Goal: Information Seeking & Learning: Learn about a topic

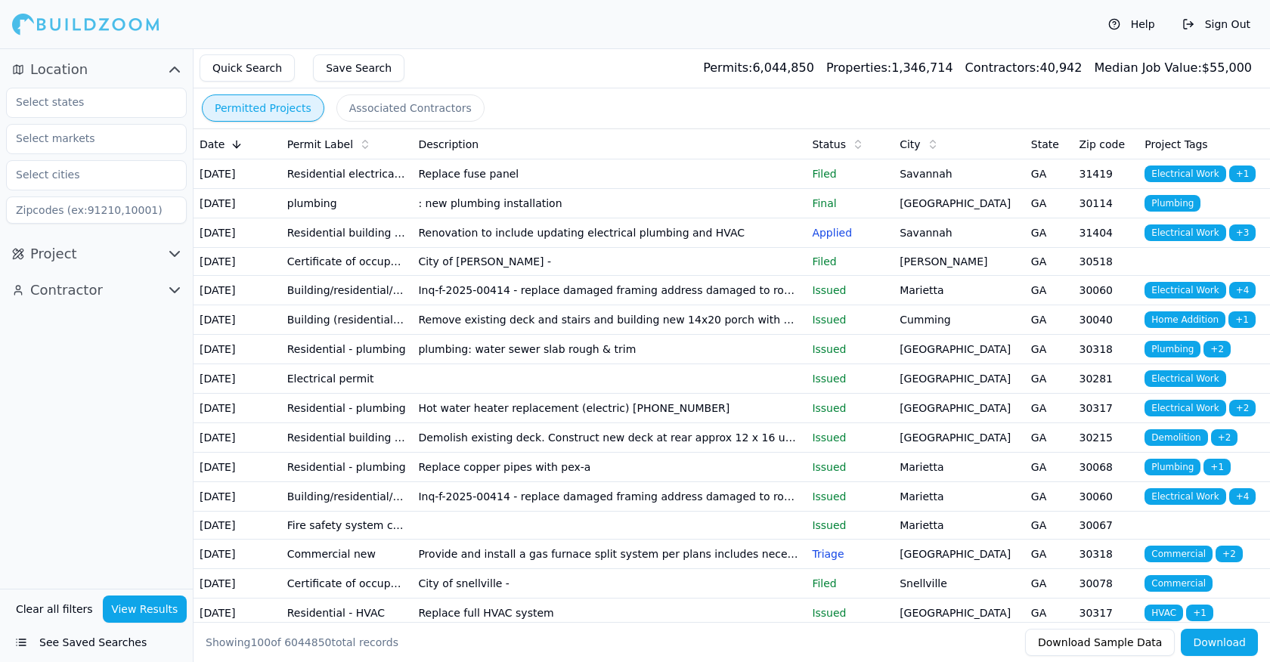
click at [54, 605] on button "Clear all filters" at bounding box center [54, 609] width 85 height 27
click at [60, 97] on input "text" at bounding box center [87, 101] width 160 height 27
click at [45, 138] on div "[US_STATE]" at bounding box center [96, 137] width 173 height 24
click at [42, 253] on span "Project" at bounding box center [53, 253] width 47 height 21
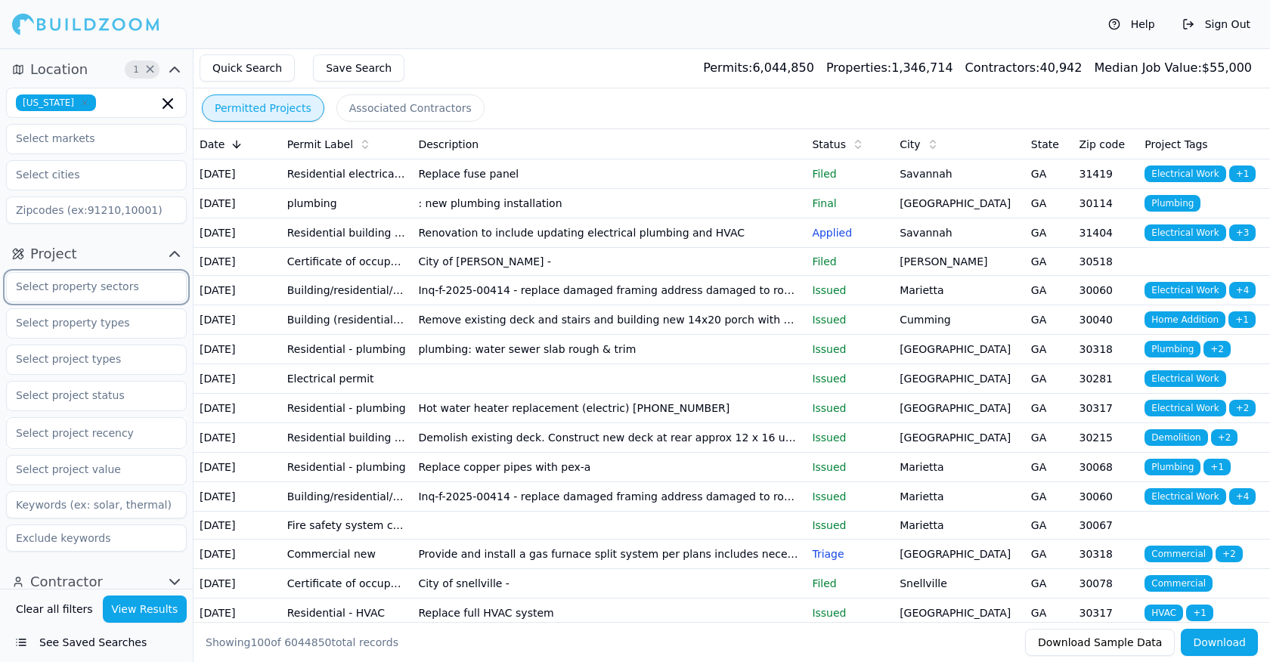
click at [79, 291] on input "text" at bounding box center [87, 286] width 160 height 27
click at [54, 339] on div "Commercial" at bounding box center [96, 345] width 173 height 24
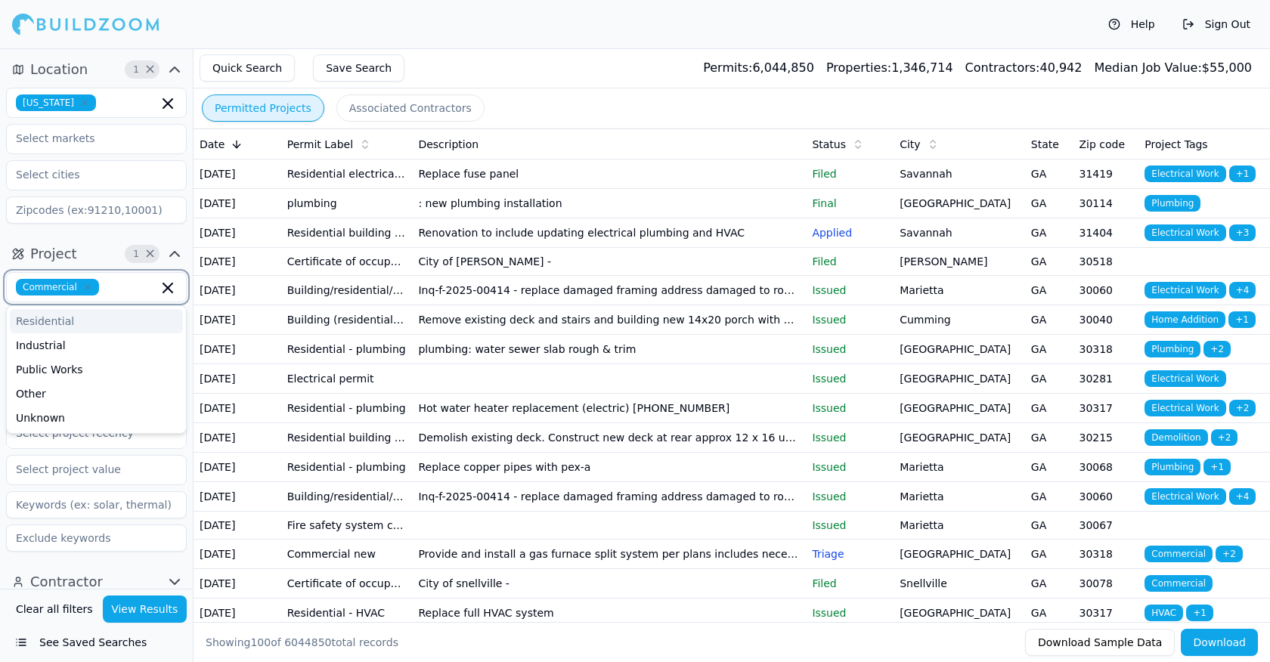
click at [54, 321] on div "Residential" at bounding box center [96, 321] width 173 height 24
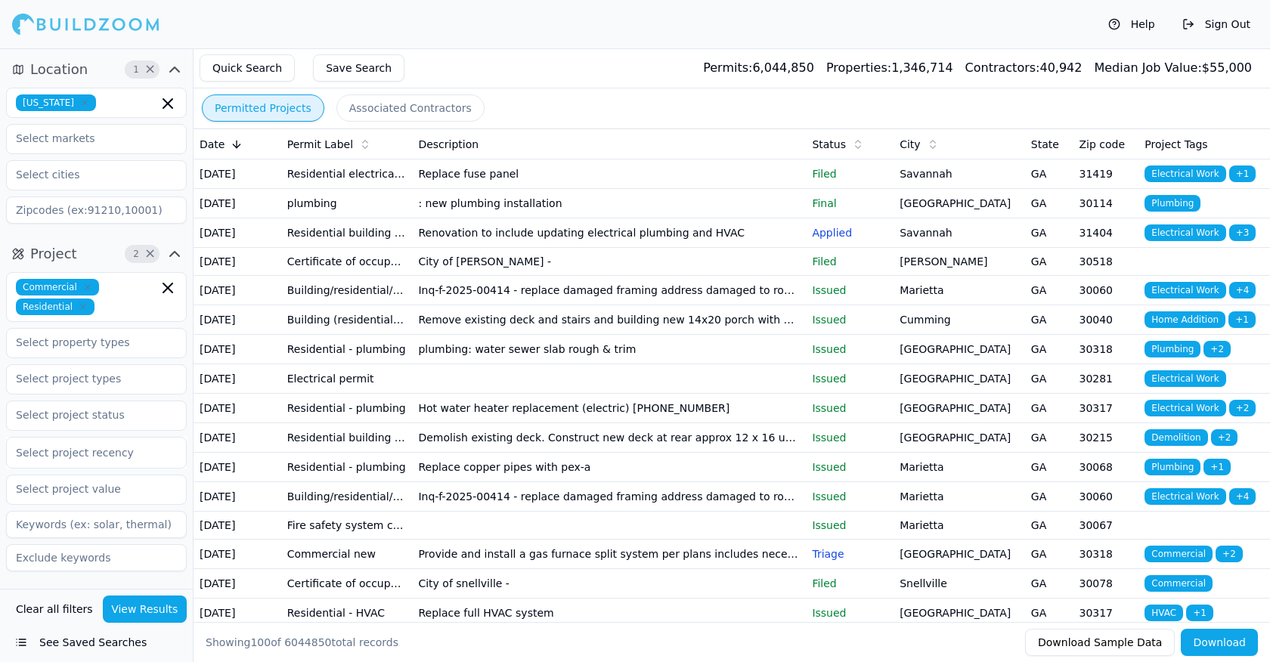
click at [107, 236] on div "Project 2 × Commercial Residential Select project recency" at bounding box center [96, 410] width 193 height 348
click at [96, 347] on input "text" at bounding box center [87, 342] width 160 height 27
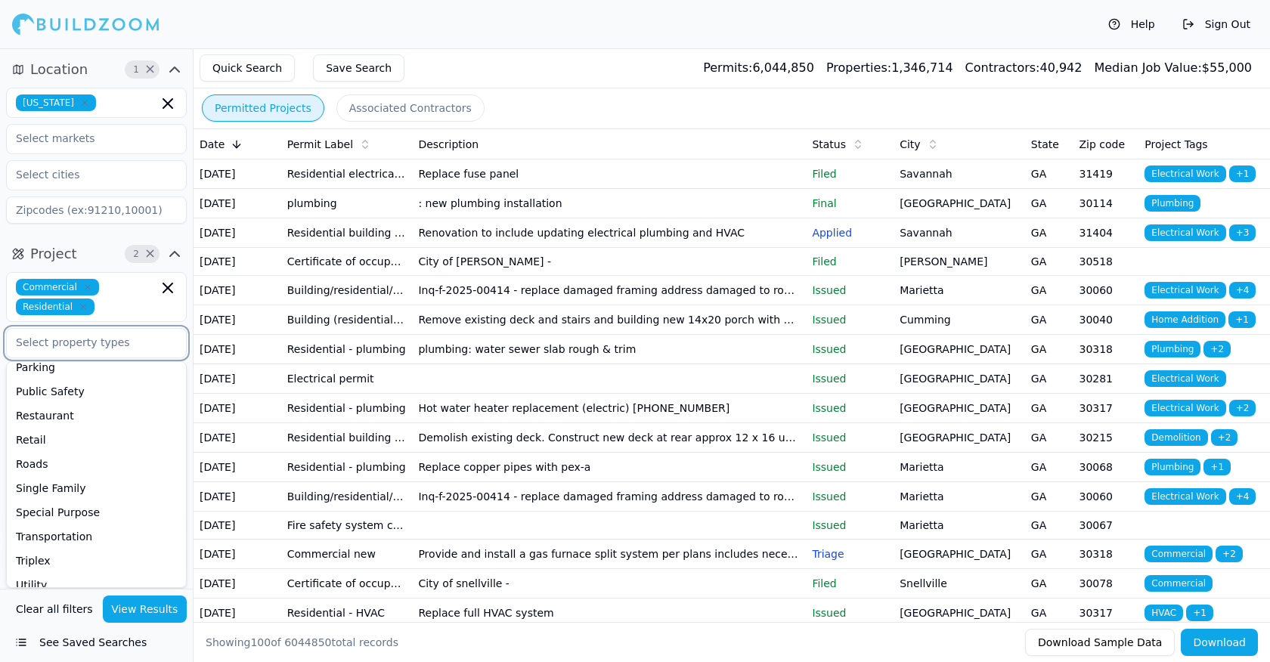
scroll to position [398, 0]
click at [46, 490] on div "Single Family" at bounding box center [96, 487] width 173 height 24
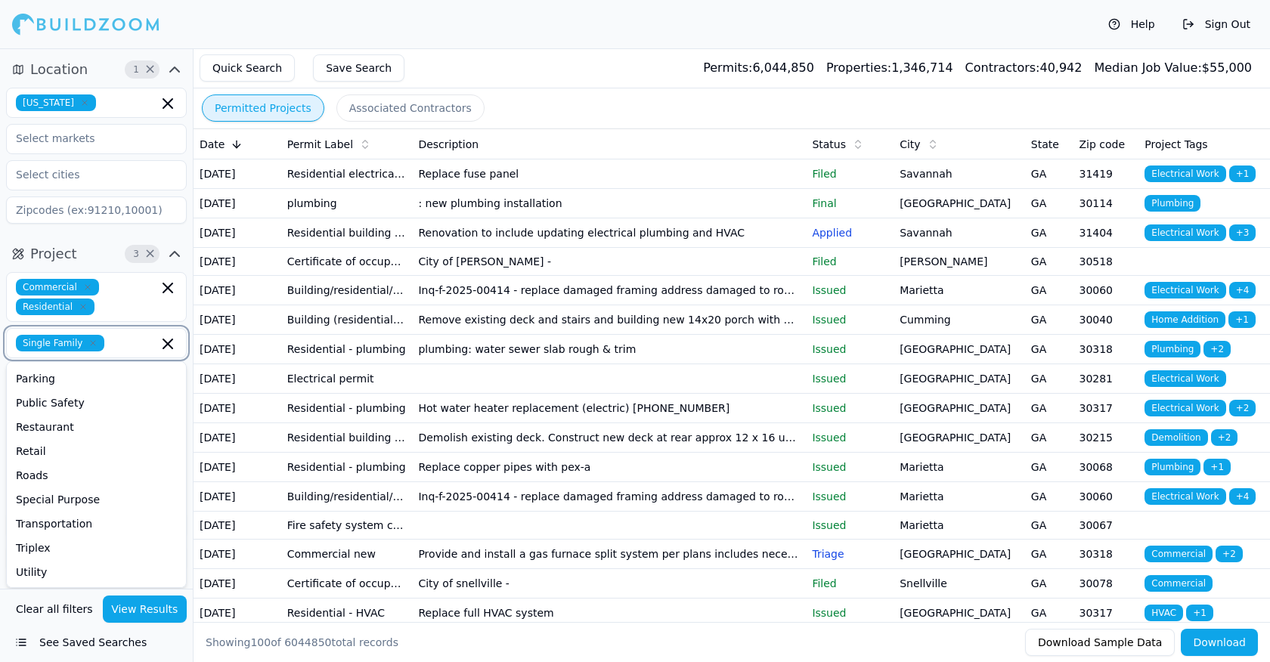
scroll to position [385, 0]
click at [168, 344] on icon "button" at bounding box center [167, 343] width 9 height 9
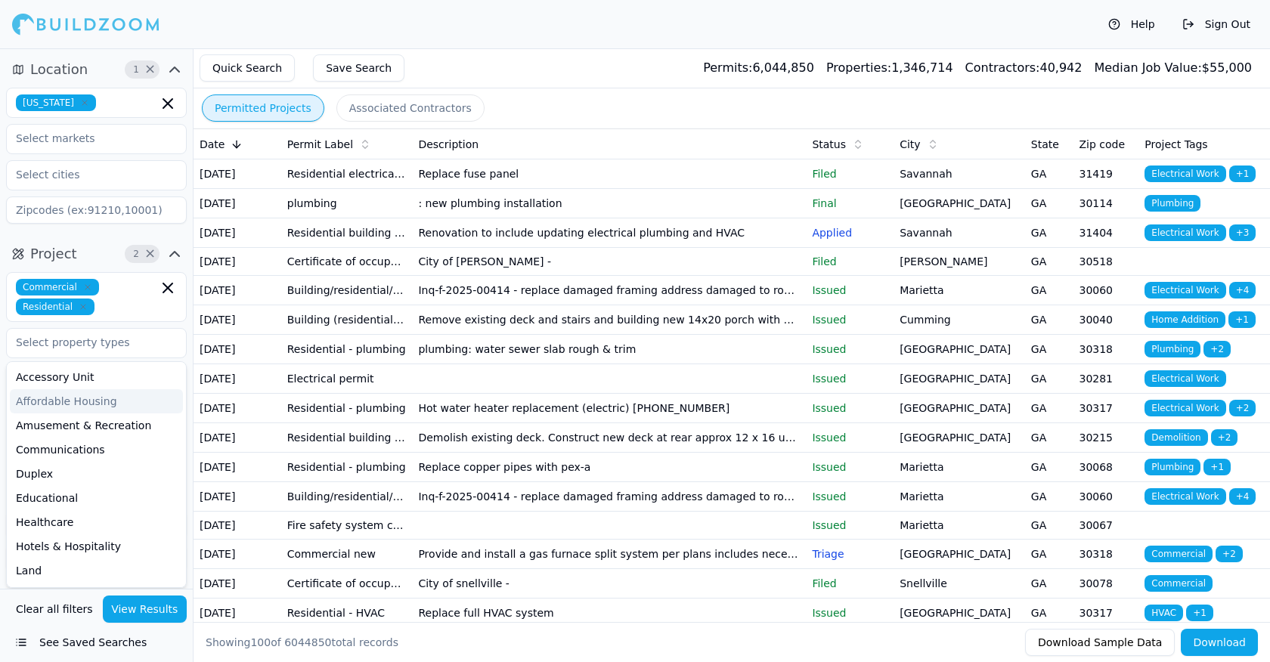
click at [138, 288] on div "Commercial Residential" at bounding box center [96, 297] width 161 height 36
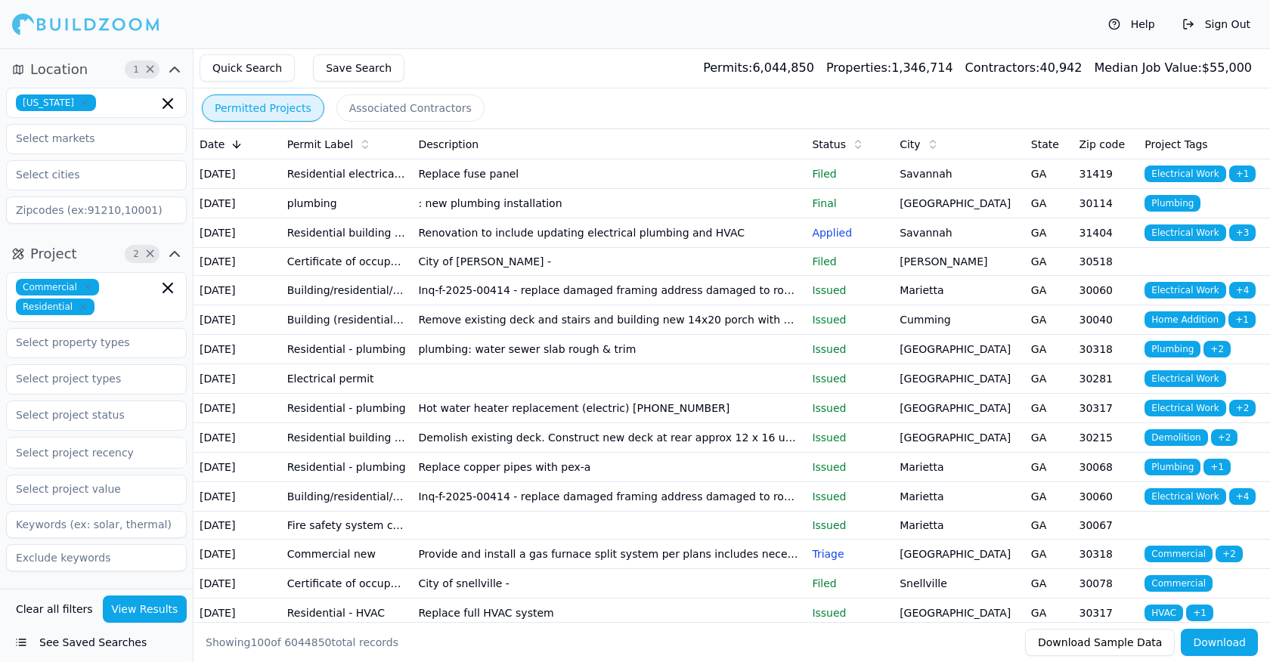
click at [98, 237] on div "Project 2 × Commercial Residential Select project recency" at bounding box center [96, 410] width 193 height 348
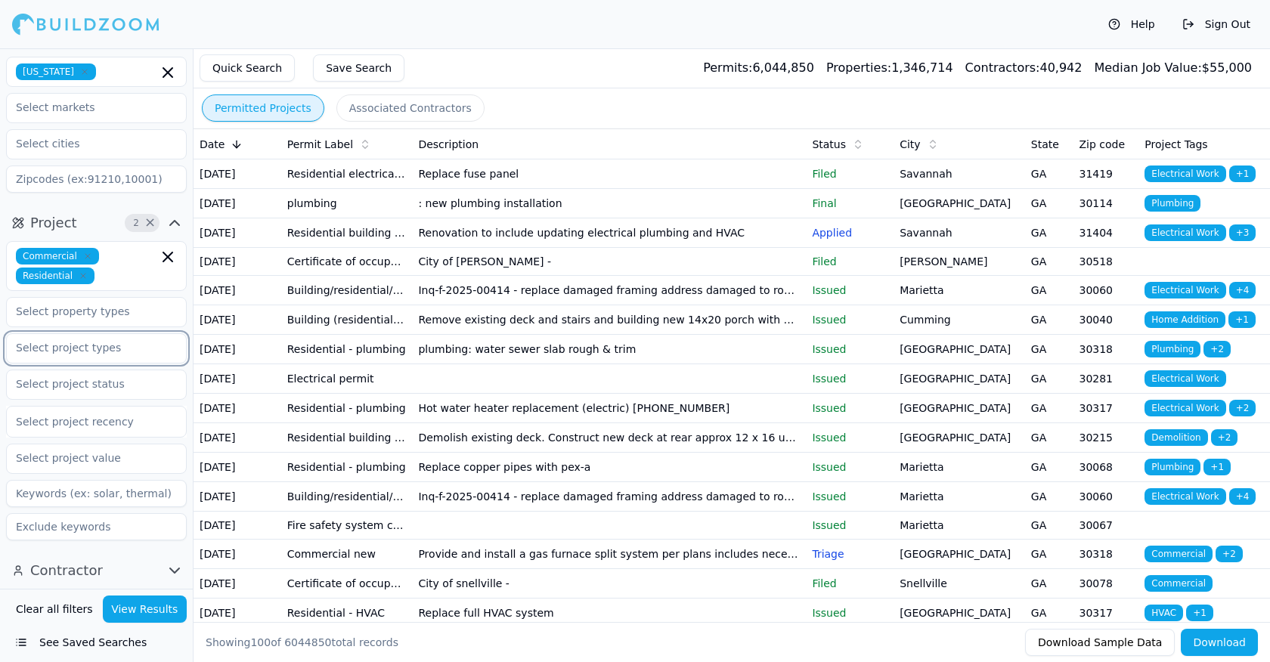
click at [71, 355] on input "text" at bounding box center [87, 347] width 160 height 27
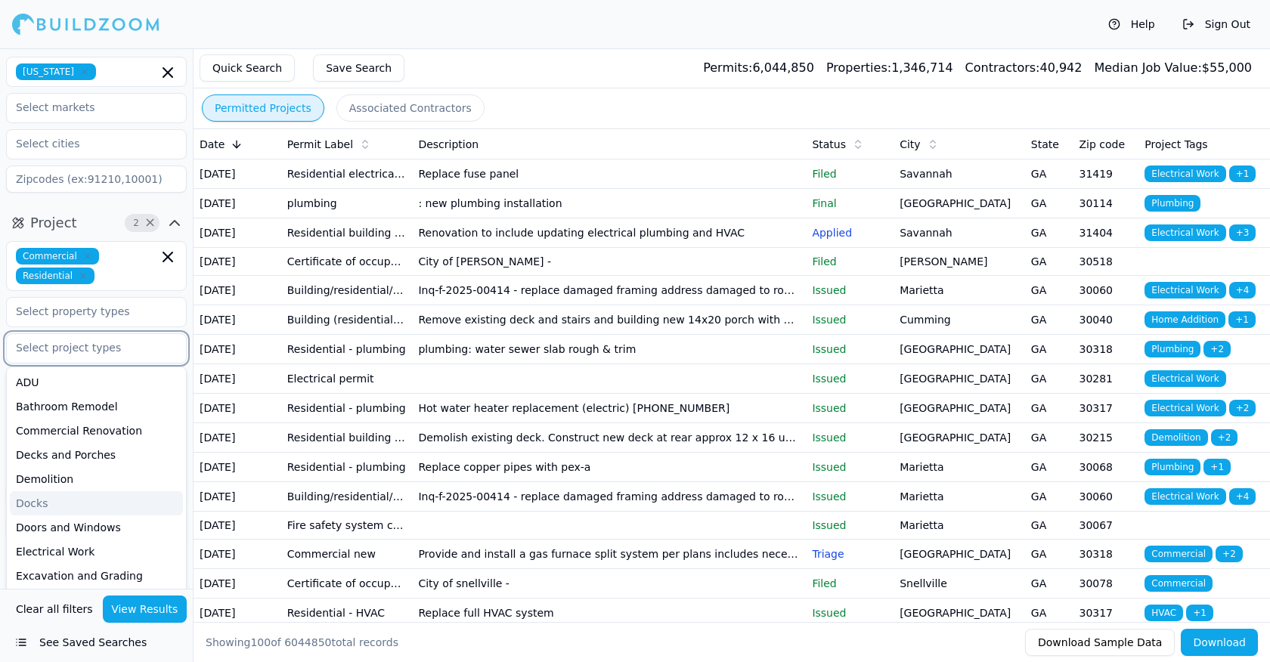
scroll to position [4, 0]
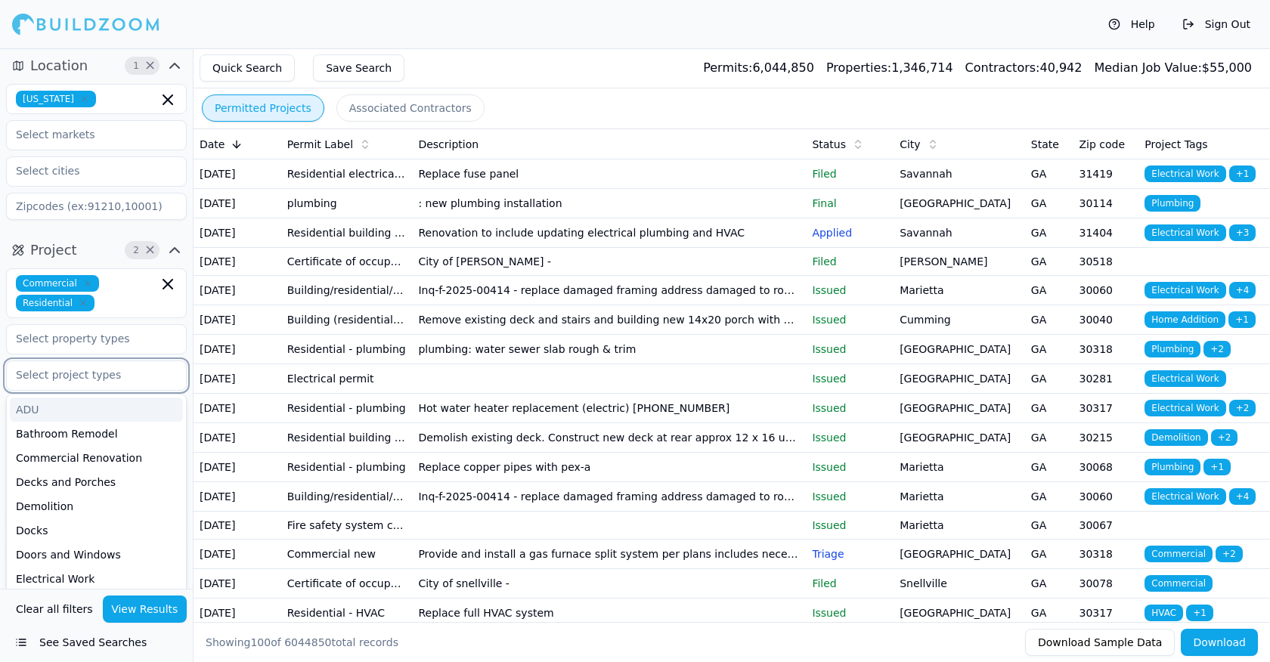
click at [31, 406] on div "ADU" at bounding box center [96, 410] width 173 height 24
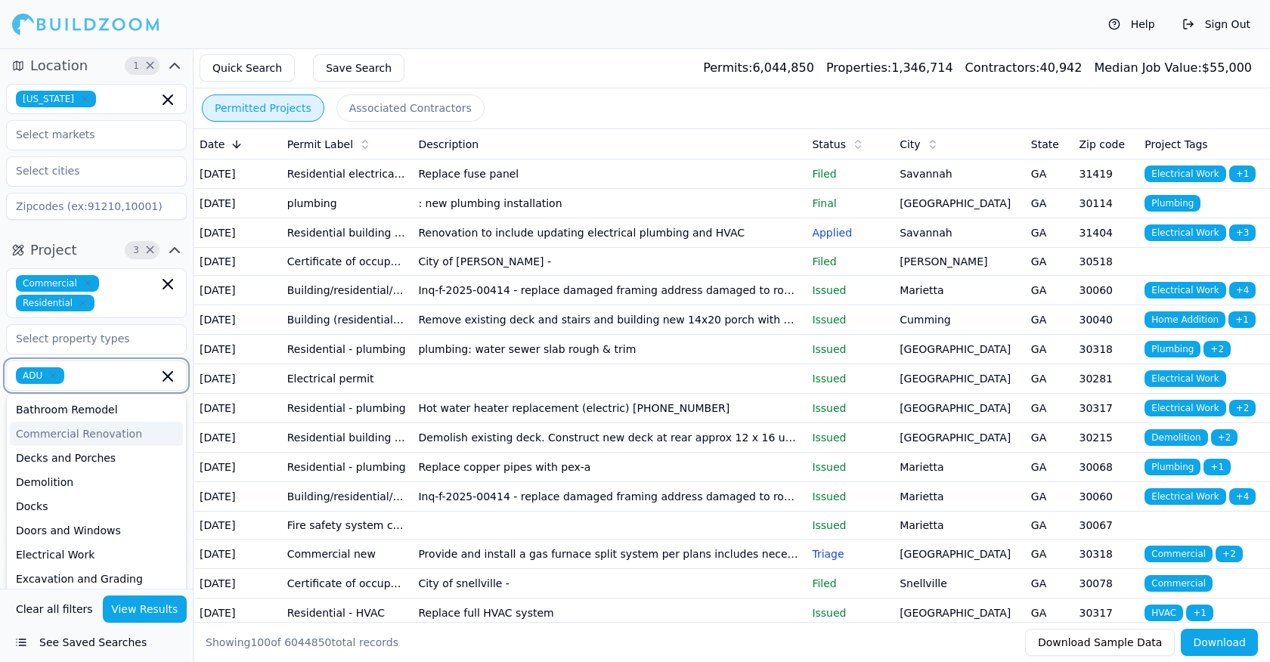
click at [68, 434] on div "Commercial Renovation" at bounding box center [96, 434] width 173 height 24
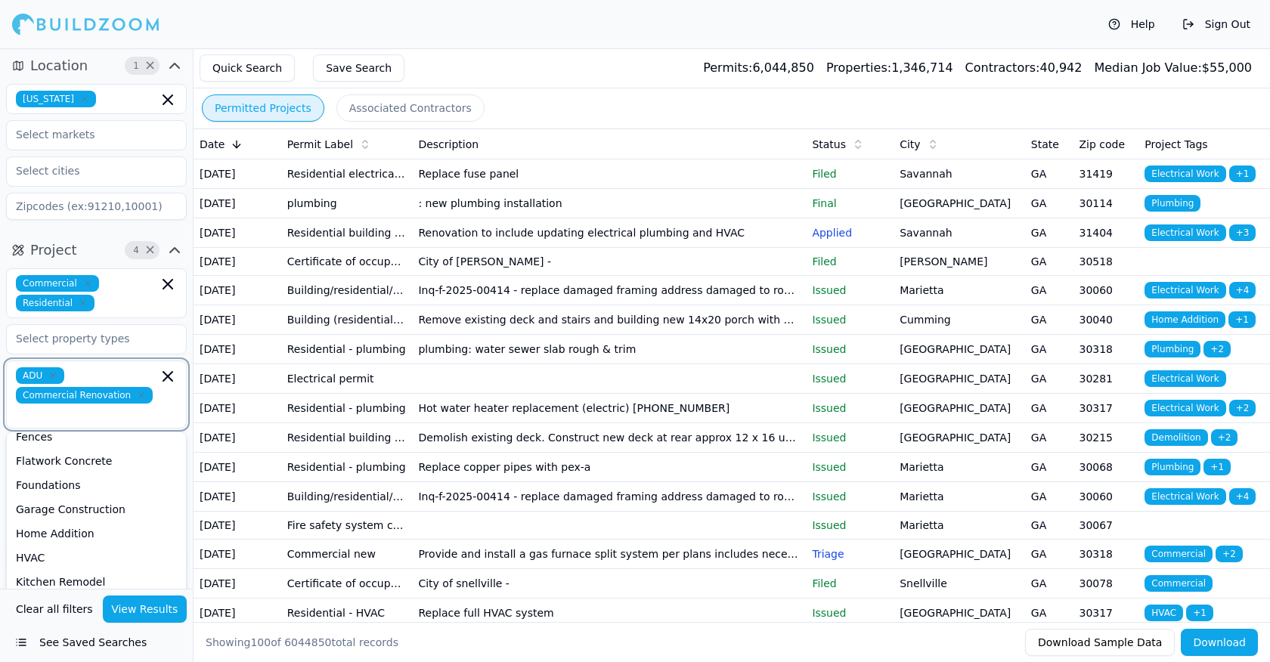
scroll to position [178, 0]
click at [63, 499] on div "Garage Construction" at bounding box center [96, 511] width 173 height 24
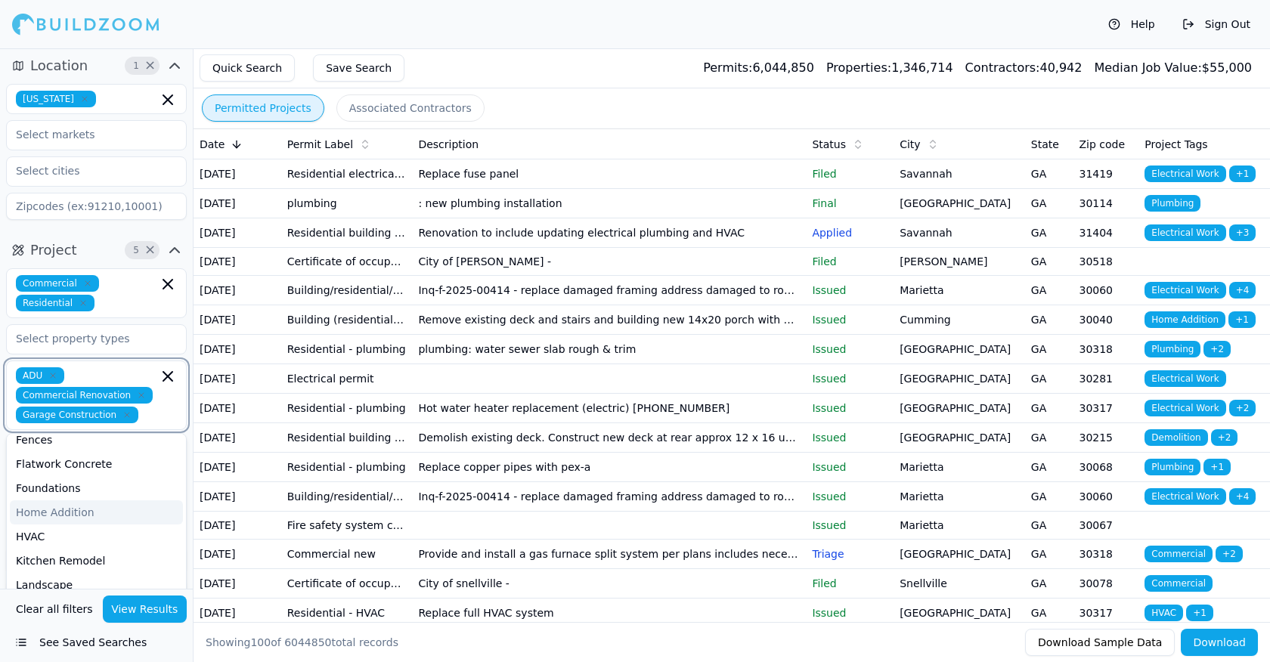
click at [66, 509] on div "Home Addition" at bounding box center [96, 512] width 173 height 24
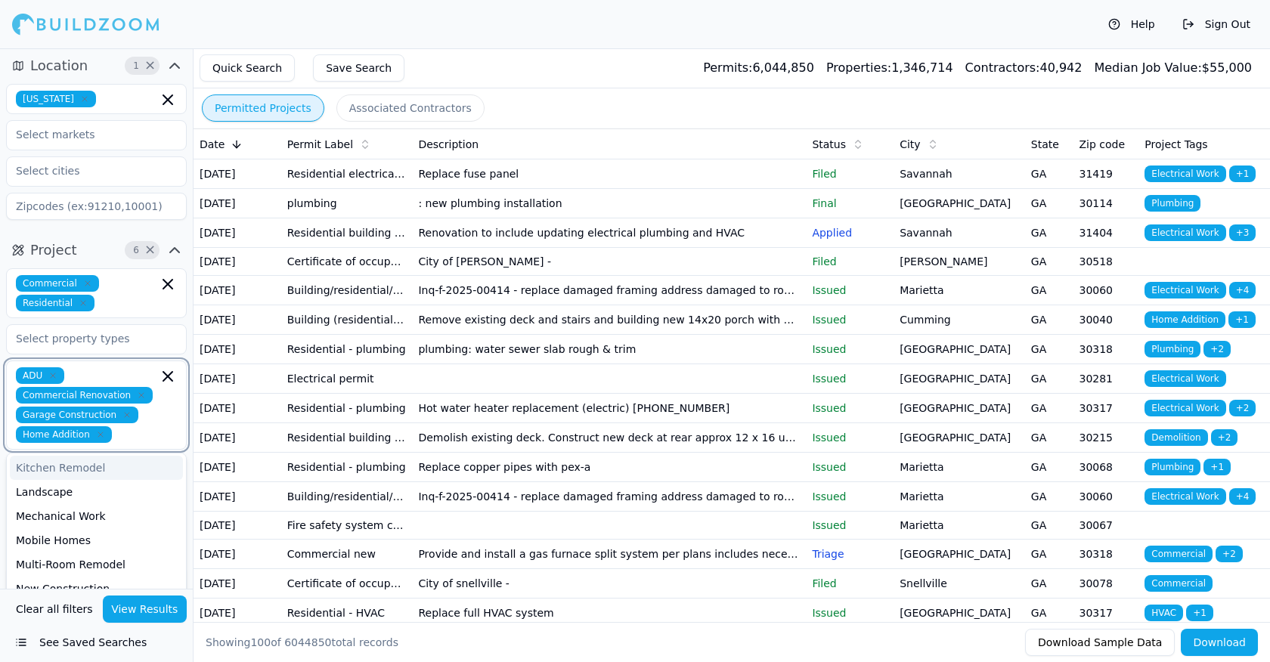
click at [61, 463] on div "Kitchen Remodel" at bounding box center [96, 468] width 173 height 24
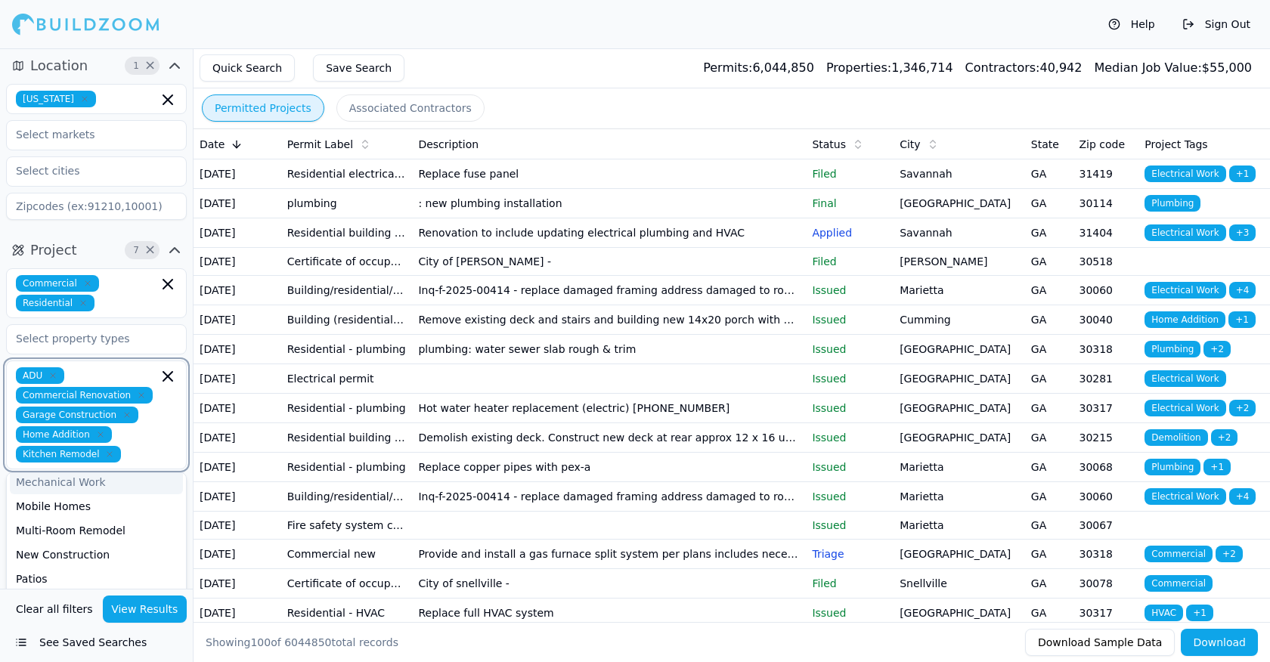
scroll to position [301, 0]
click at [73, 526] on div "Multi-Room Remodel" at bounding box center [96, 526] width 173 height 24
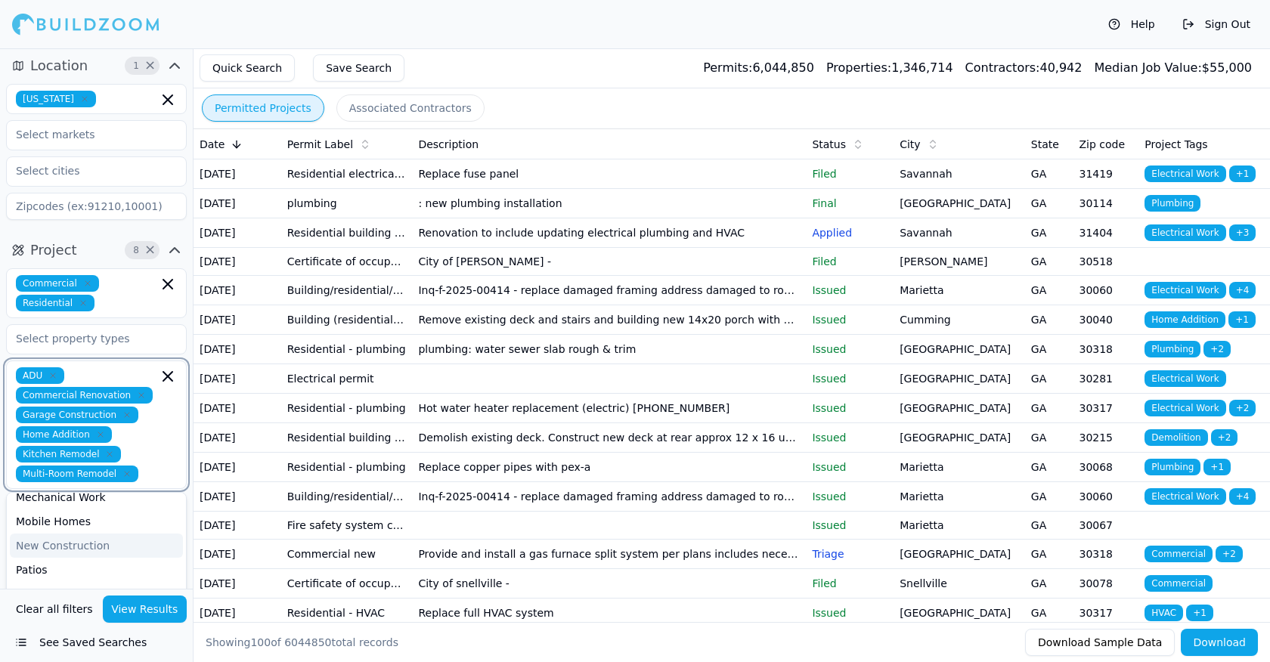
click at [80, 544] on div "New Construction" at bounding box center [96, 546] width 173 height 24
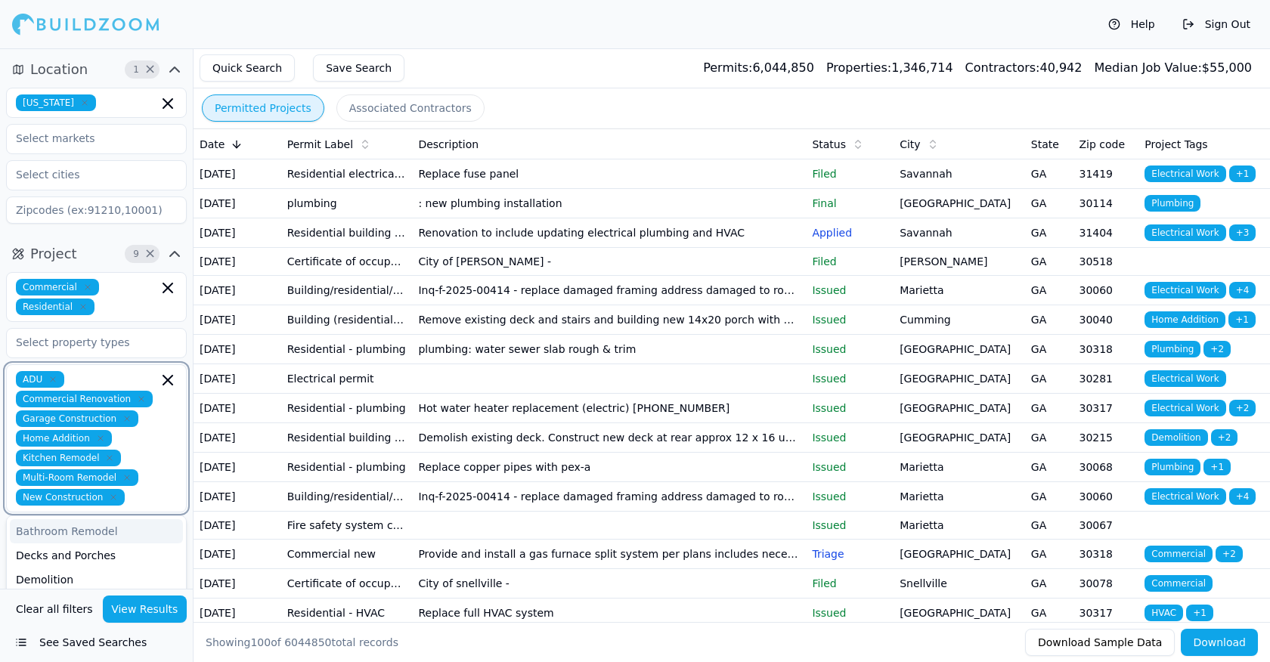
click at [85, 534] on div "Bathroom Remodel" at bounding box center [96, 531] width 173 height 24
click at [97, 243] on button "Project 10 ×" at bounding box center [96, 254] width 181 height 24
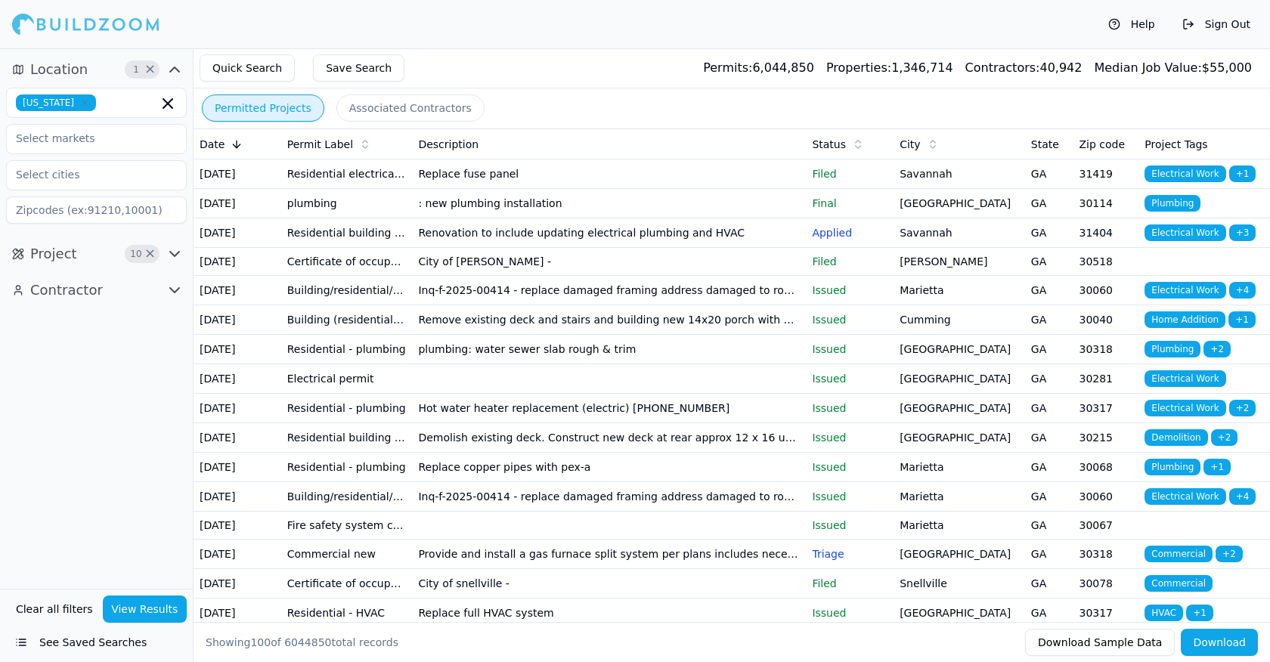
click at [172, 251] on icon "button" at bounding box center [175, 254] width 18 height 18
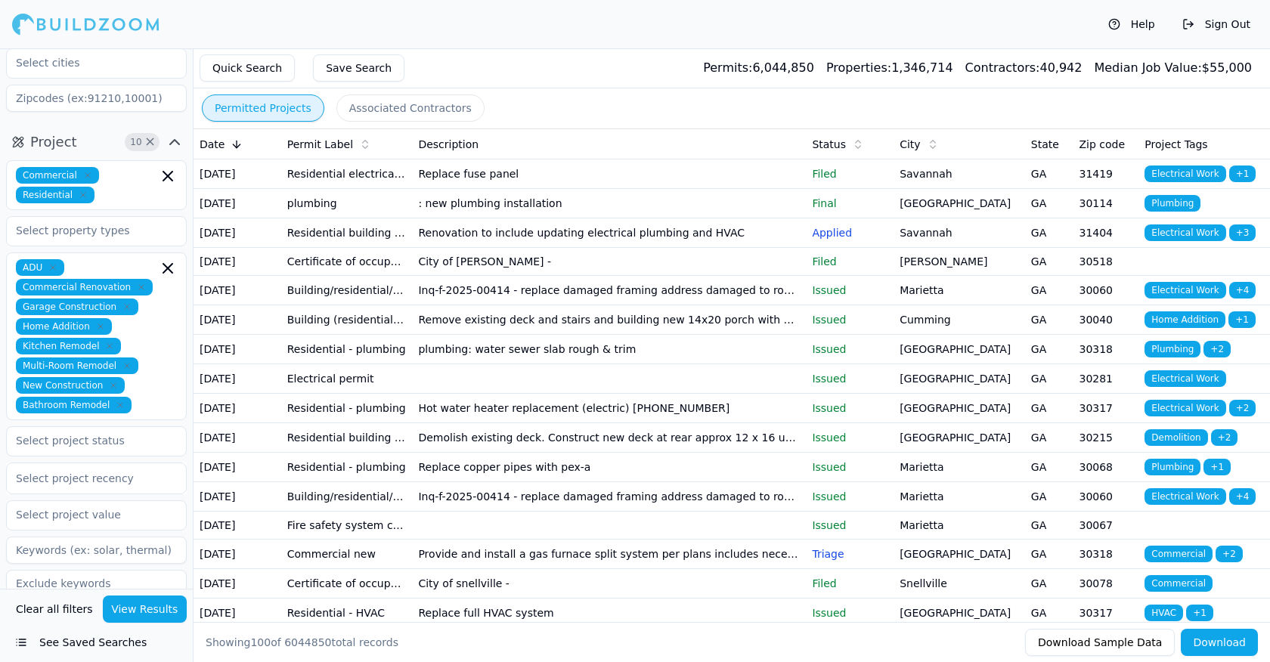
scroll to position [169, 0]
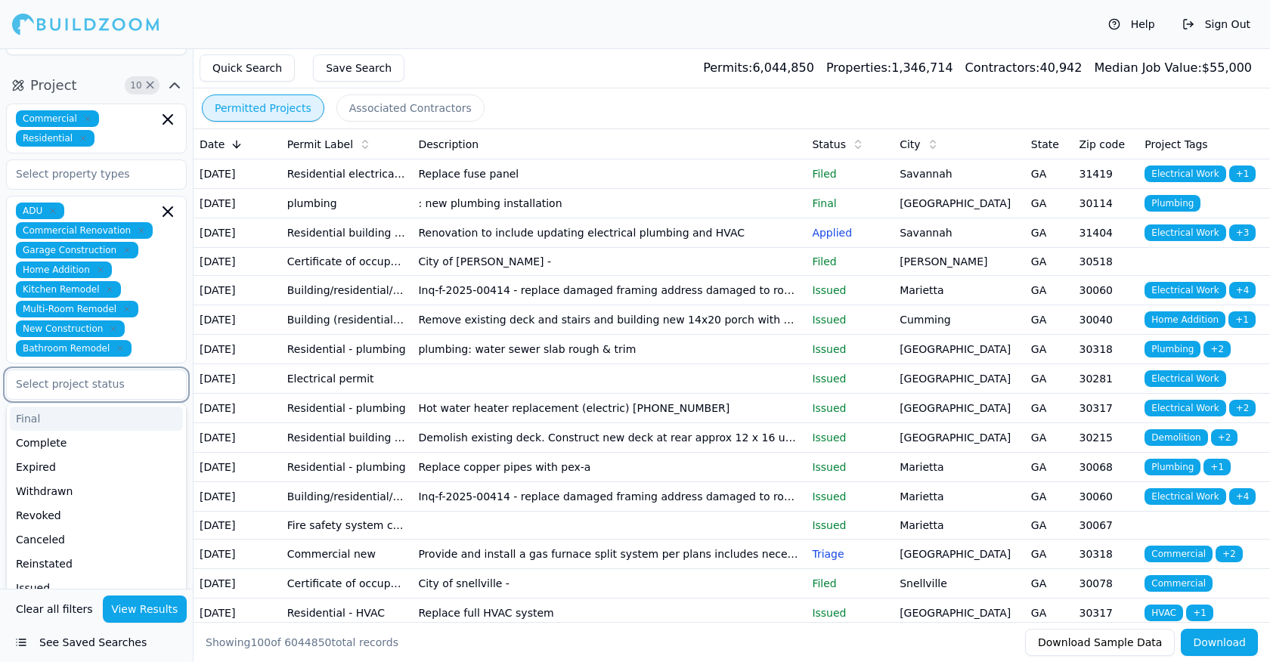
click at [63, 385] on input "text" at bounding box center [87, 383] width 160 height 27
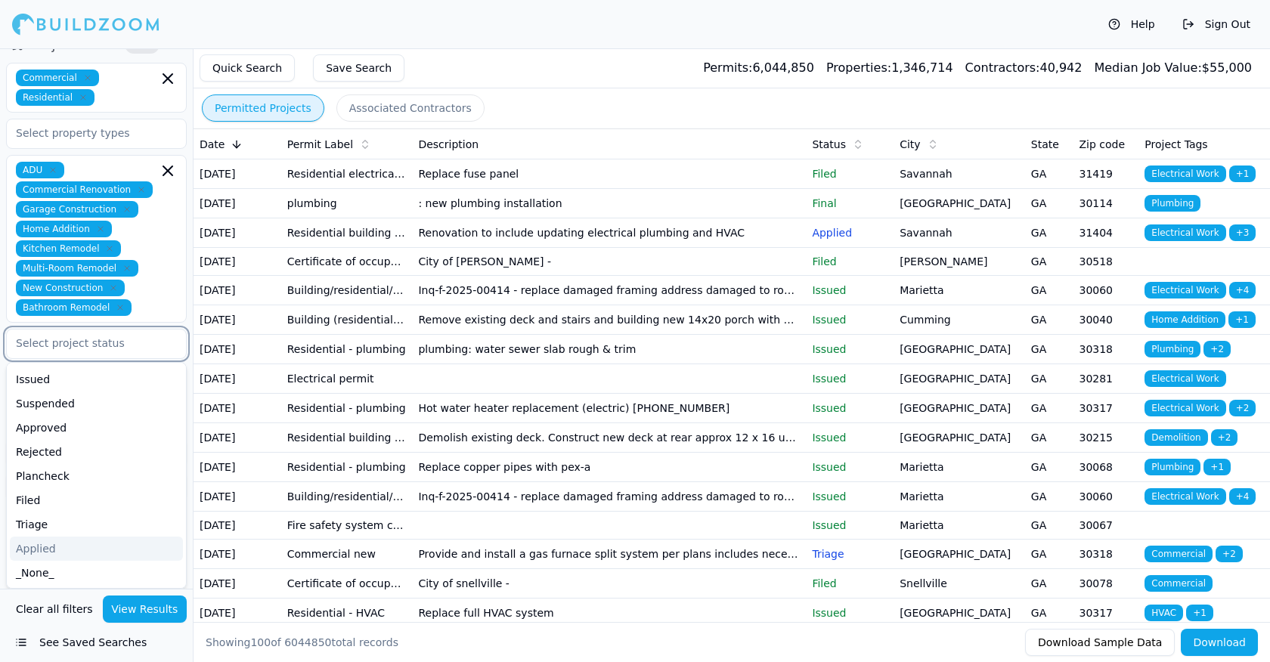
click at [46, 546] on div "Applied" at bounding box center [96, 549] width 173 height 24
click at [34, 549] on div "Triage" at bounding box center [96, 549] width 173 height 24
click at [54, 554] on div "Filed" at bounding box center [96, 549] width 173 height 24
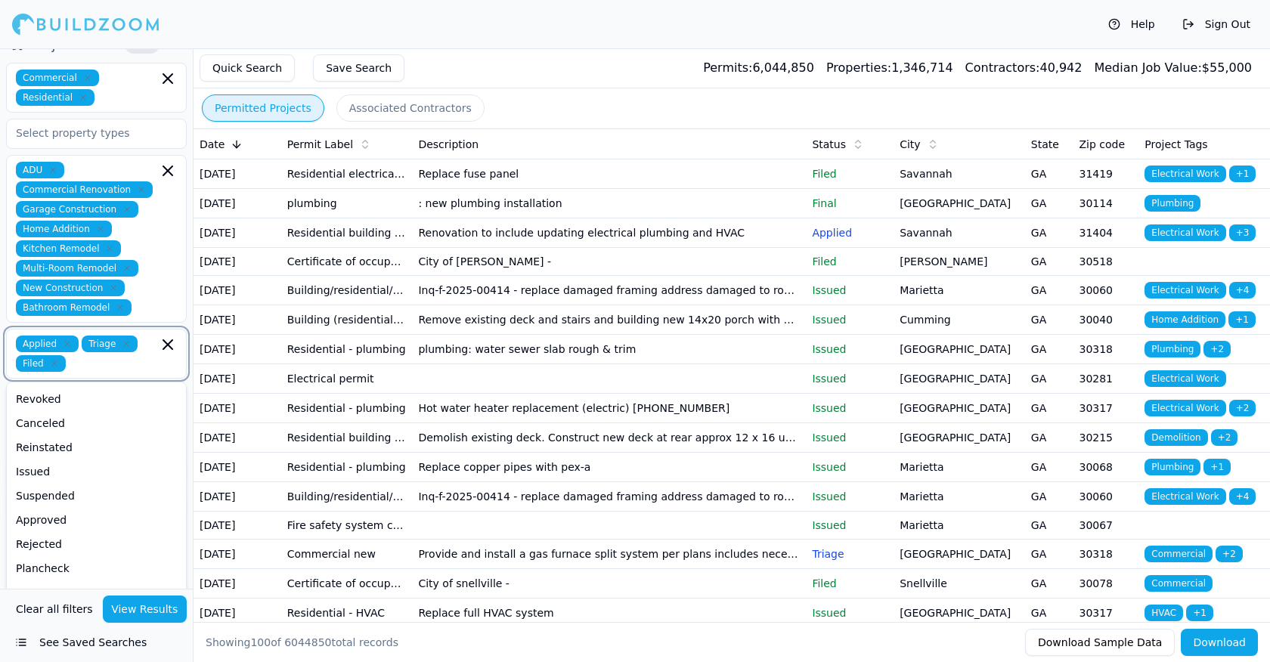
scroll to position [95, 0]
click at [48, 573] on div "Plancheck" at bounding box center [96, 568] width 173 height 24
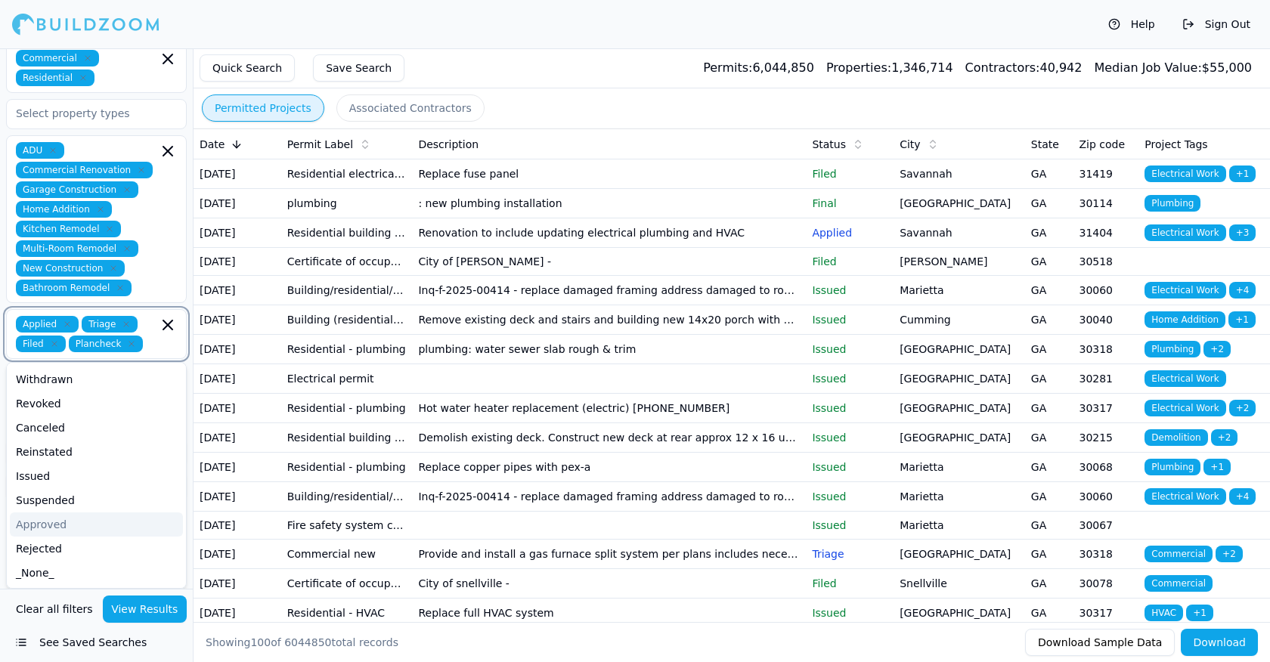
click at [48, 521] on div "Approved" at bounding box center [96, 524] width 173 height 24
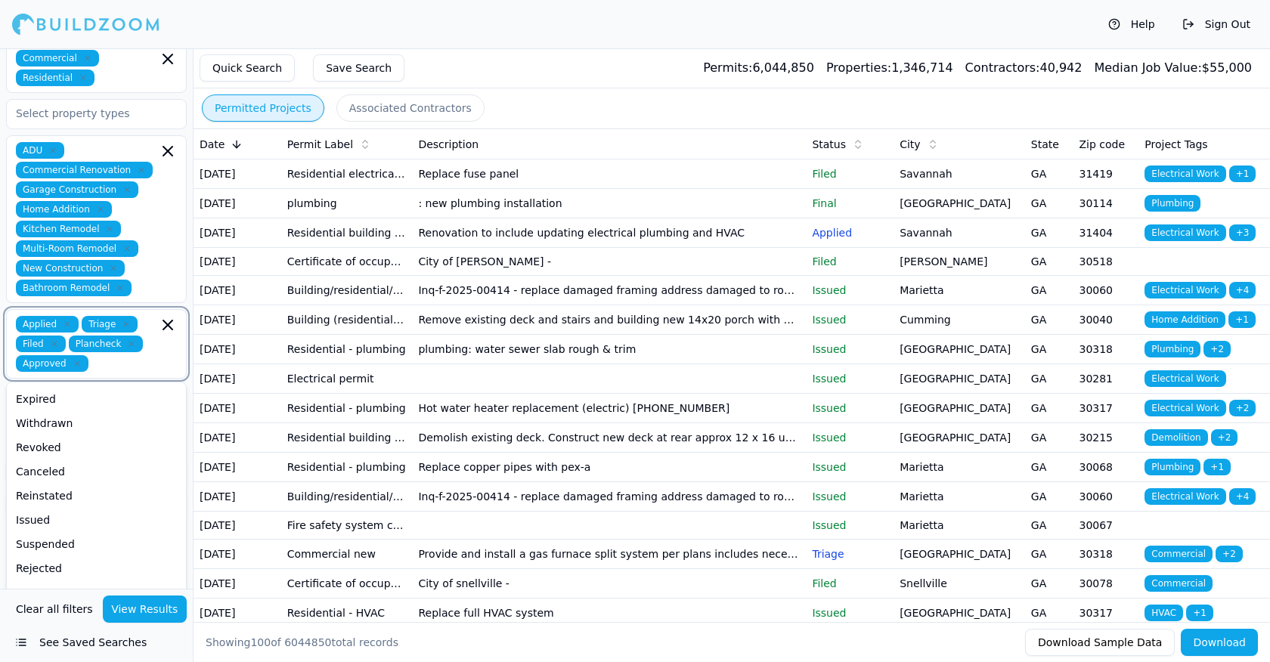
scroll to position [47, 0]
click at [27, 514] on div "Issued" at bounding box center [96, 520] width 173 height 24
click at [56, 526] on div "Reinstated" at bounding box center [96, 520] width 173 height 24
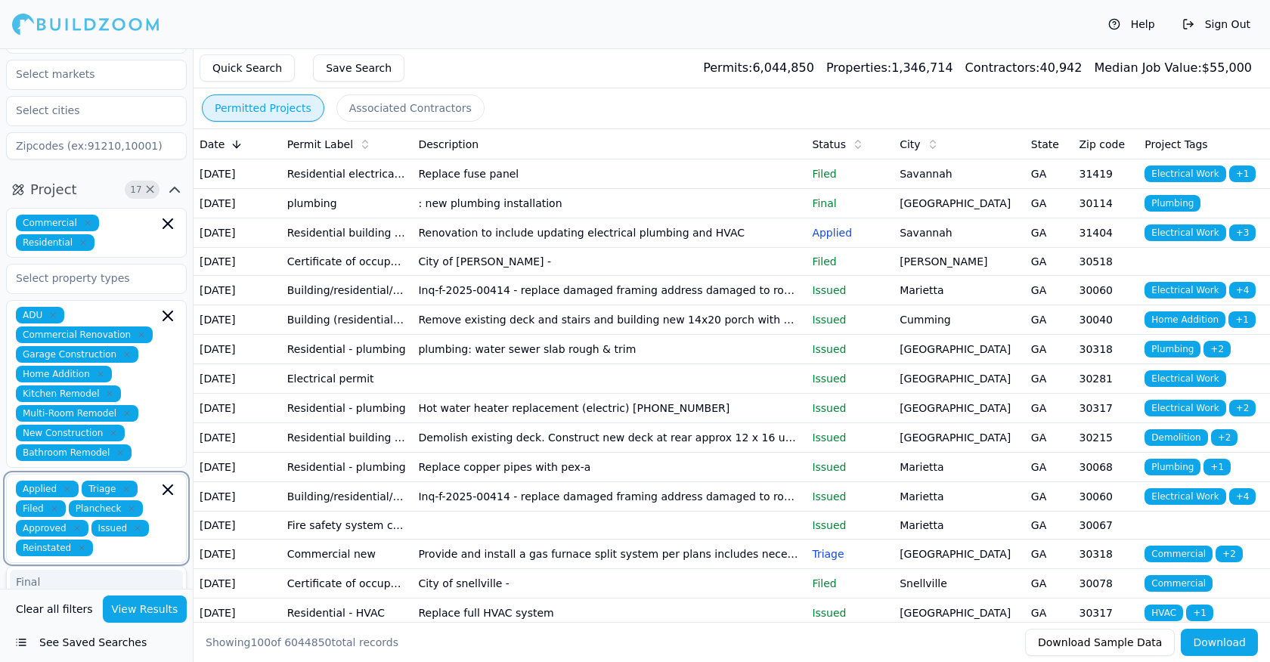
scroll to position [61, 0]
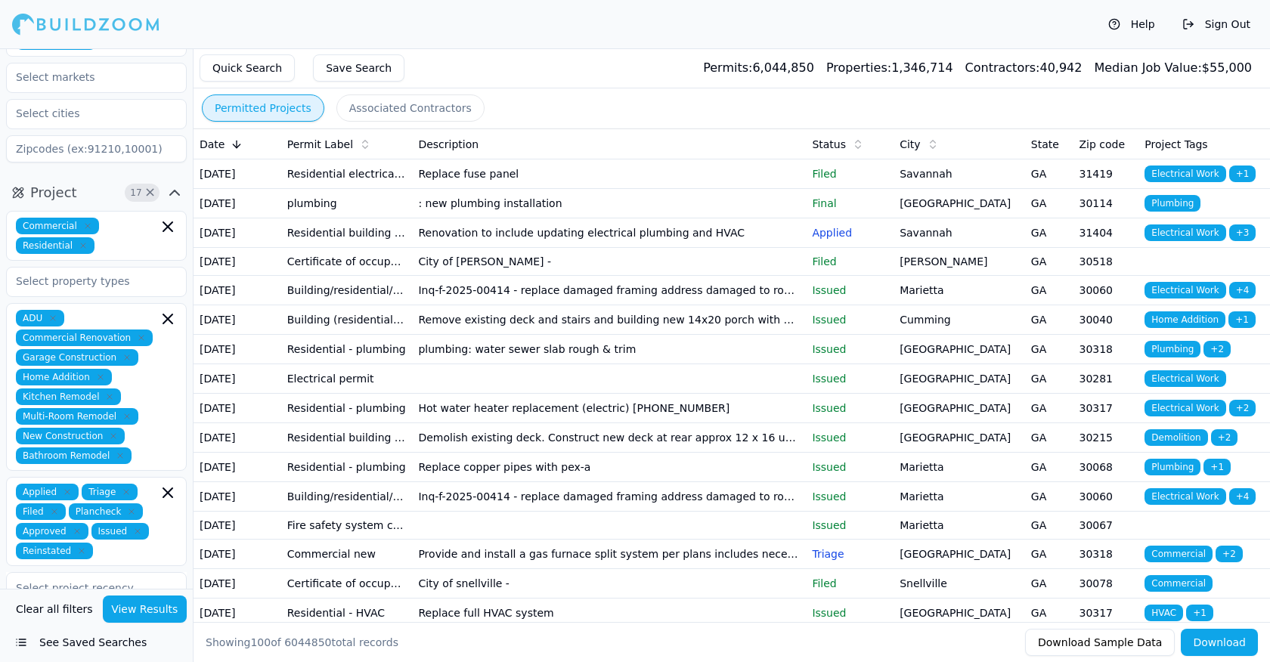
click at [109, 178] on div "Project 17 × Commercial Residential ADU Commercial Renovation Garage Constructi…" at bounding box center [96, 447] width 193 height 544
click at [107, 194] on button "Project 17 ×" at bounding box center [96, 193] width 181 height 24
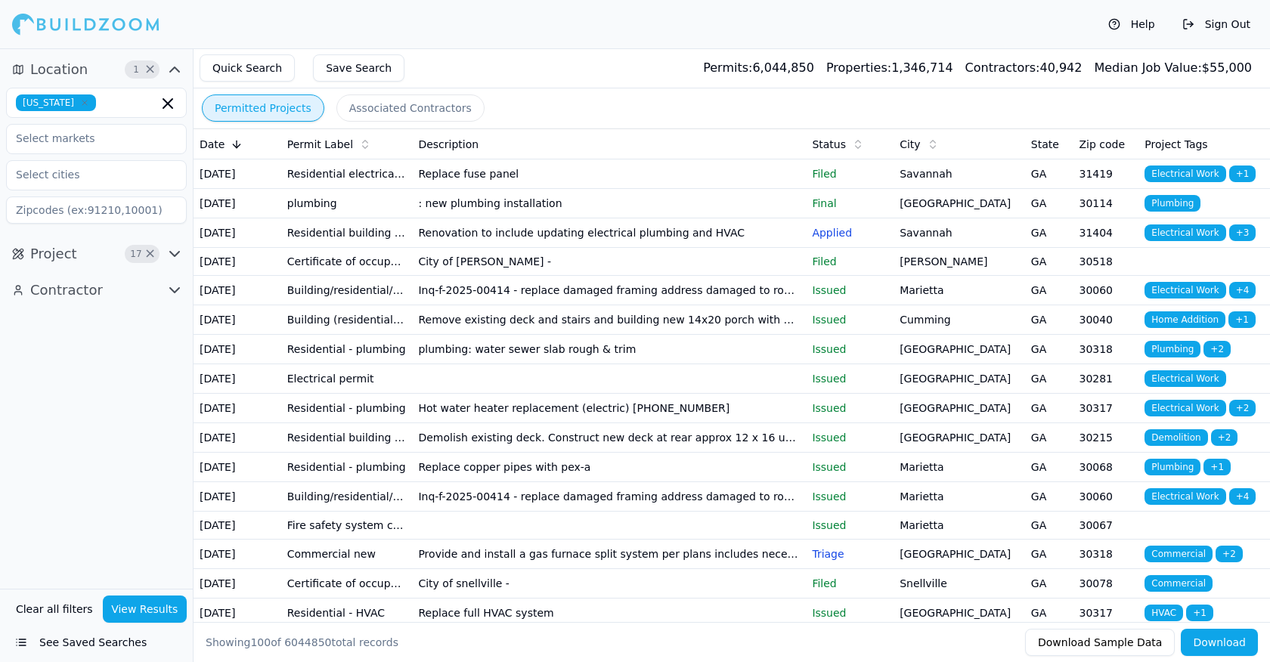
scroll to position [0, 0]
click at [175, 252] on icon "button" at bounding box center [175, 254] width 18 height 18
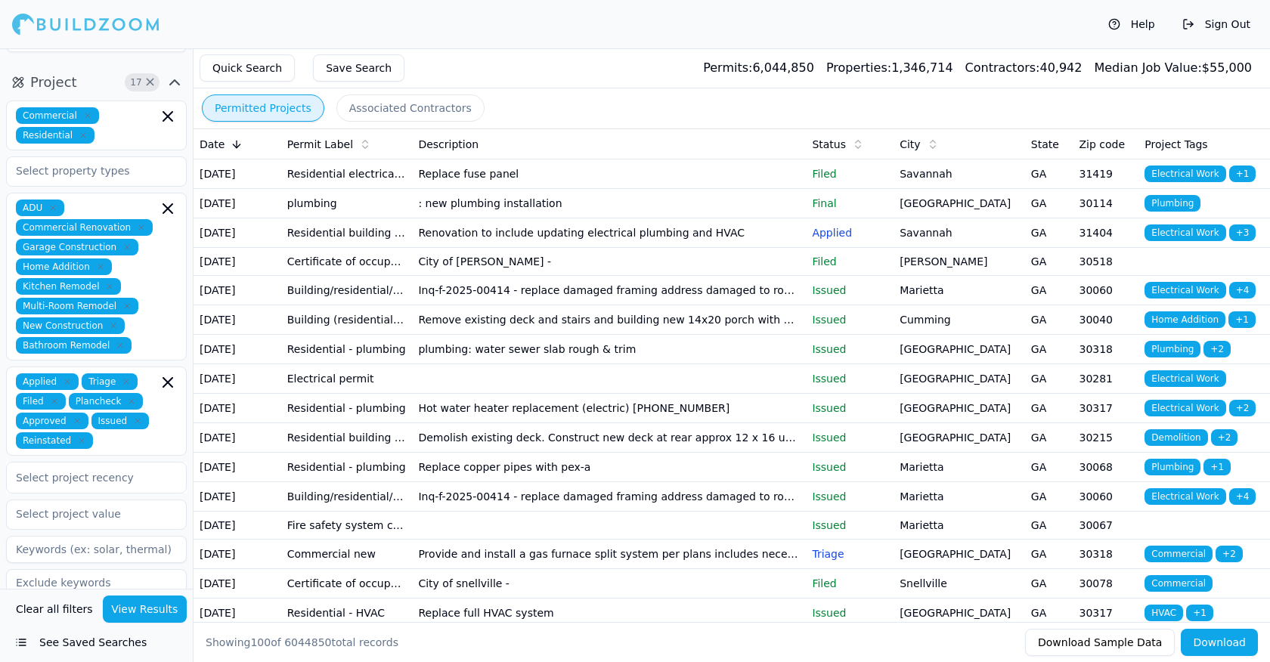
scroll to position [227, 0]
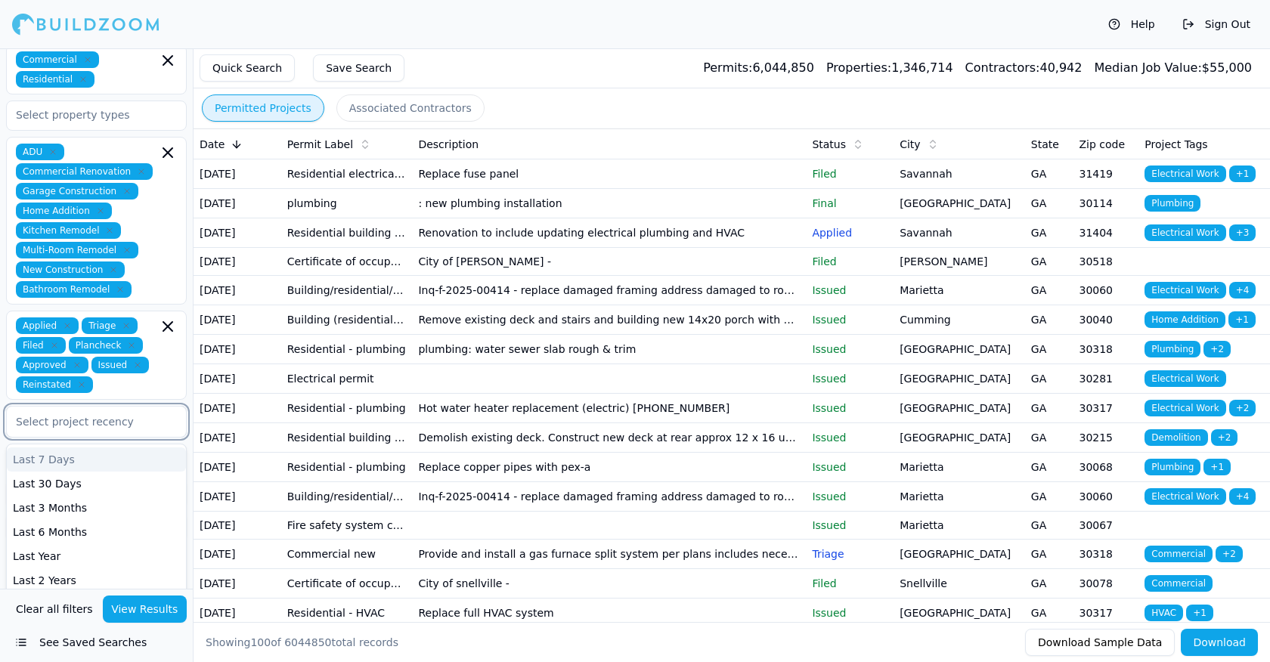
click at [60, 421] on div at bounding box center [96, 421] width 161 height 15
click at [50, 554] on div "Last Year" at bounding box center [96, 556] width 179 height 24
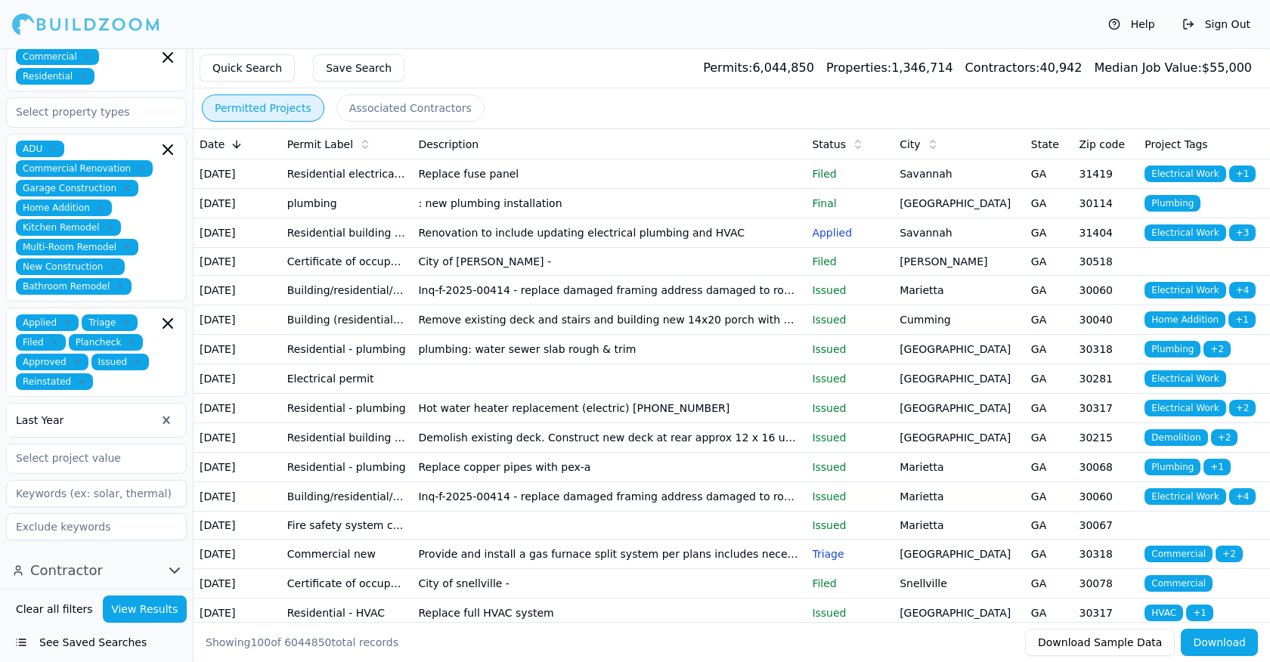
click at [124, 560] on button "Contractor" at bounding box center [96, 570] width 181 height 24
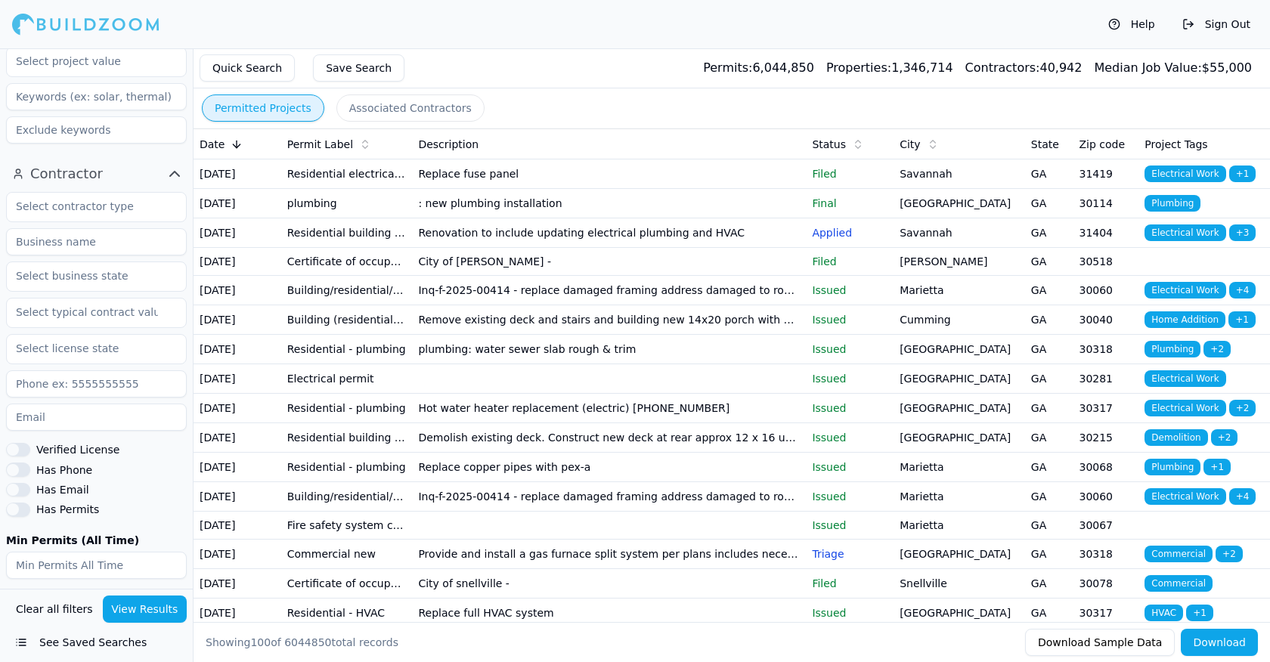
scroll to position [628, 0]
click at [70, 205] on input "text" at bounding box center [87, 205] width 160 height 27
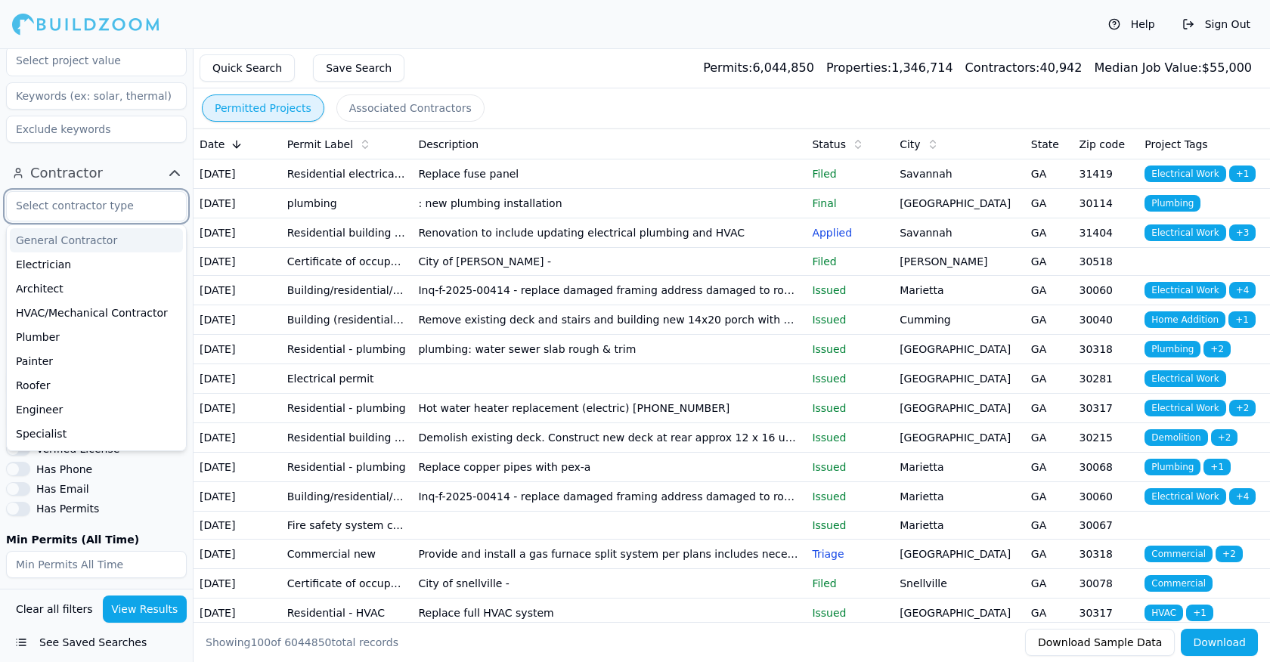
click at [43, 235] on div "General Contractor" at bounding box center [96, 240] width 173 height 24
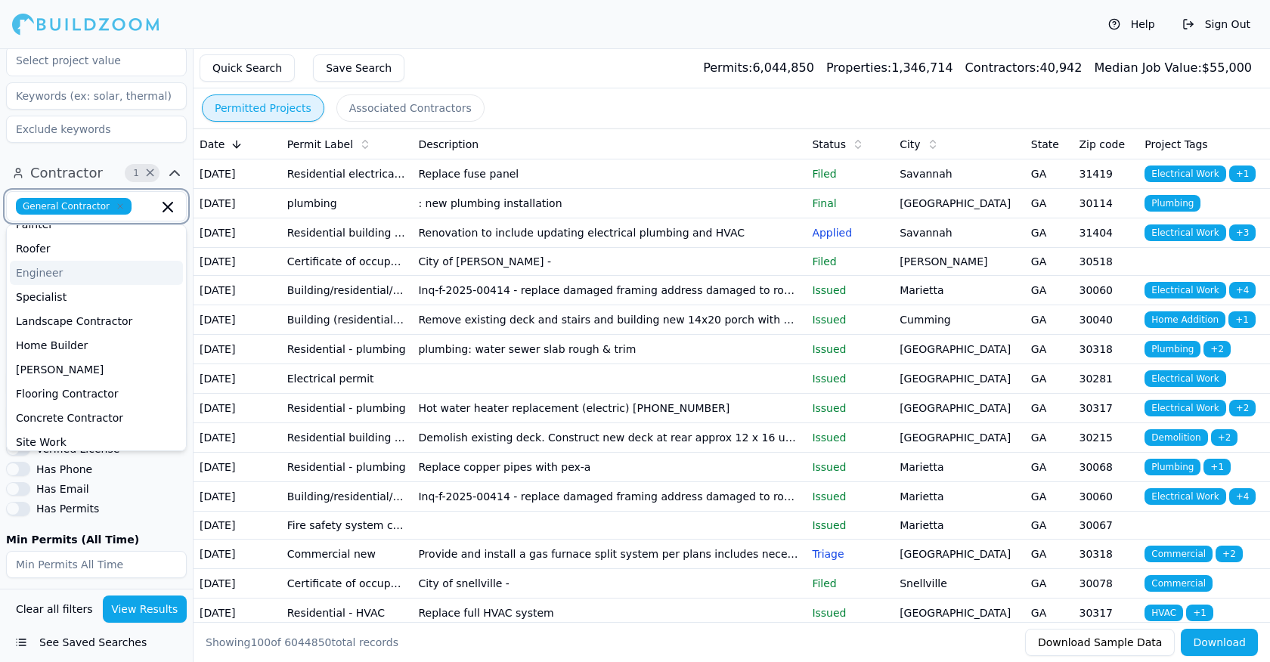
scroll to position [114, 0]
click at [40, 345] on div "Home Builder" at bounding box center [96, 344] width 173 height 24
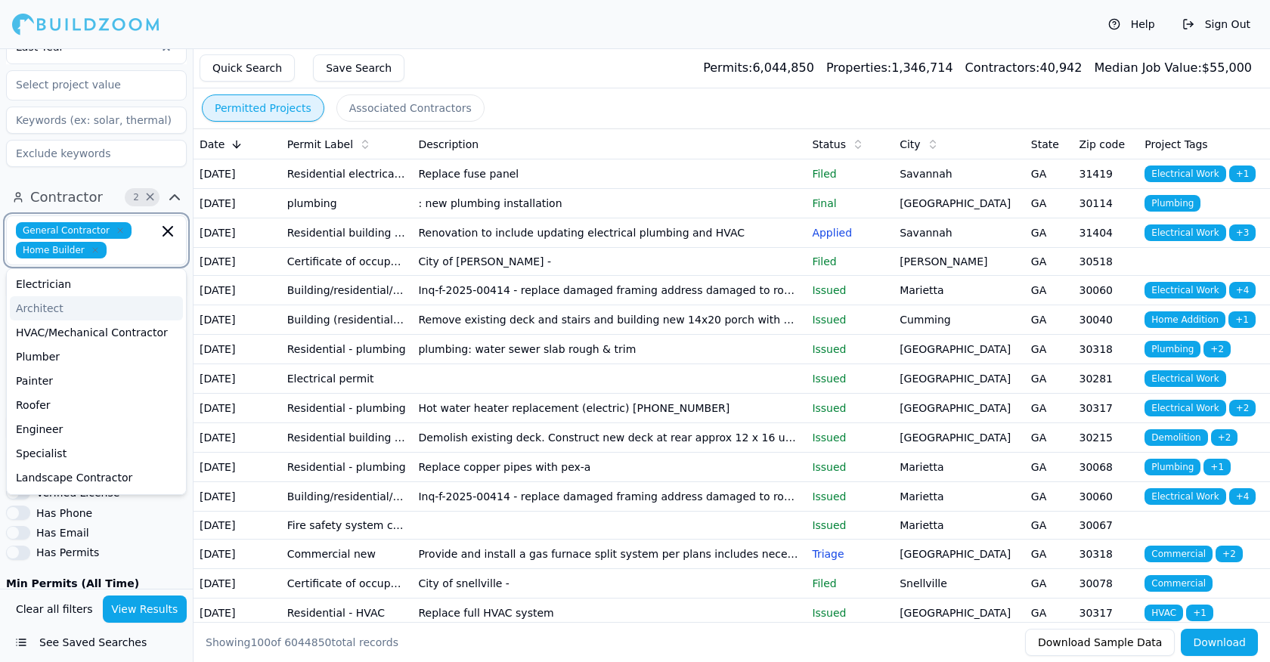
click at [44, 311] on div "Architect" at bounding box center [96, 308] width 173 height 24
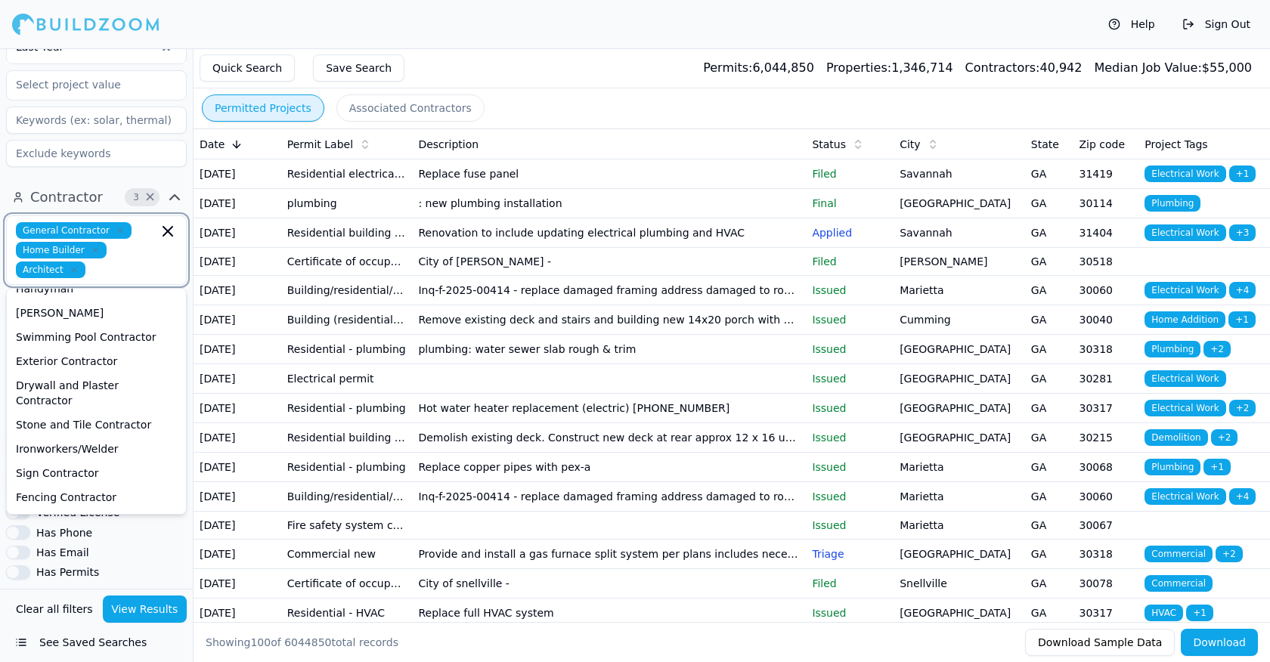
scroll to position [315, 0]
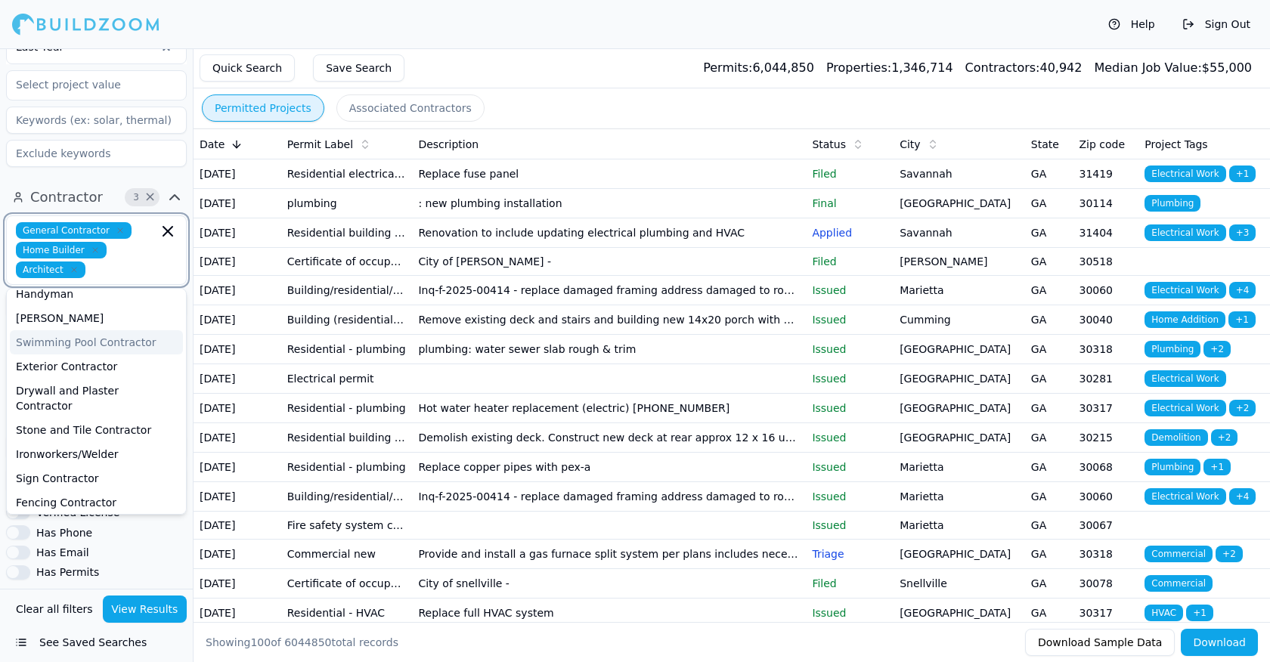
click at [73, 332] on div "Swimming Pool Contractor" at bounding box center [96, 342] width 173 height 24
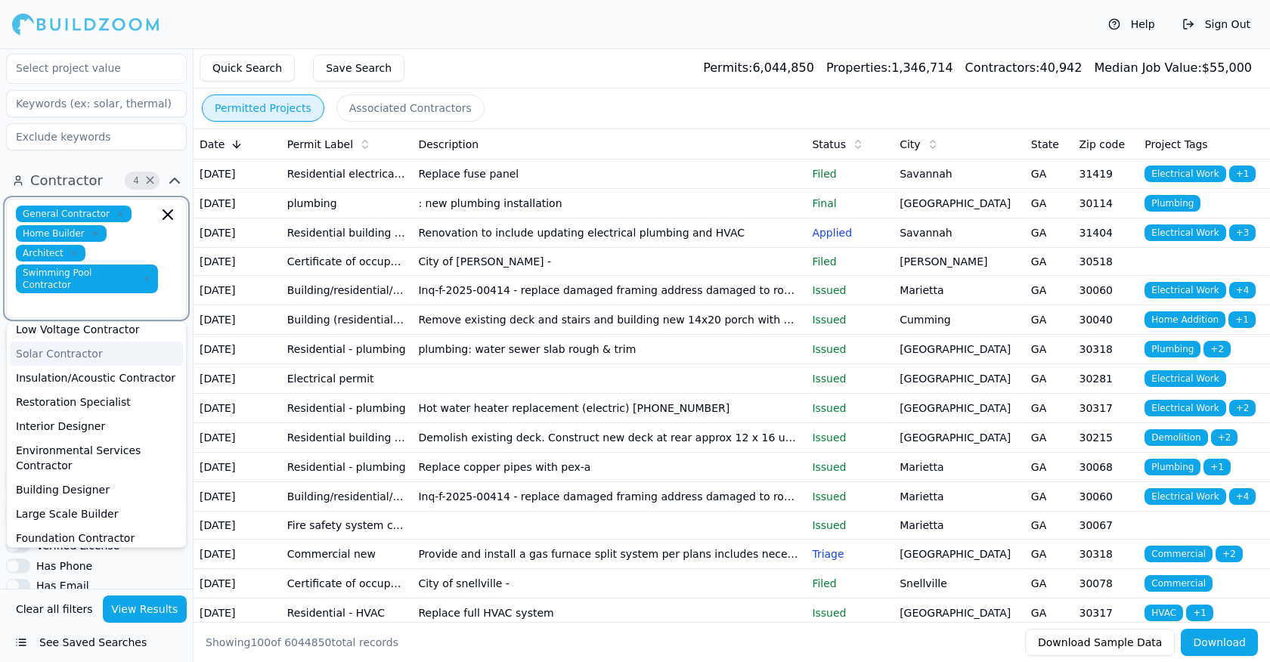
scroll to position [627, 0]
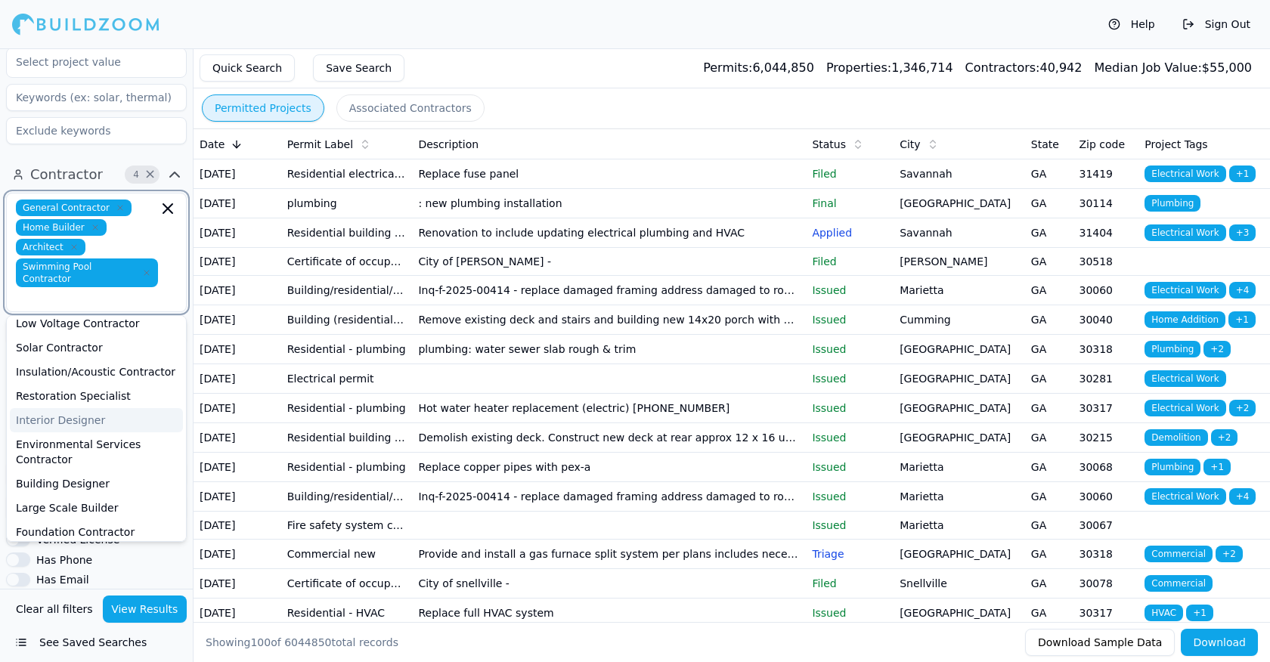
click at [84, 408] on div "Interior Designer" at bounding box center [96, 420] width 173 height 24
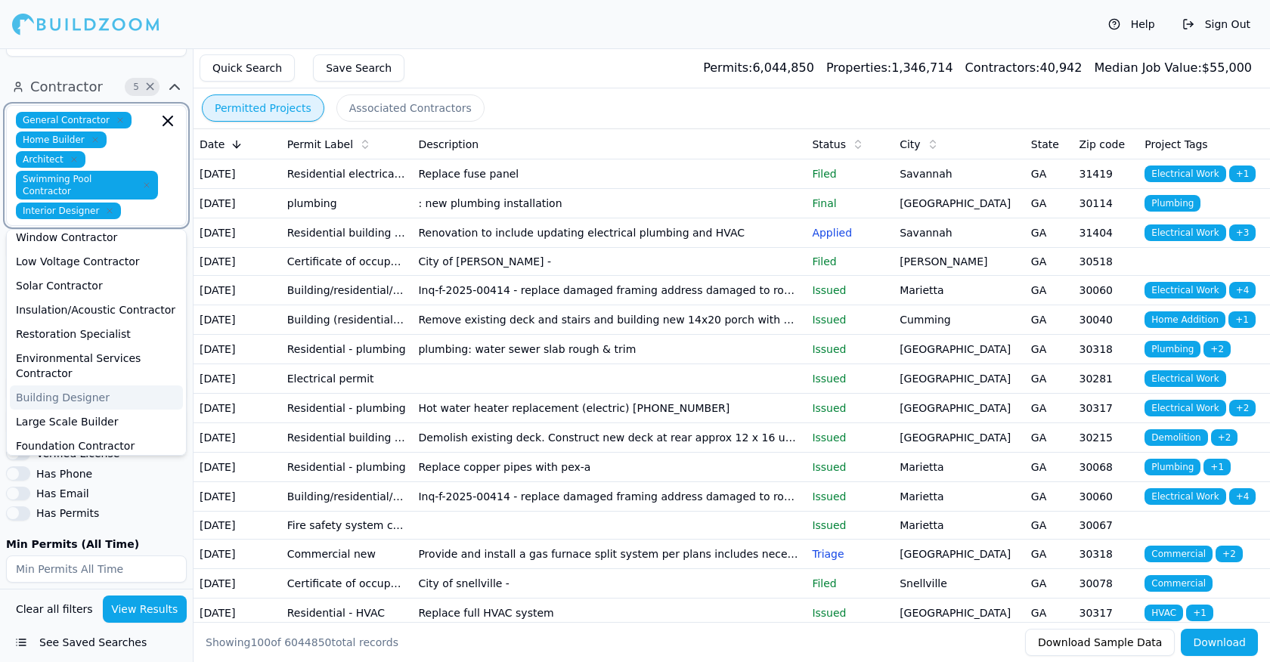
scroll to position [716, 0]
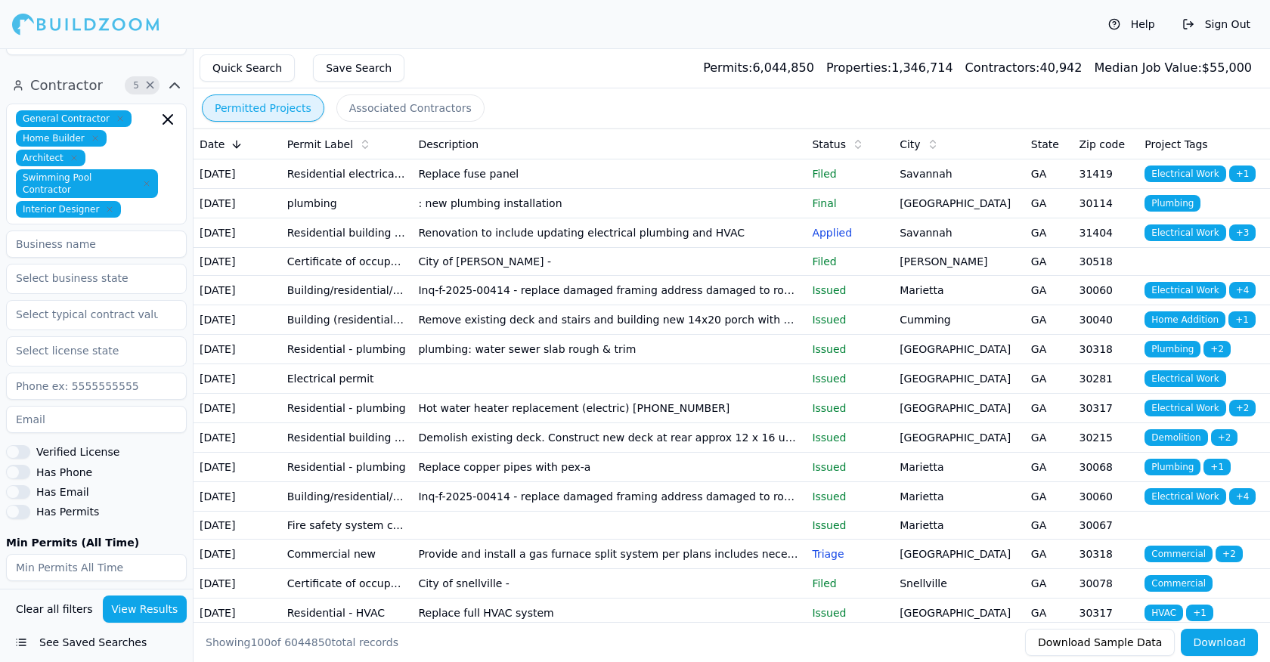
click at [107, 67] on div "Contractor 5 × General Contractor Home Builder Architect Swimming Pool Contract…" at bounding box center [96, 371] width 193 height 608
click at [108, 70] on div "Contractor 5 × General Contractor Home Builder Architect Swimming Pool Contract…" at bounding box center [96, 371] width 193 height 608
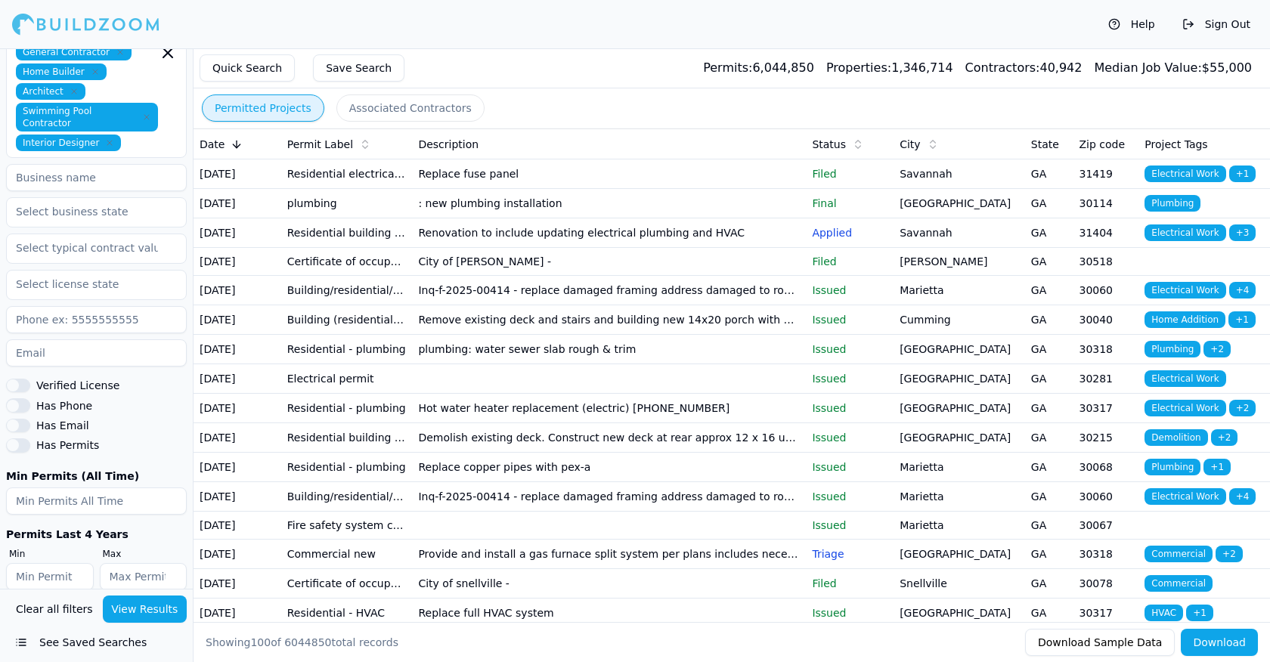
scroll to position [801, 0]
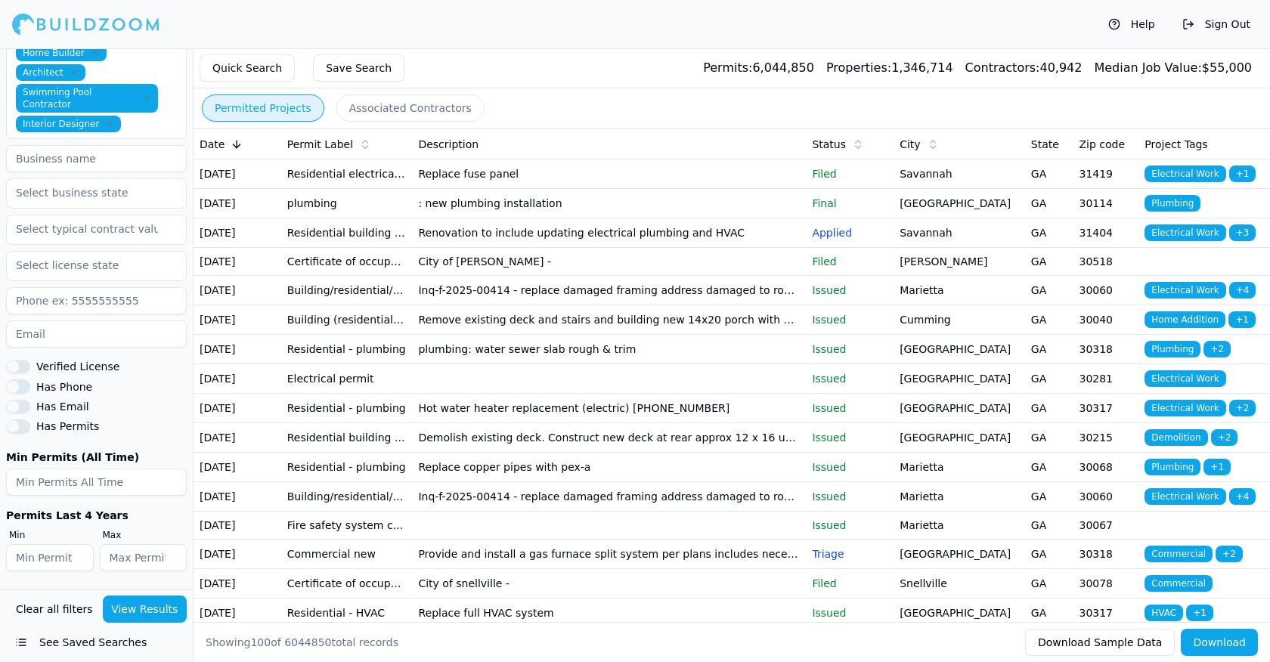
click at [16, 385] on button "Has Phone" at bounding box center [18, 386] width 24 height 14
click at [14, 406] on button "Has Email" at bounding box center [18, 407] width 24 height 14
click at [144, 398] on div "General Contractor Home Builder Architect Swimming Pool Contractor Interior Des…" at bounding box center [96, 294] width 181 height 553
click at [149, 607] on button "View Results" at bounding box center [145, 609] width 85 height 27
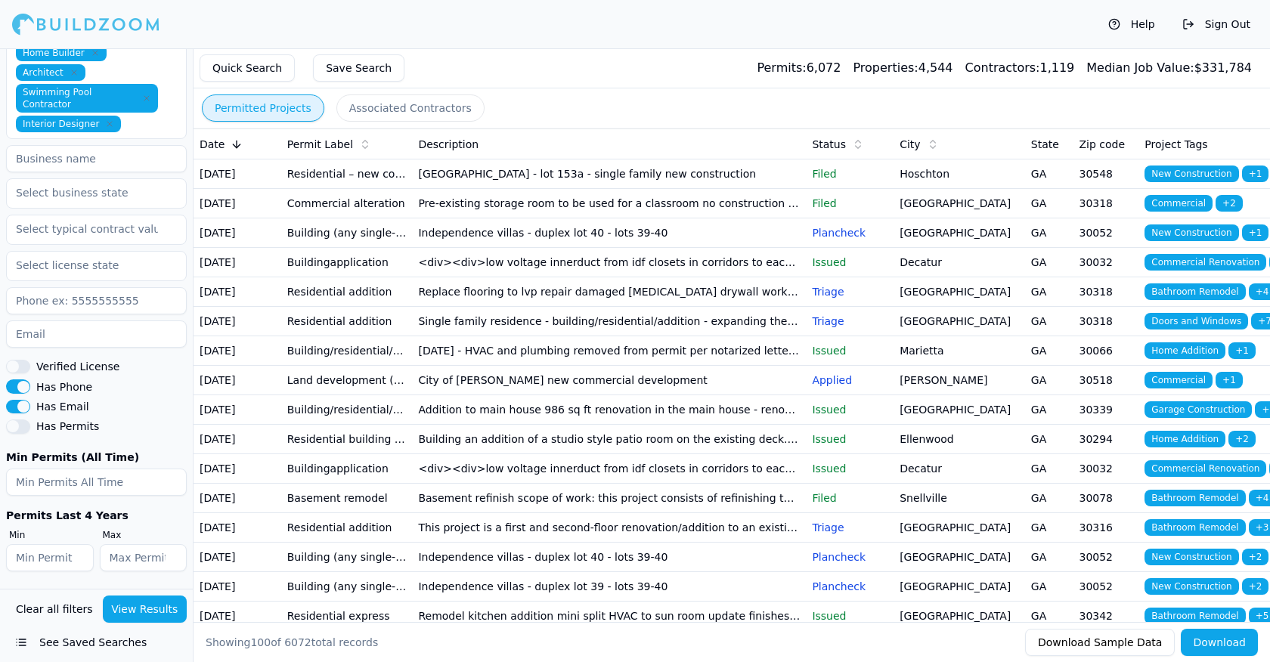
click at [353, 72] on button "Save Search" at bounding box center [358, 67] width 91 height 27
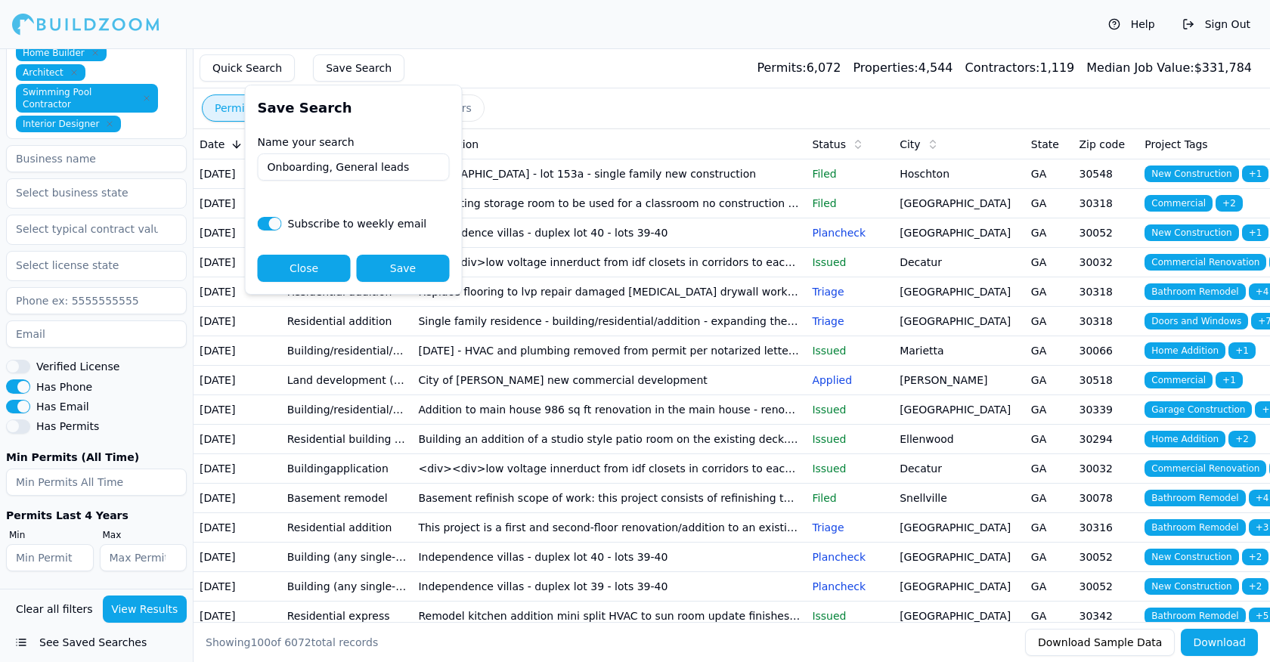
type input "Onboarding, General leads"
click at [402, 269] on button "Save" at bounding box center [403, 268] width 93 height 27
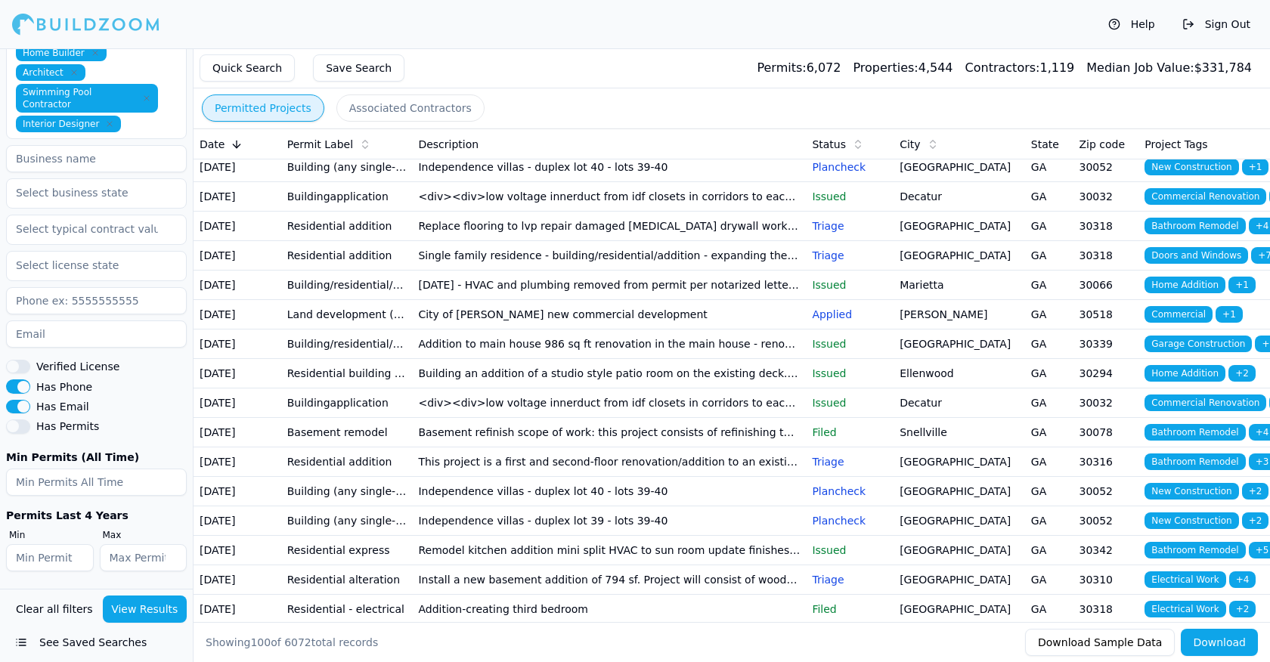
scroll to position [106, 0]
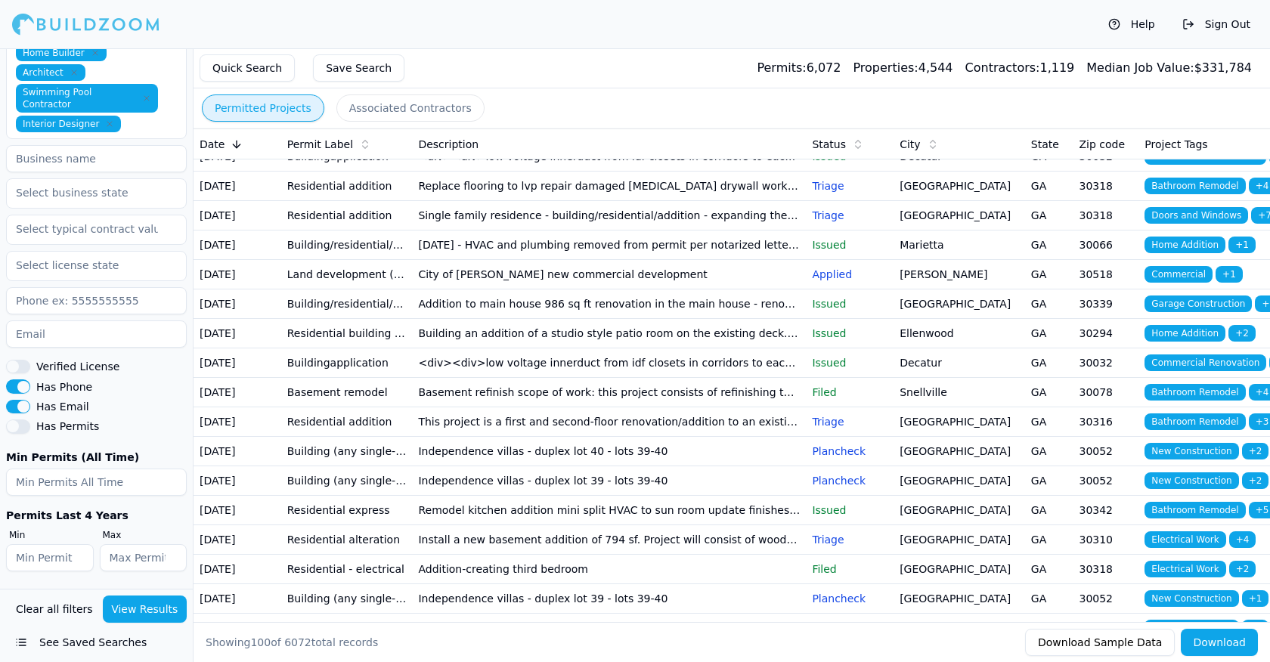
click at [23, 641] on button "See Saved Searches" at bounding box center [96, 642] width 181 height 27
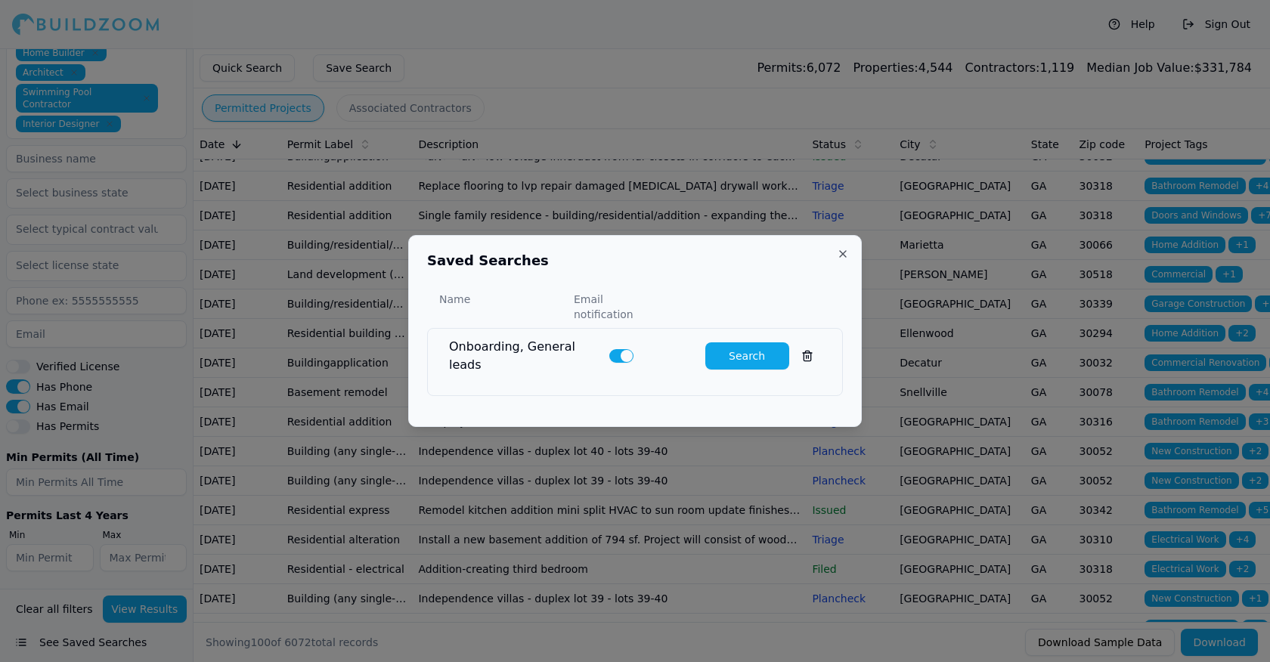
click at [748, 350] on button "Search" at bounding box center [747, 355] width 84 height 27
type input "0"
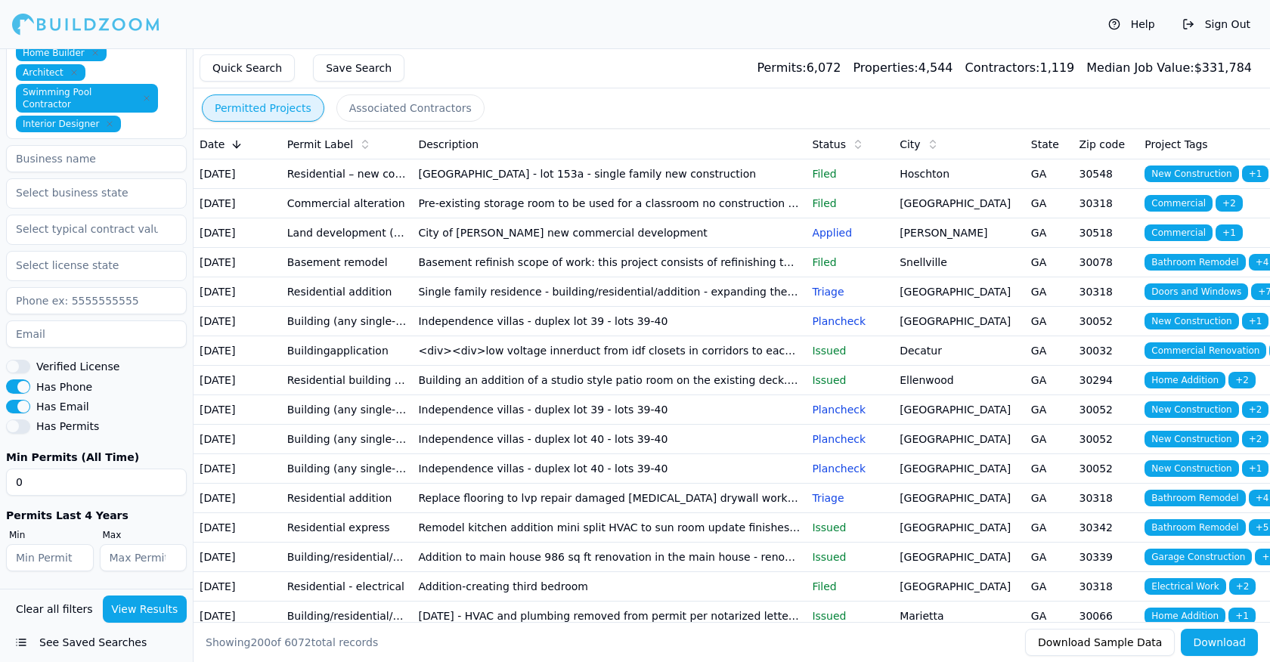
click at [39, 607] on button "Clear all filters" at bounding box center [54, 609] width 85 height 27
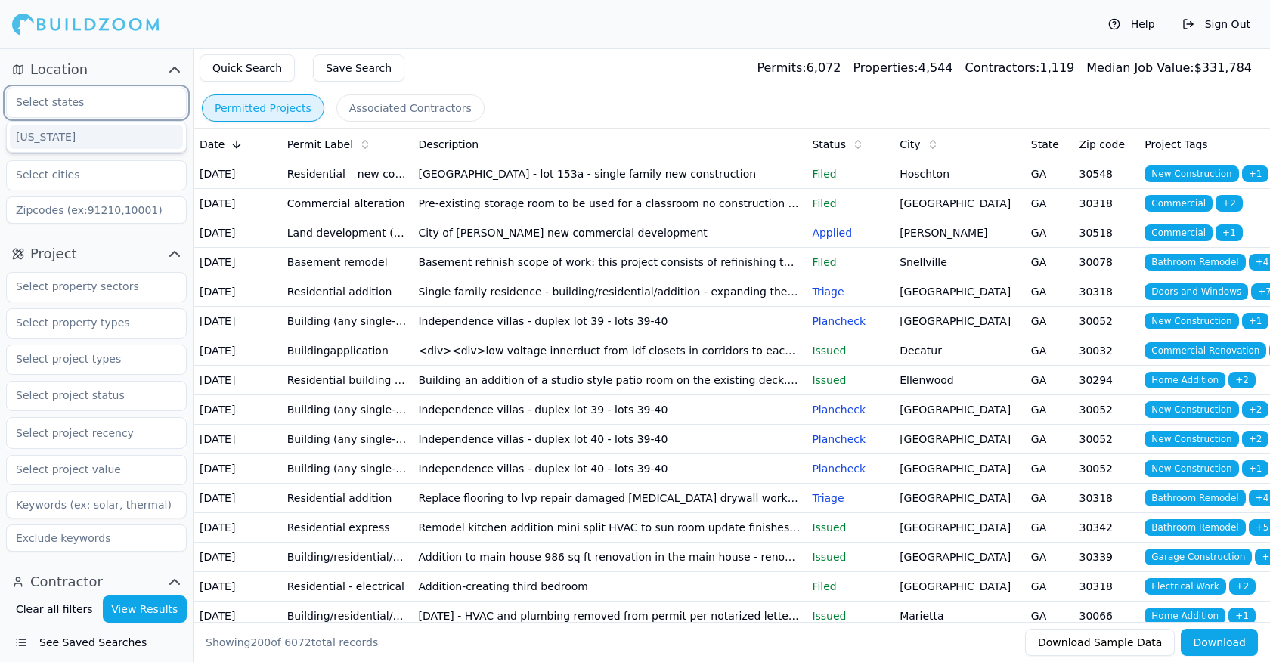
click at [69, 98] on input "text" at bounding box center [87, 101] width 160 height 27
click at [63, 135] on div "[US_STATE]" at bounding box center [96, 137] width 173 height 24
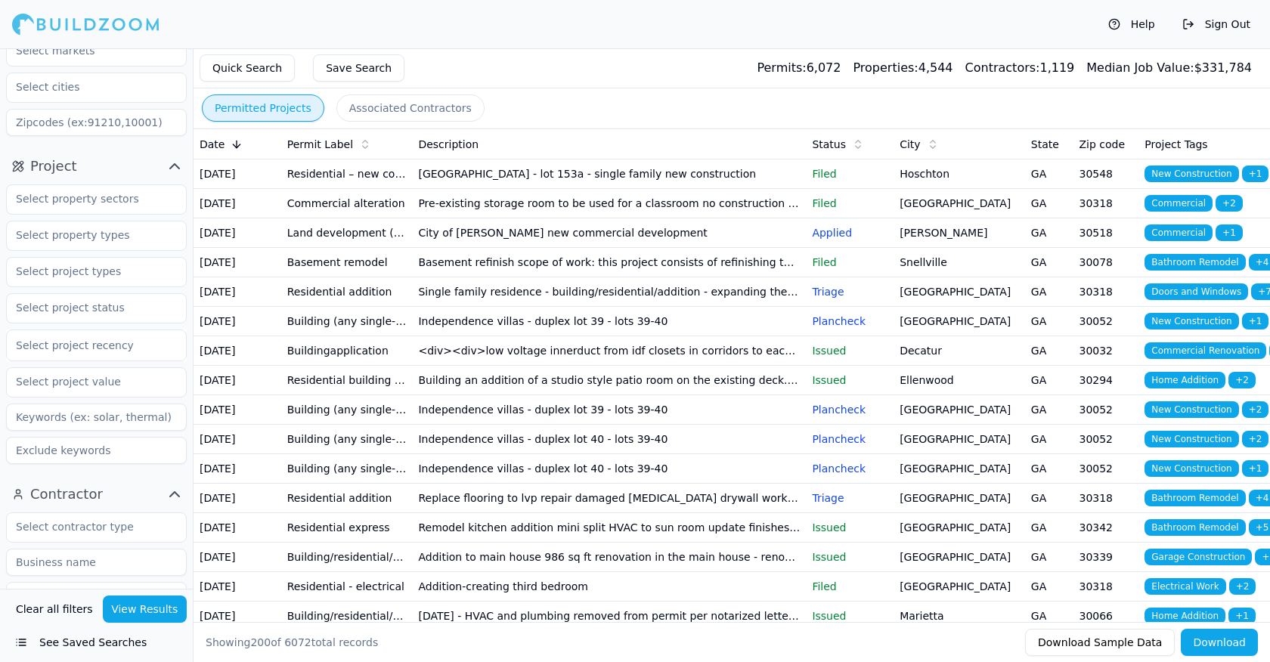
scroll to position [94, 0]
click at [73, 190] on input "text" at bounding box center [87, 192] width 160 height 27
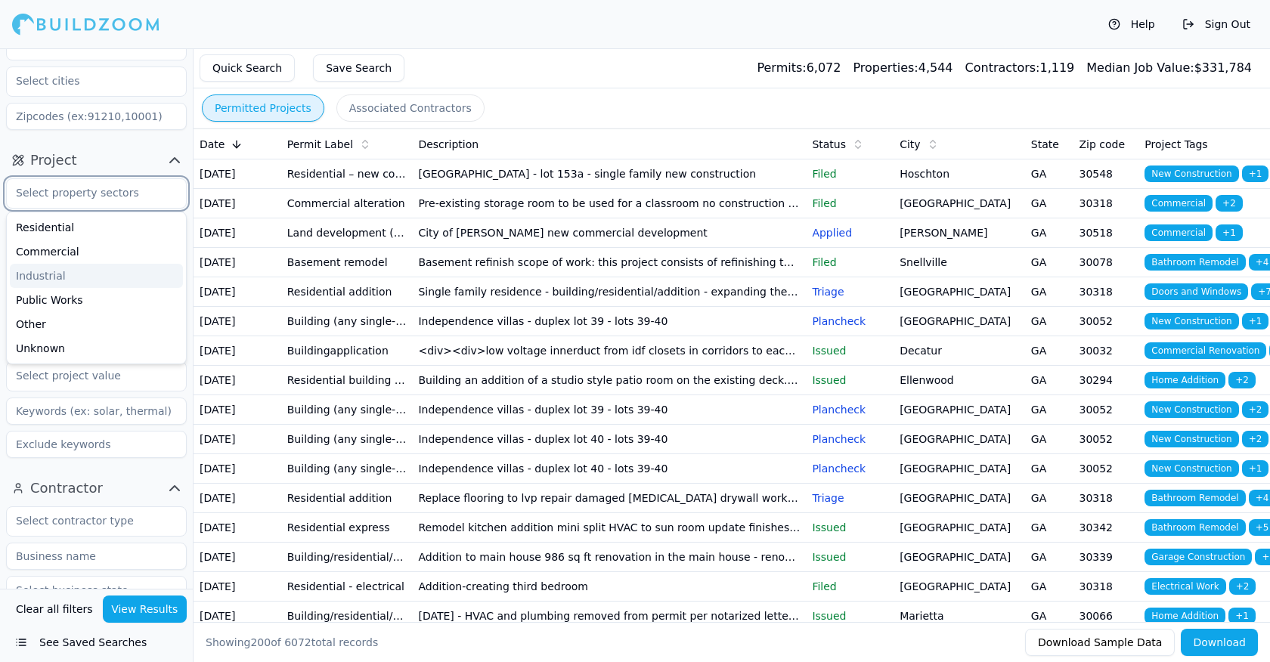
click at [42, 282] on div "Industrial" at bounding box center [96, 276] width 173 height 24
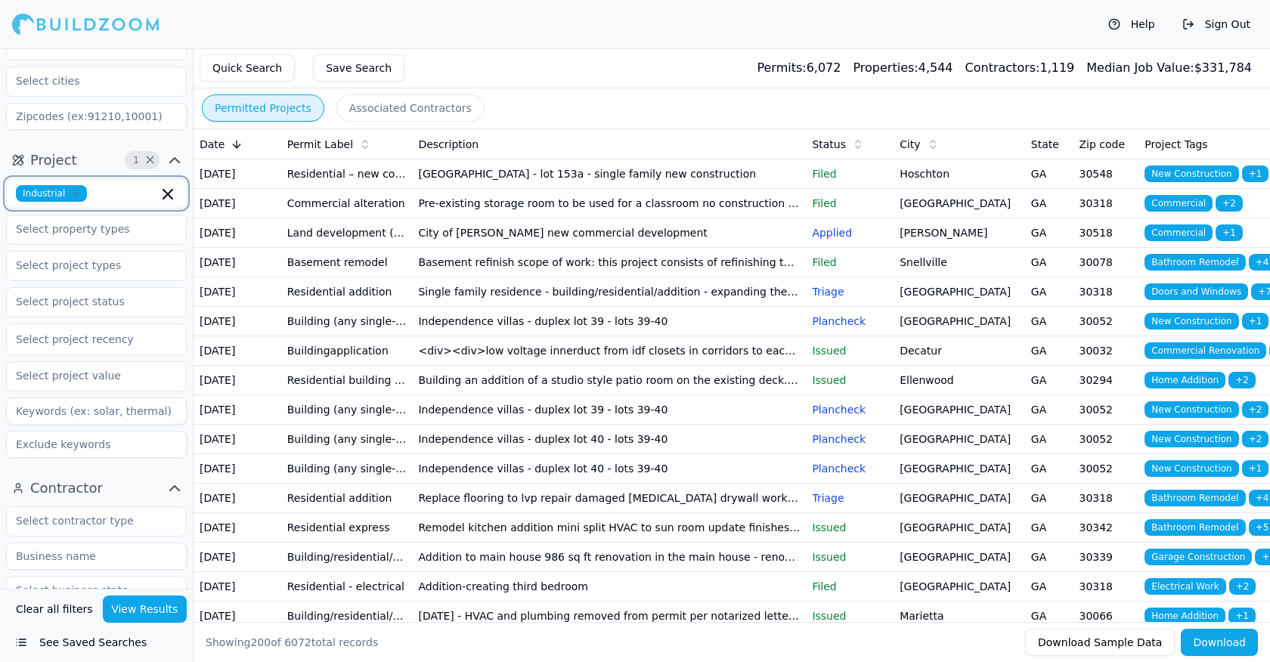
click at [168, 194] on icon "button" at bounding box center [167, 194] width 9 height 9
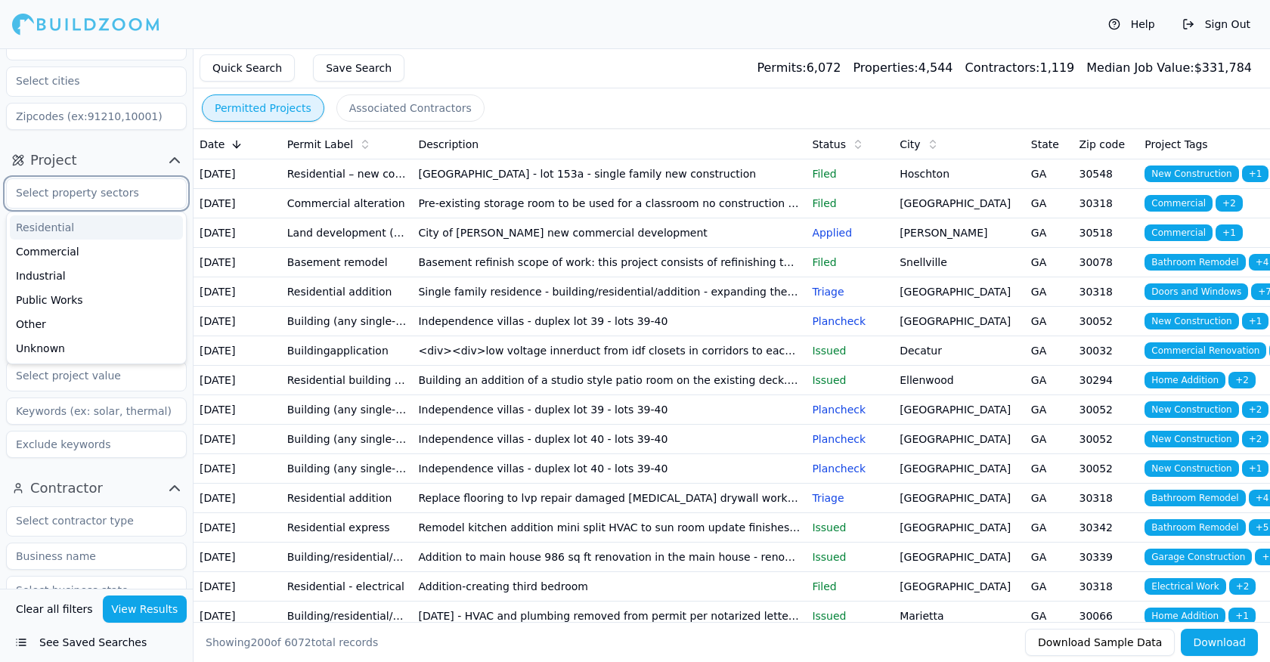
click at [43, 219] on div "Residential" at bounding box center [96, 227] width 173 height 24
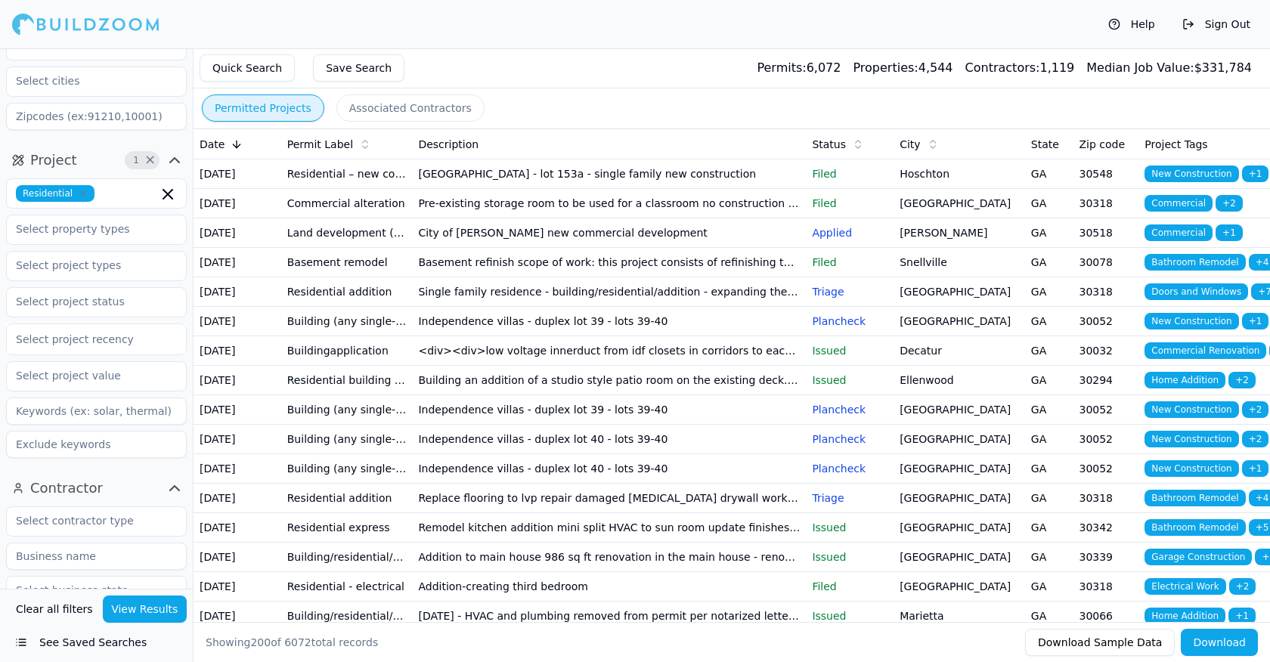
click at [107, 147] on div "Project 1 × Residential Select project recency" at bounding box center [96, 306] width 193 height 328
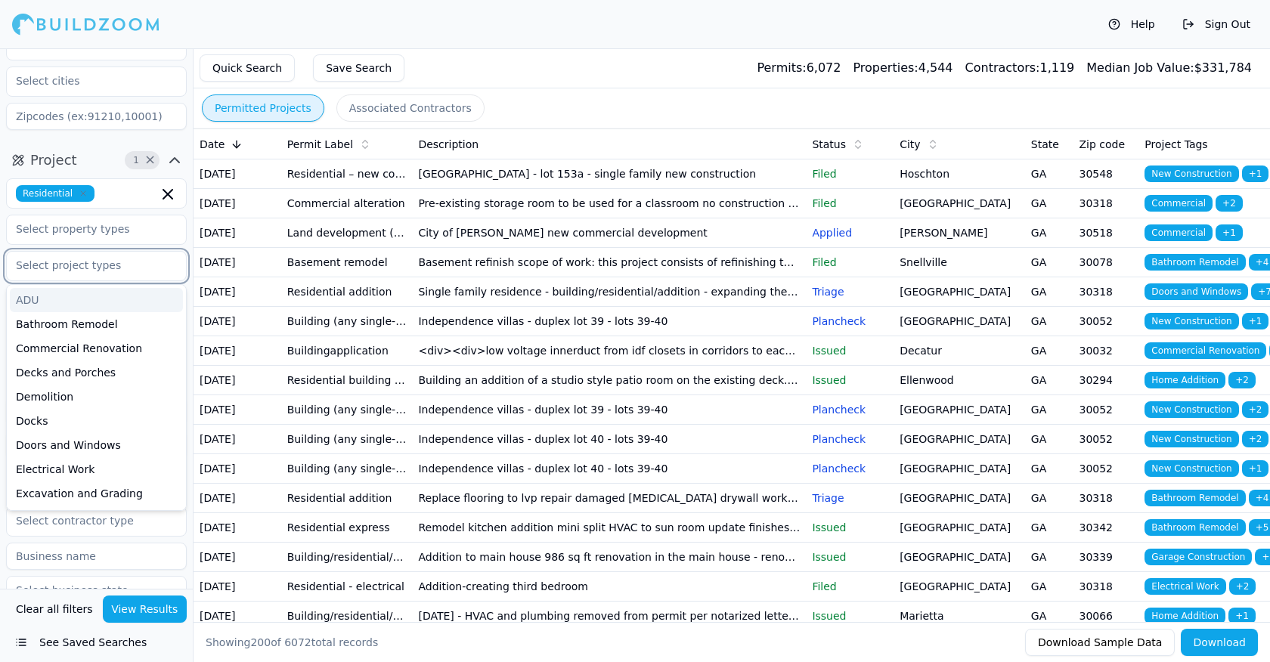
click at [85, 271] on input "text" at bounding box center [87, 265] width 160 height 27
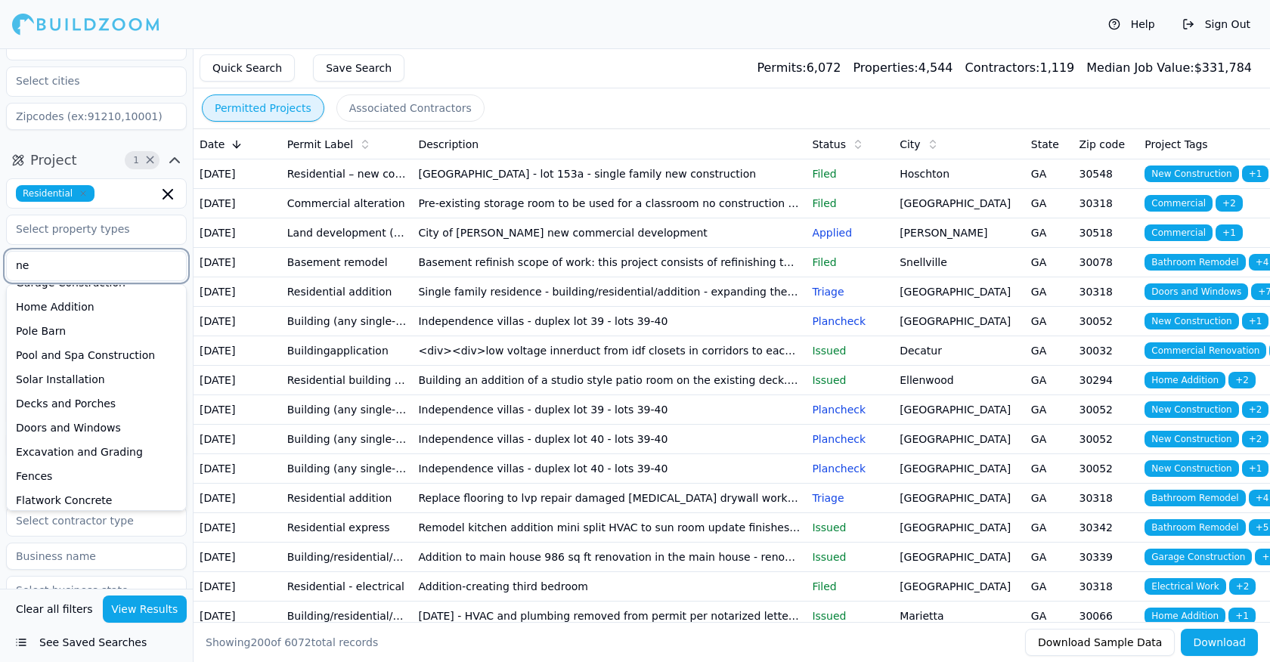
scroll to position [14, 0]
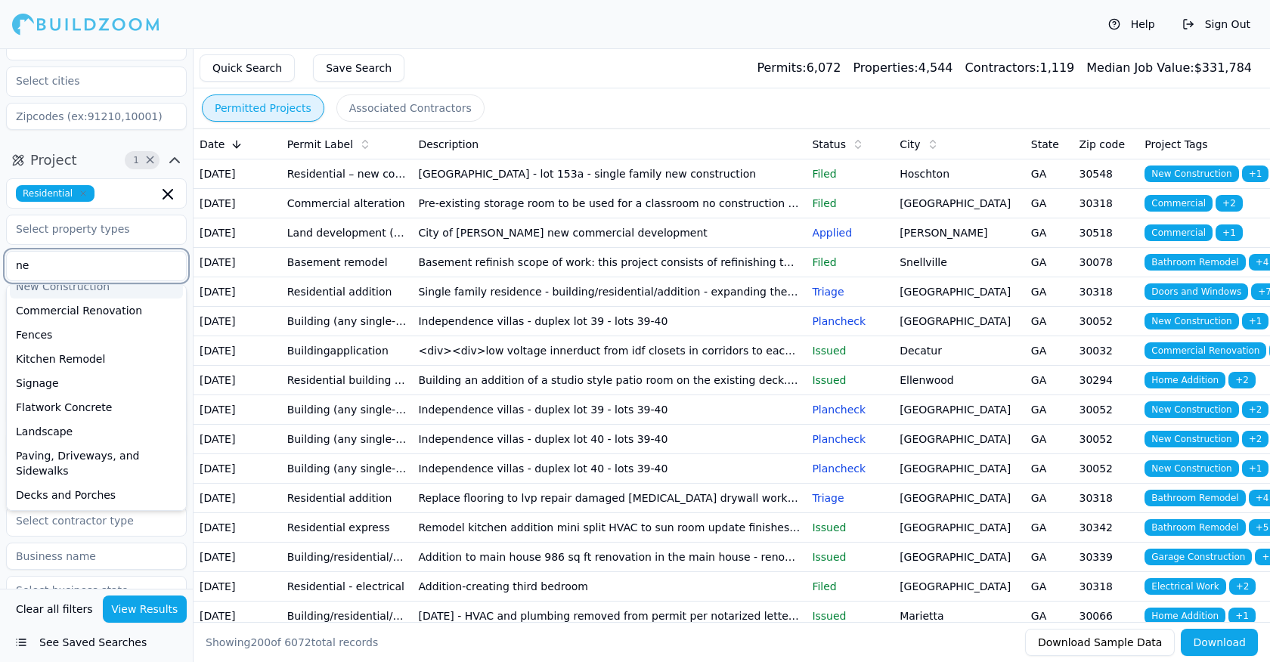
type input "new"
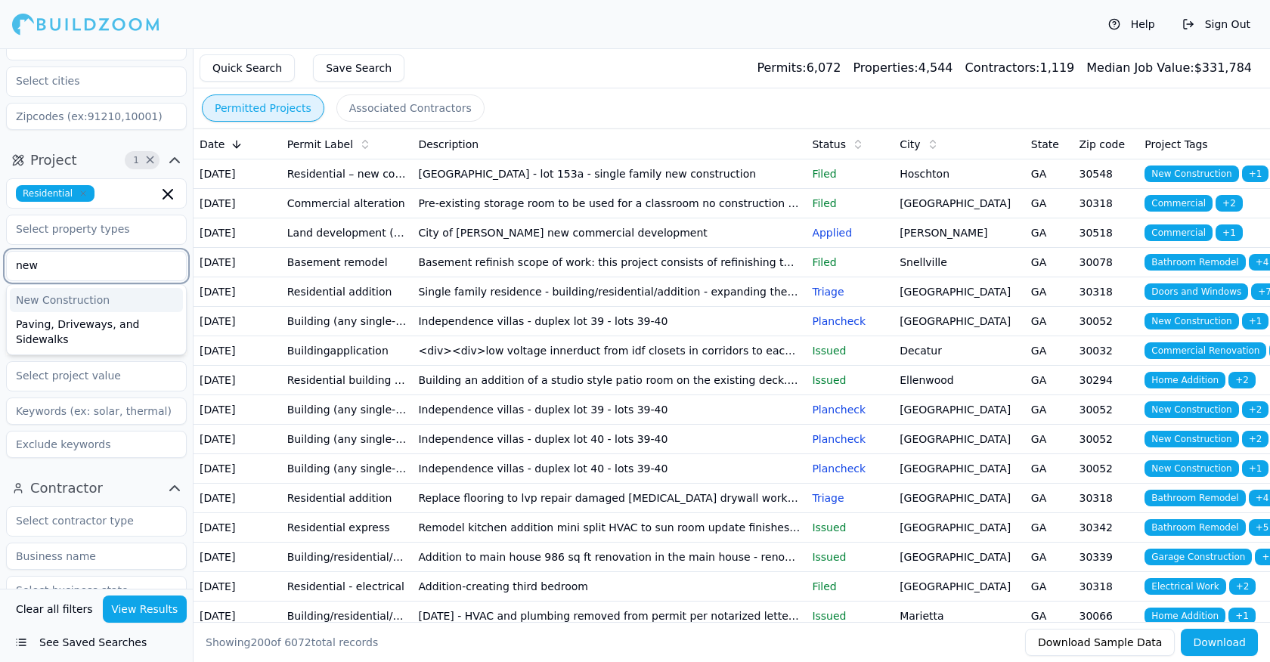
click at [36, 297] on div "New Construction" at bounding box center [96, 300] width 173 height 24
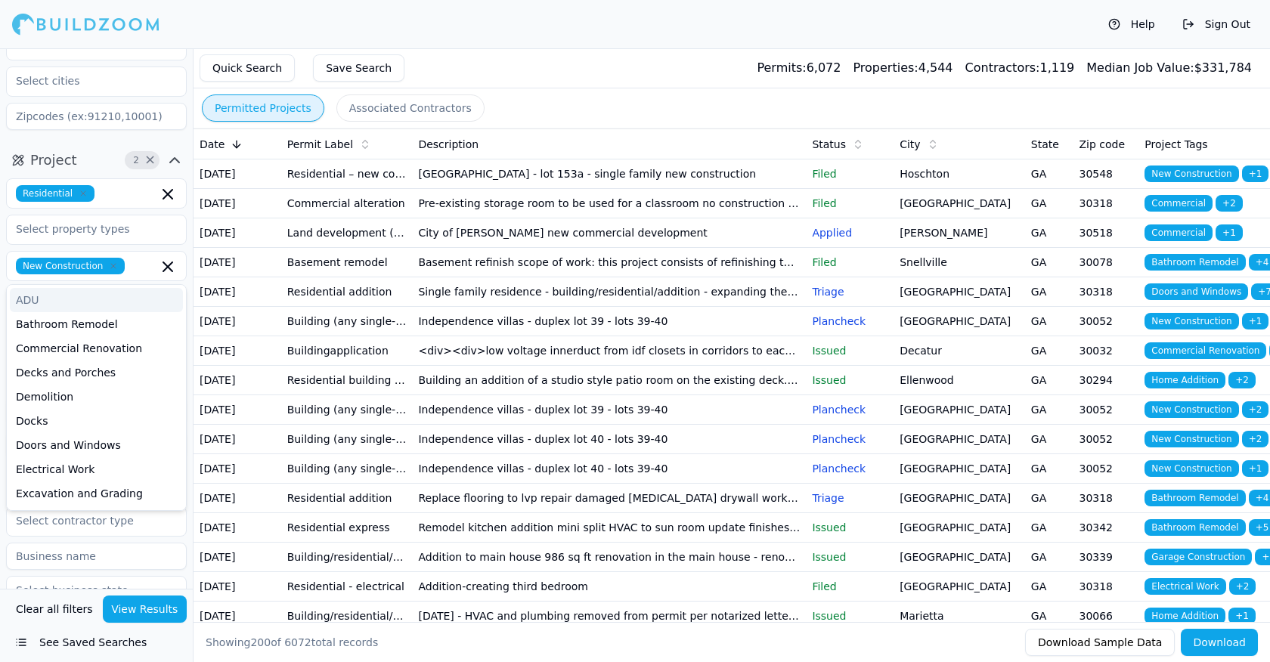
click at [101, 149] on button "Project 2 ×" at bounding box center [96, 160] width 181 height 24
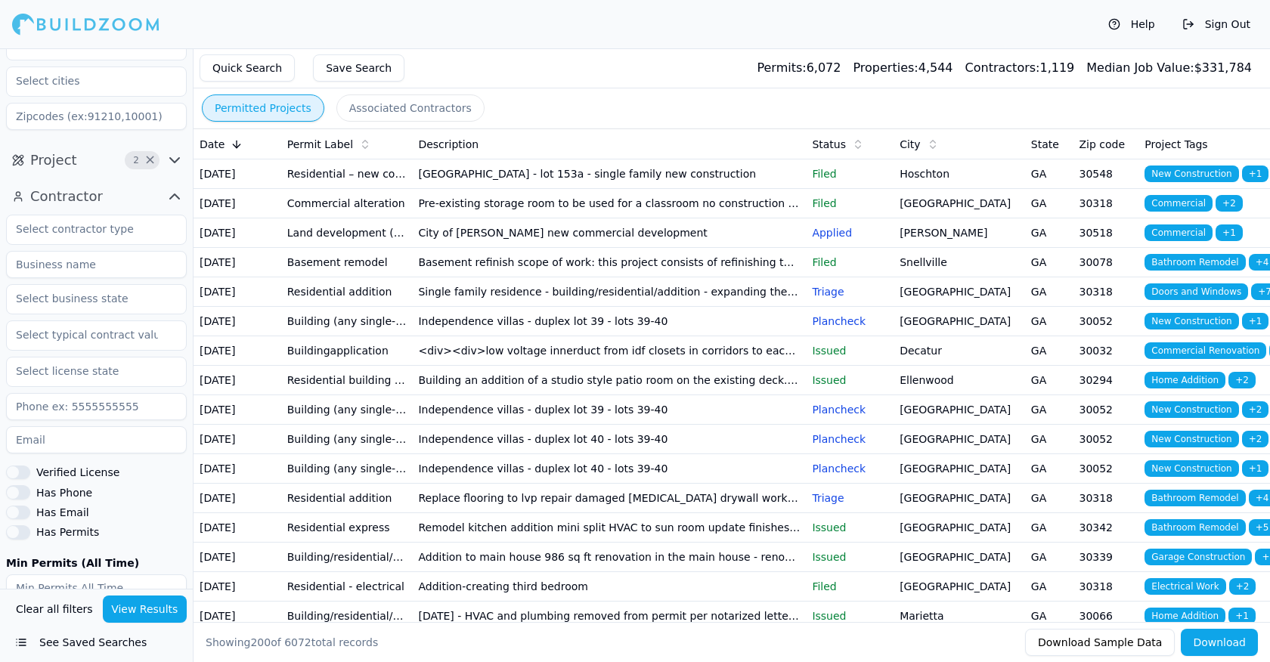
click at [101, 157] on button "Project 2 ×" at bounding box center [96, 160] width 181 height 24
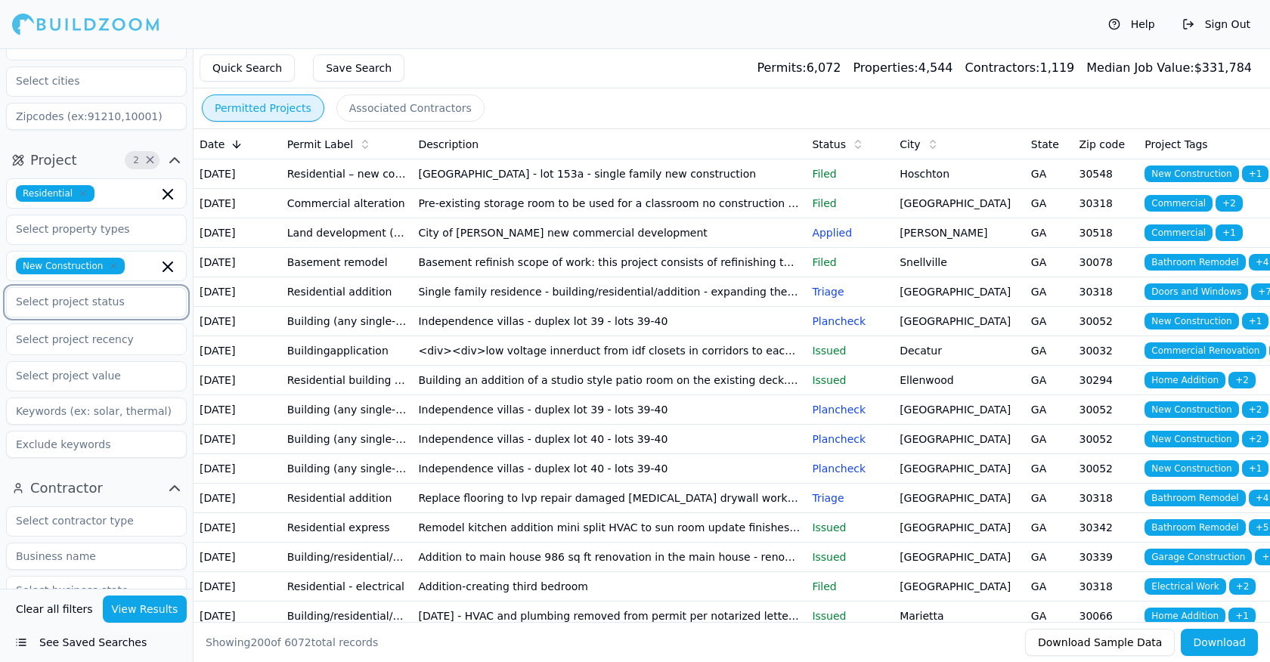
click at [87, 306] on input "text" at bounding box center [87, 301] width 160 height 27
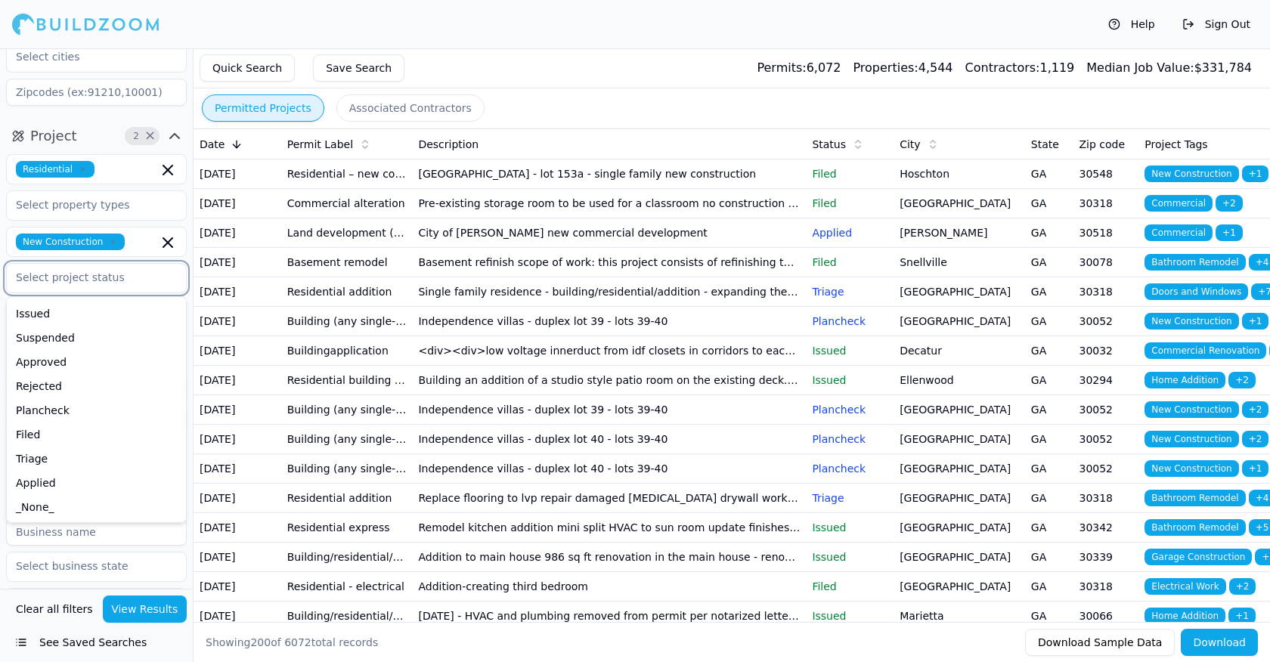
scroll to position [125, 0]
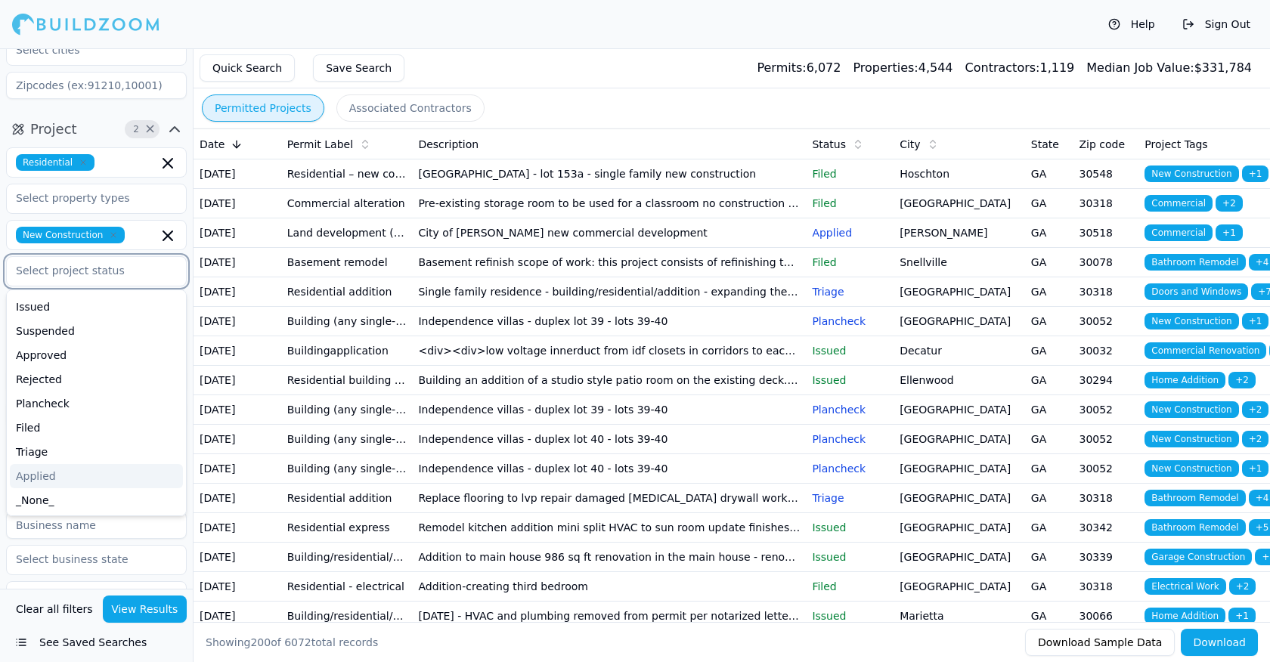
click at [36, 475] on div "Applied" at bounding box center [96, 476] width 173 height 24
click at [36, 473] on div "Triage" at bounding box center [96, 476] width 173 height 24
click at [33, 475] on div "Filed" at bounding box center [96, 476] width 173 height 24
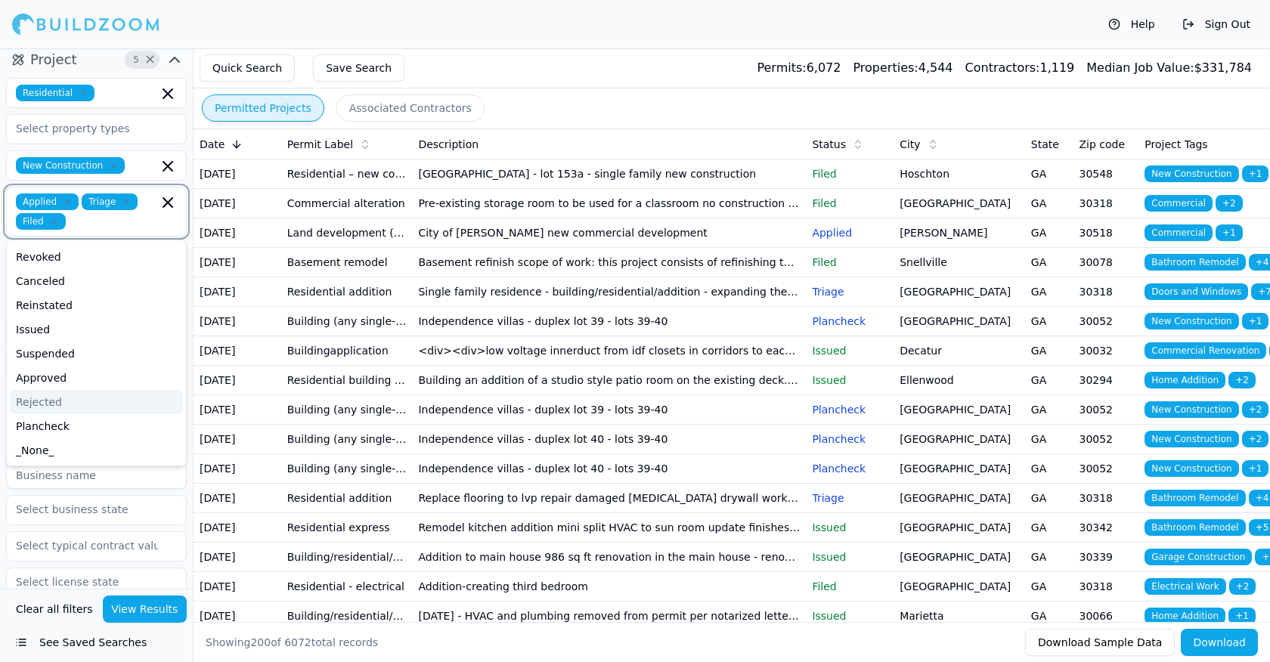
scroll to position [193, 0]
click at [44, 423] on div "Plancheck" at bounding box center [96, 427] width 173 height 24
click at [37, 401] on div "Approved" at bounding box center [96, 403] width 173 height 24
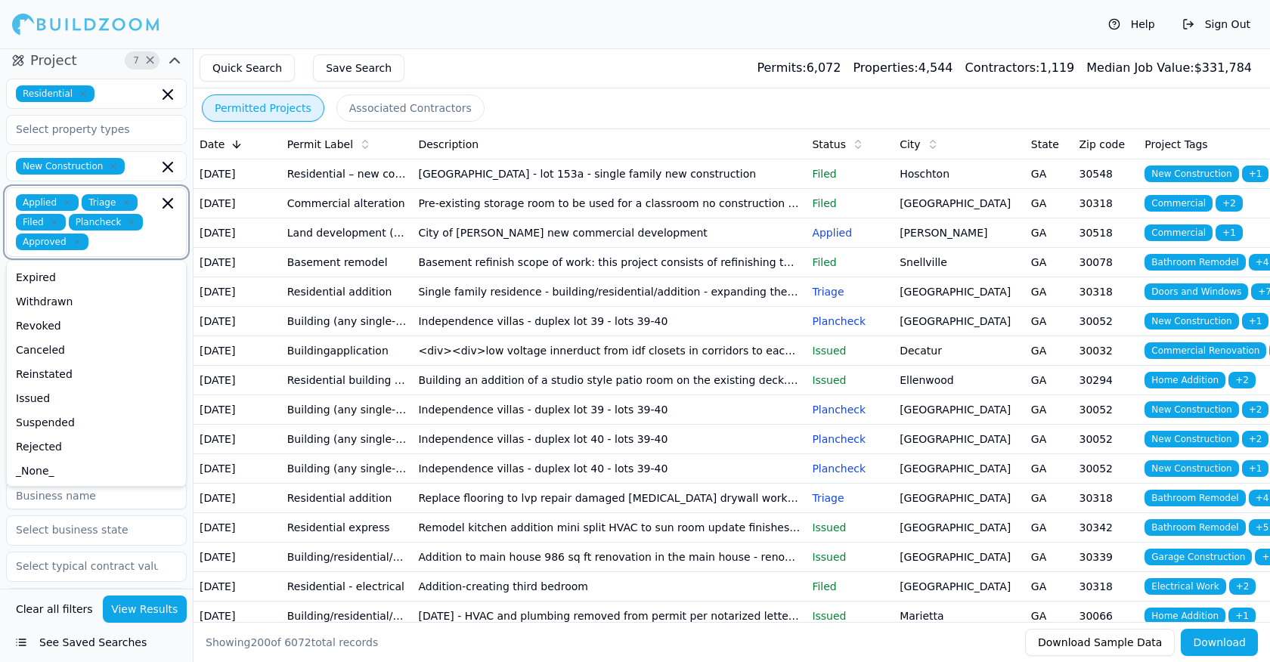
scroll to position [47, 0]
click at [37, 401] on div "Issued" at bounding box center [96, 398] width 173 height 24
click at [36, 395] on div "Reinstated" at bounding box center [96, 398] width 173 height 24
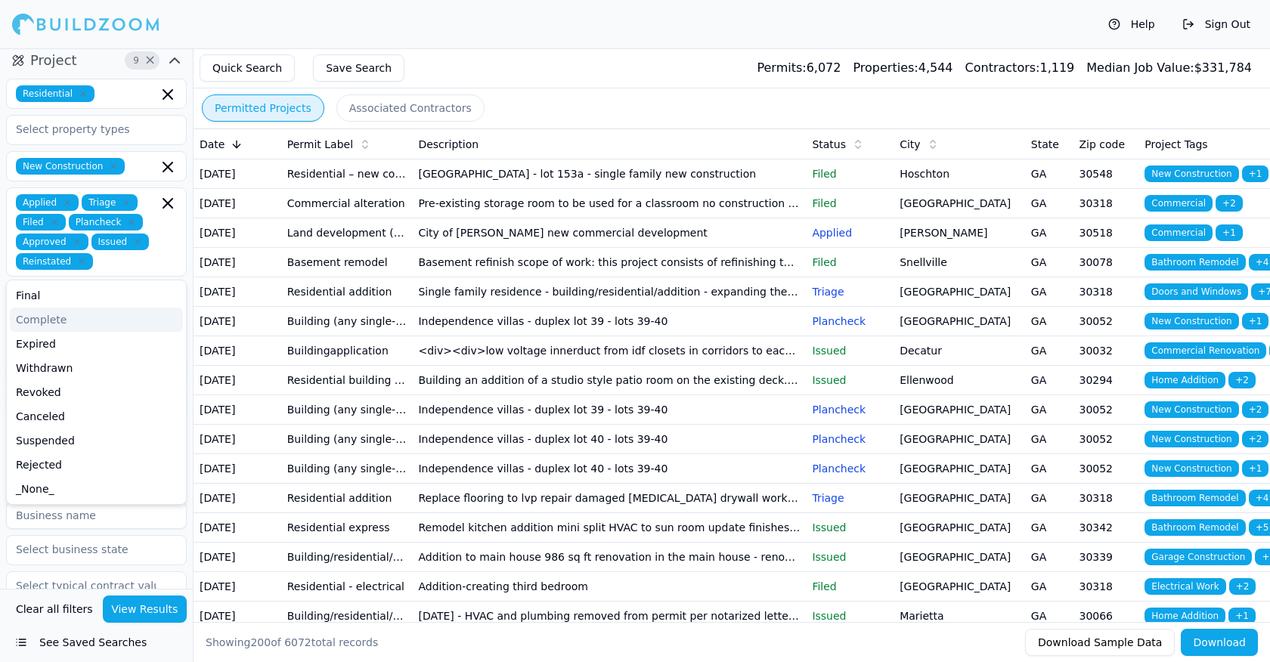
click at [170, 258] on div "Applied Triage Filed Plancheck Approved Issued Reinstated" at bounding box center [96, 232] width 161 height 76
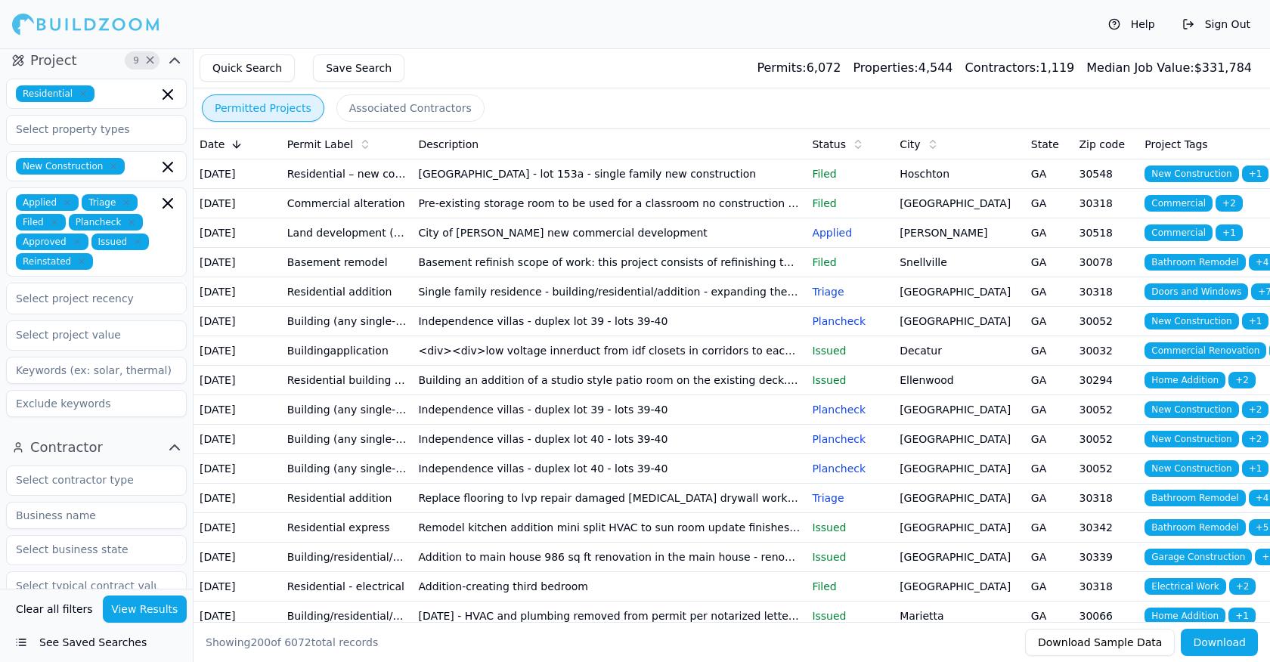
click at [189, 281] on div "Project 9 × Residential New Construction Applied Triage Filed Plancheck Approve…" at bounding box center [96, 235] width 193 height 387
click at [101, 298] on div at bounding box center [96, 298] width 161 height 15
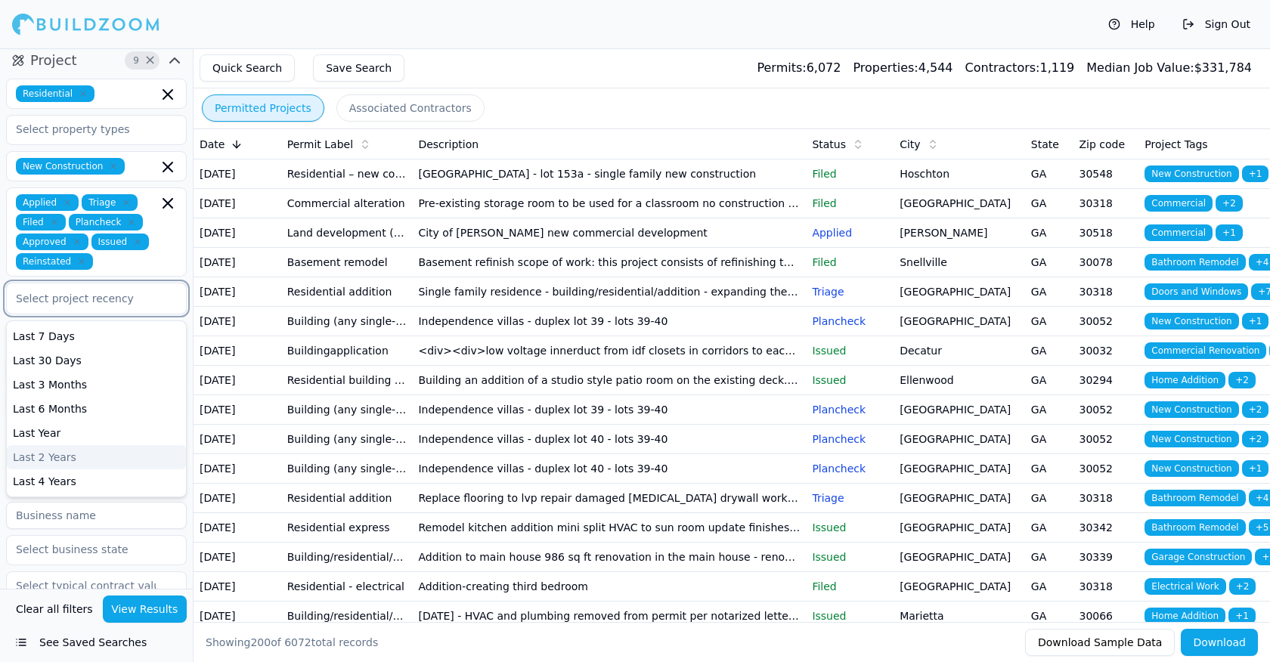
click at [49, 458] on div "Last 2 Years" at bounding box center [96, 457] width 179 height 24
click at [188, 332] on div "Project 10 × Residential New Construction Applied Triage Filed Plancheck Approv…" at bounding box center [96, 237] width 193 height 390
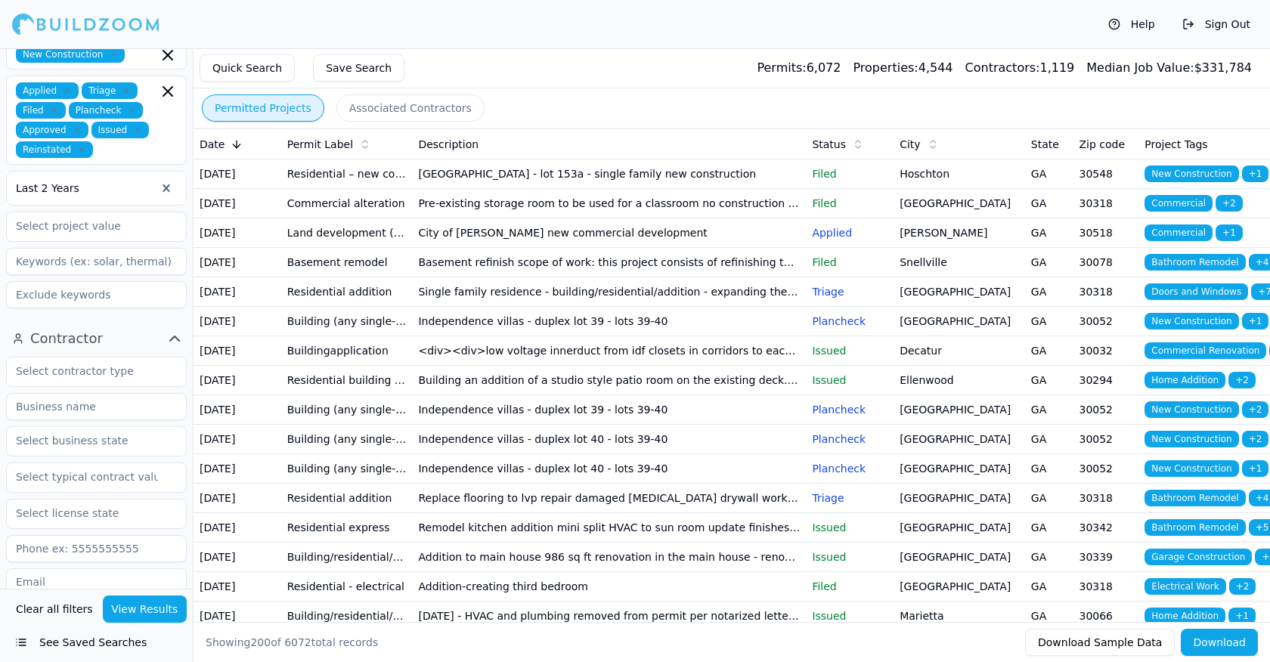
scroll to position [330, 0]
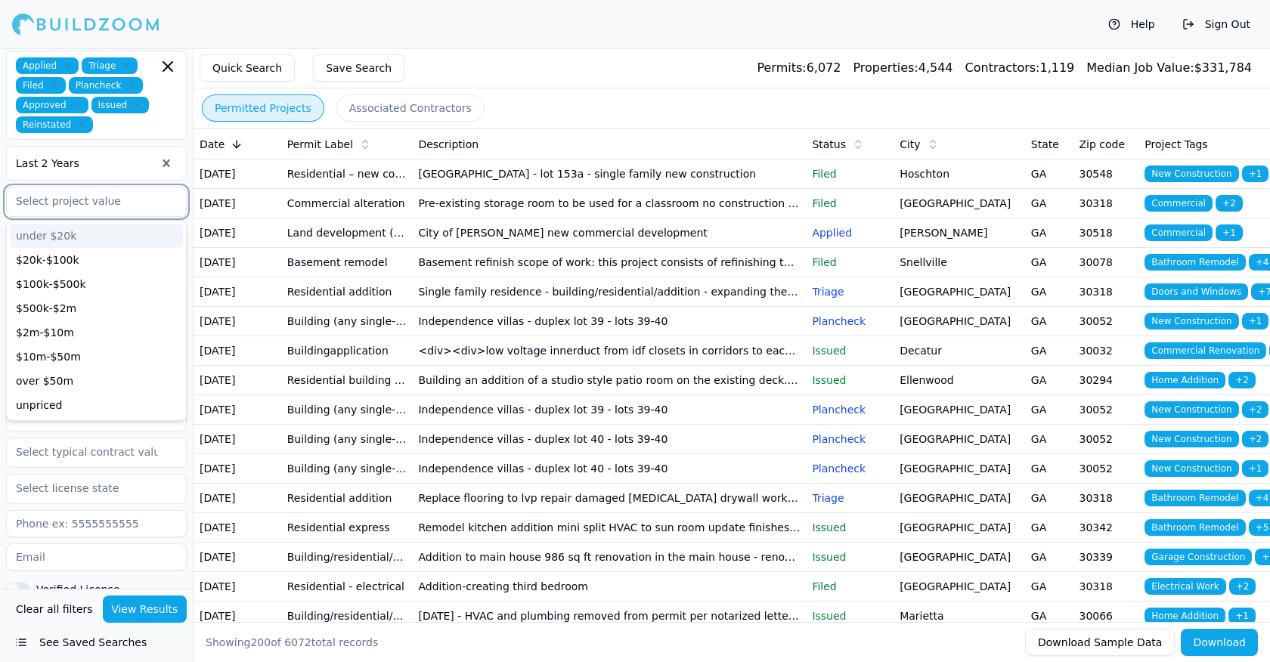
click at [60, 207] on input "text" at bounding box center [87, 200] width 160 height 27
click at [57, 305] on div "$500k-$2m" at bounding box center [96, 308] width 173 height 24
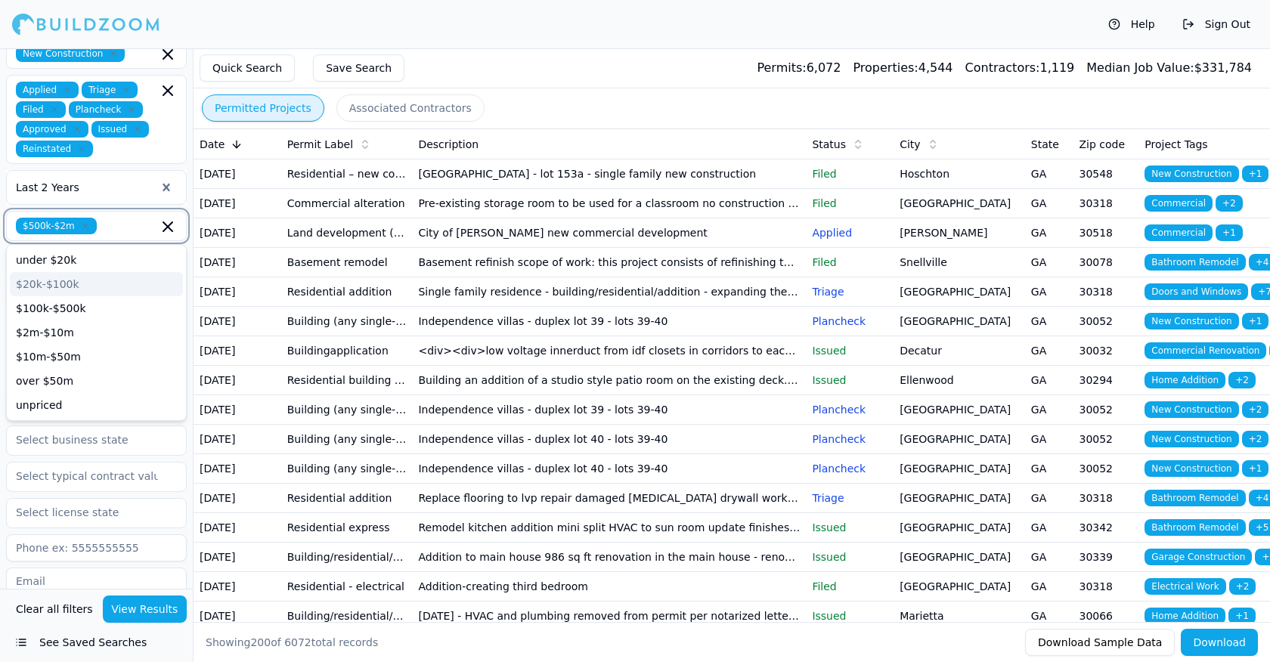
scroll to position [302, 0]
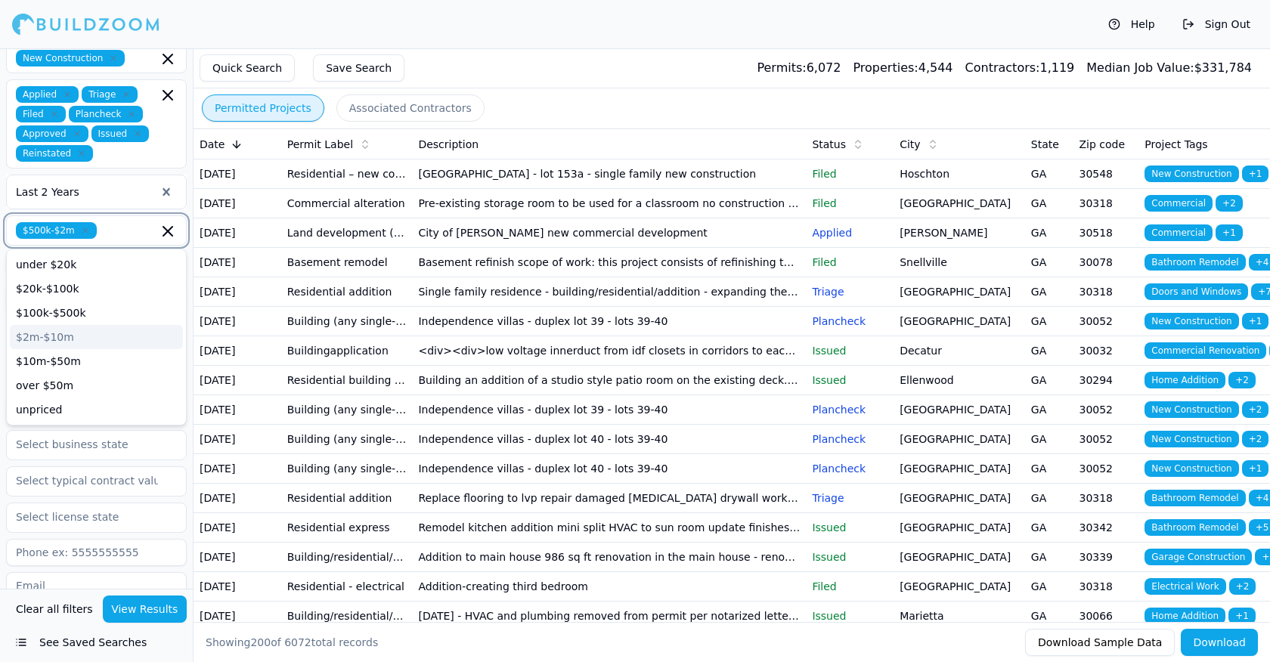
click at [40, 334] on div "$2m-$10m" at bounding box center [96, 337] width 173 height 24
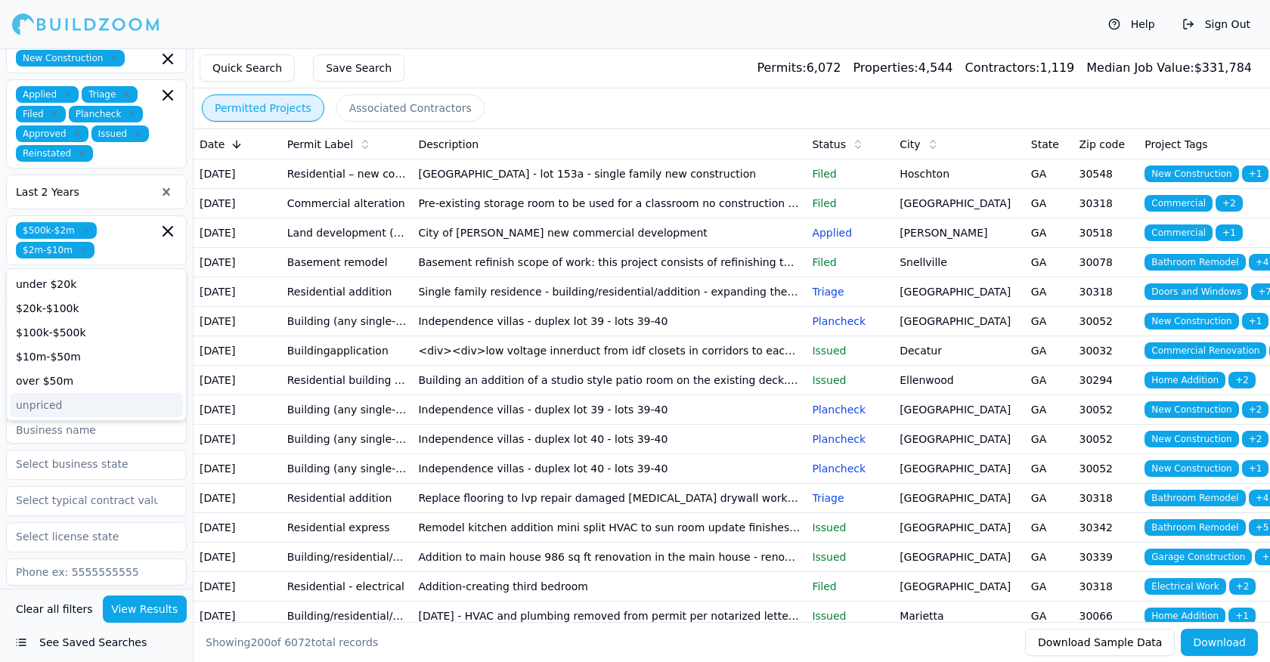
click at [189, 431] on div "Contractor Verified License Has Phone Has Email Has Permits Min Permits (All Ti…" at bounding box center [96, 602] width 193 height 517
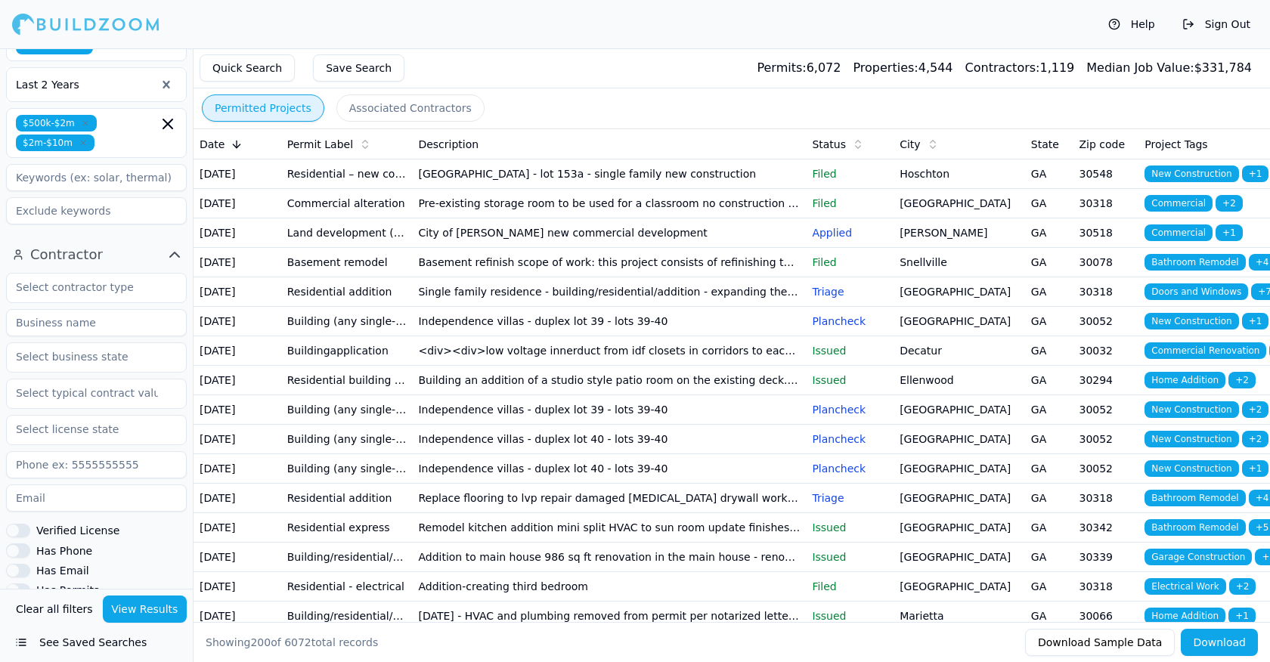
scroll to position [410, 0]
click at [83, 285] on input "text" at bounding box center [87, 285] width 160 height 27
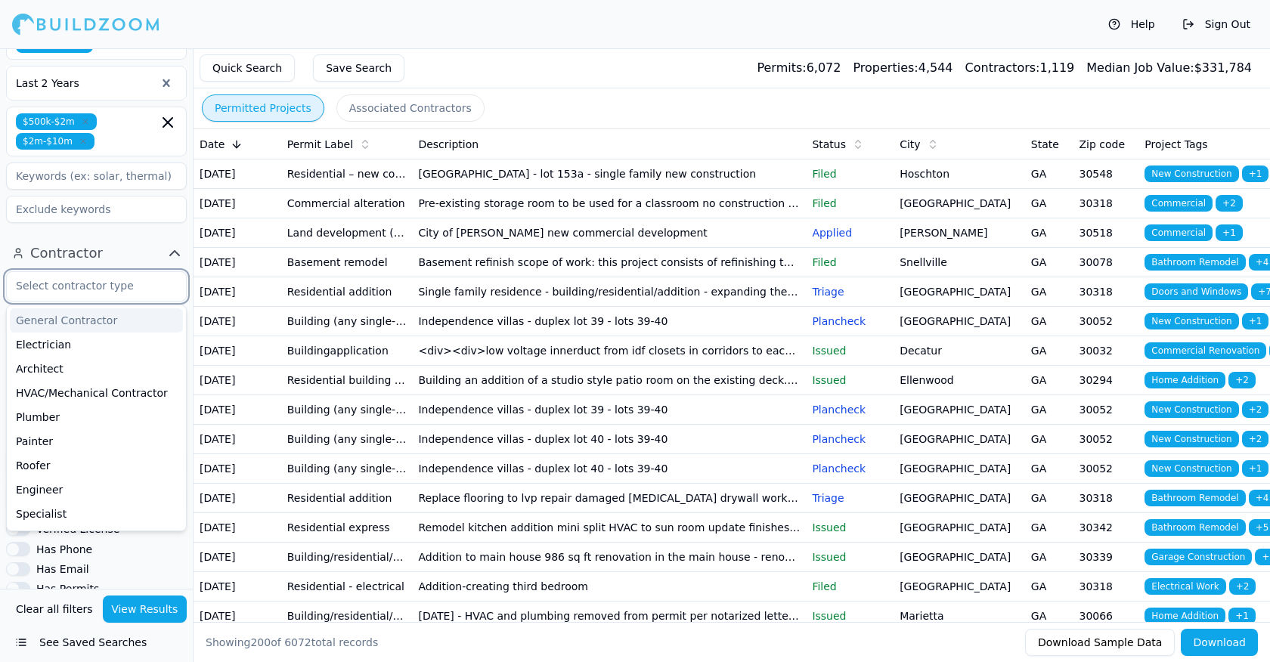
click at [60, 318] on div "General Contractor" at bounding box center [96, 320] width 173 height 24
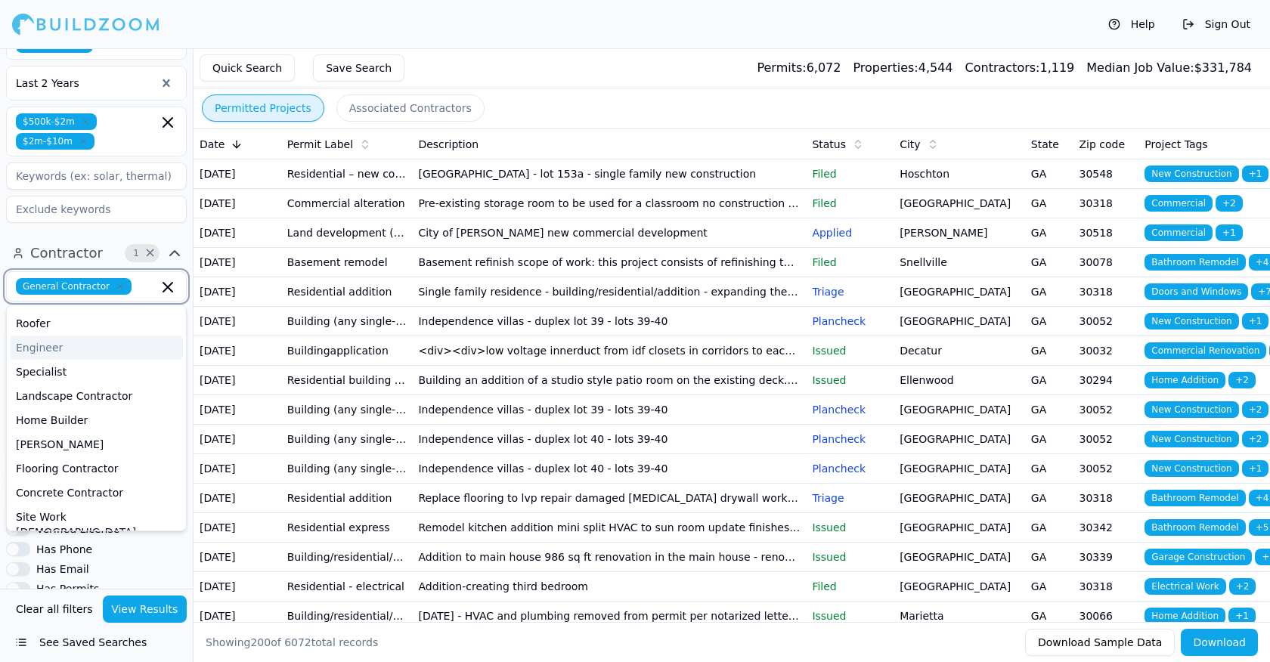
scroll to position [120, 0]
click at [54, 415] on div "Home Builder" at bounding box center [96, 418] width 173 height 24
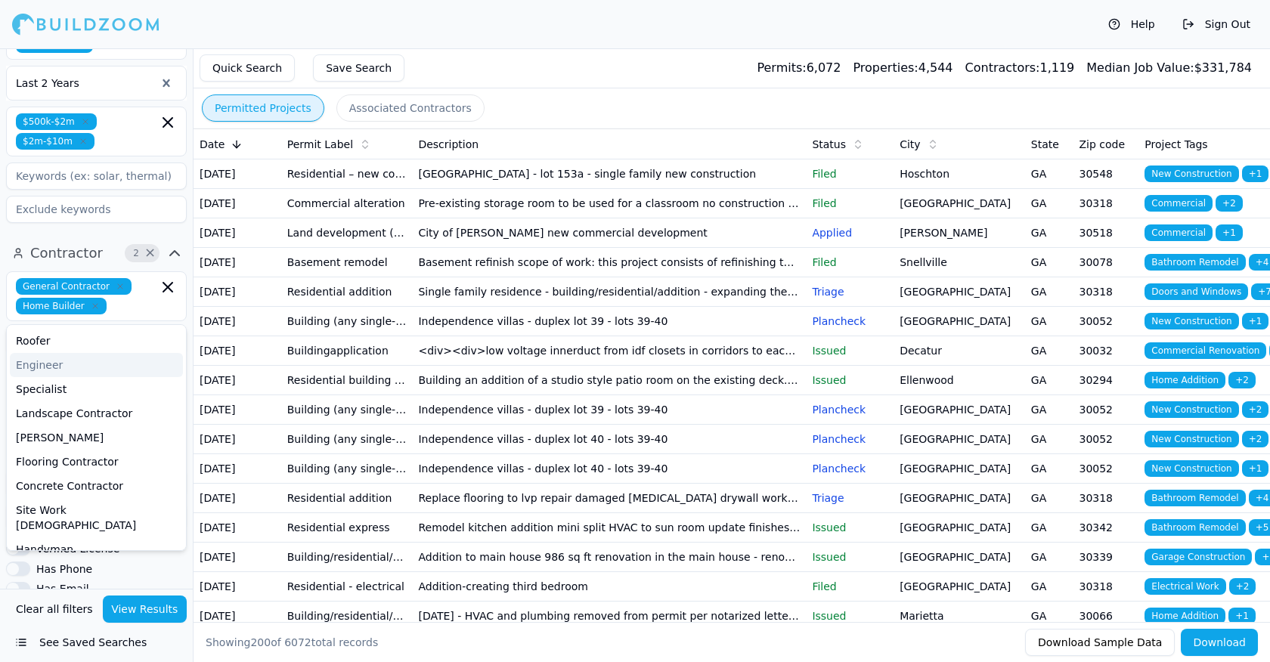
click at [190, 364] on div "Contractor 2 × General Contractor Home Builder Electrician Architect HVAC/Mecha…" at bounding box center [96, 503] width 193 height 537
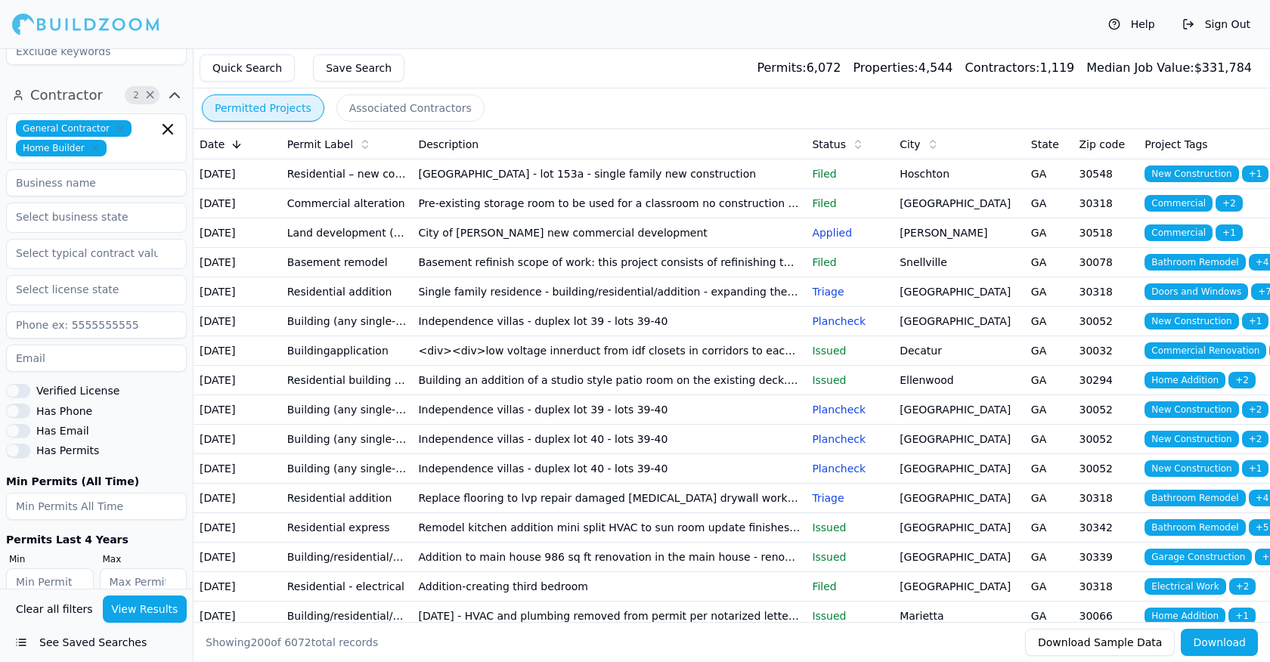
scroll to position [577, 0]
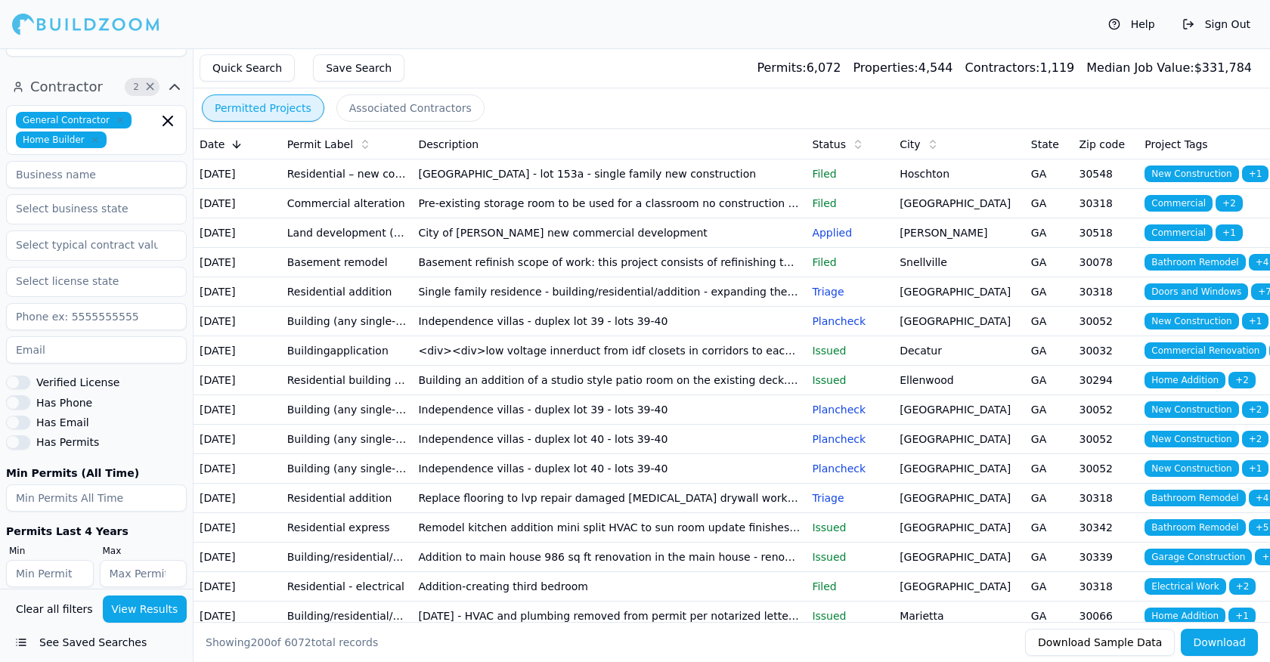
click at [14, 424] on button "Has Email" at bounding box center [18, 423] width 24 height 14
click at [19, 404] on button "Has Phone" at bounding box center [18, 402] width 24 height 14
click at [142, 616] on button "View Results" at bounding box center [145, 609] width 85 height 27
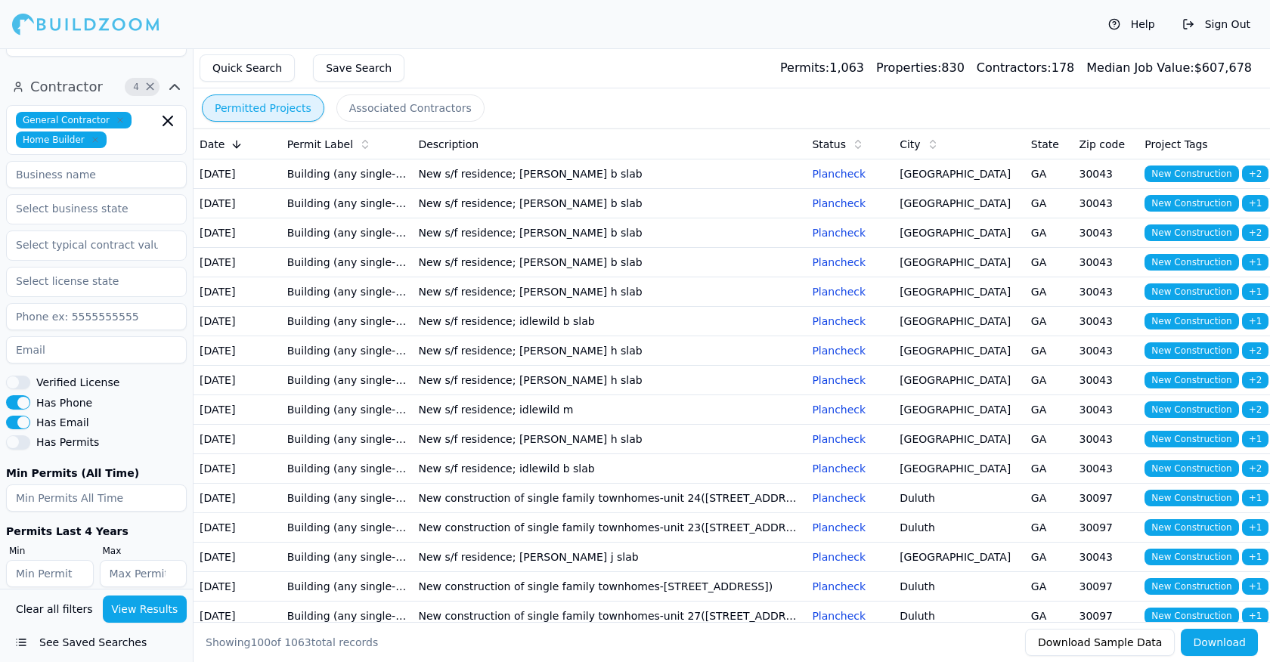
click at [344, 67] on button "Save Search" at bounding box center [358, 67] width 91 height 27
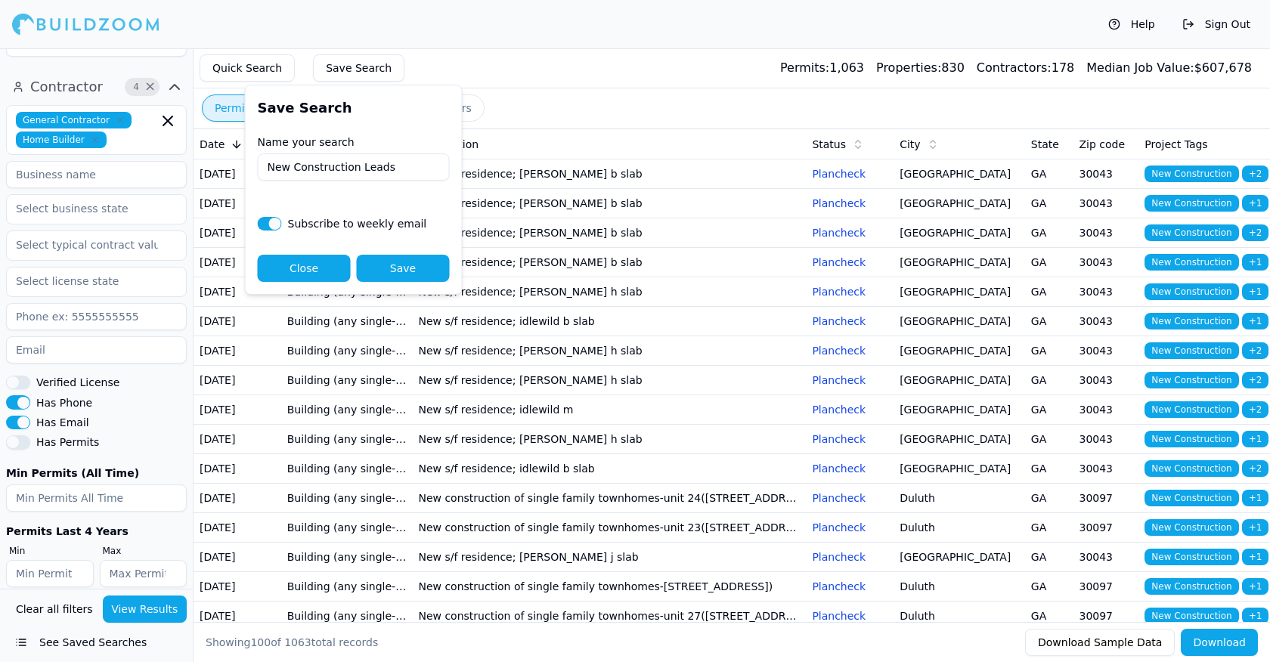
type input "New Construction Leads"
click at [274, 225] on button "button" at bounding box center [270, 224] width 24 height 14
click at [267, 224] on button "button" at bounding box center [270, 224] width 24 height 14
checkbox input "true"
click at [401, 273] on button "Save" at bounding box center [403, 268] width 93 height 27
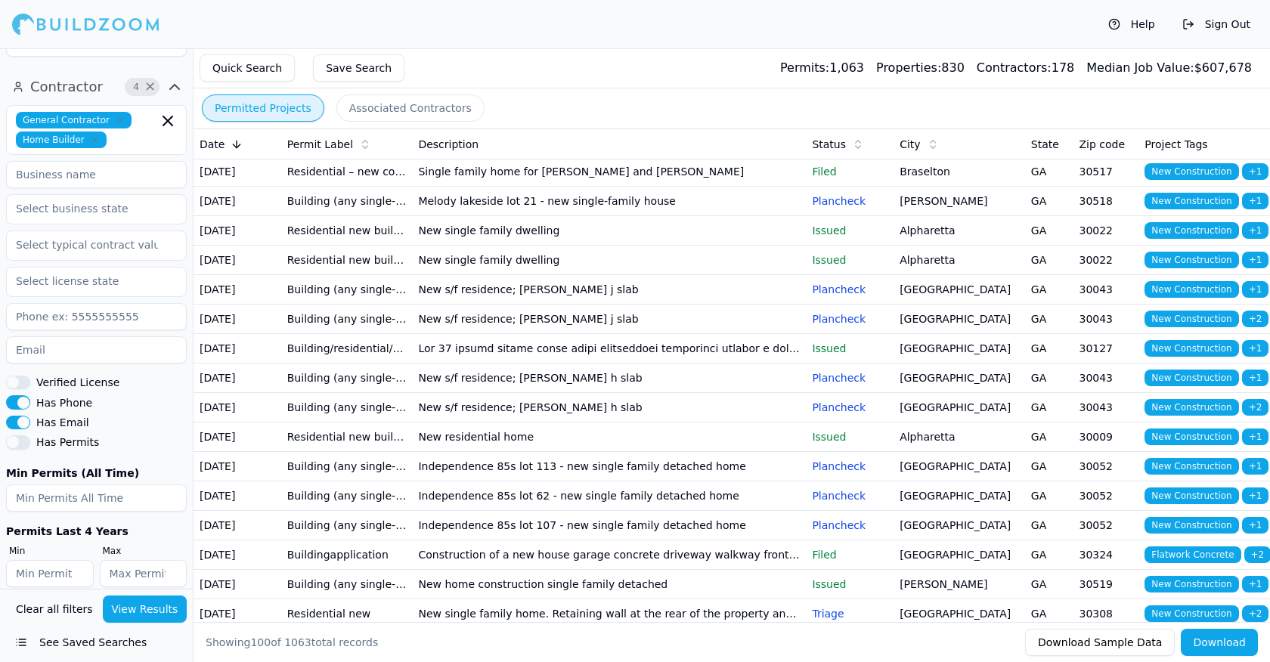
scroll to position [1202, 0]
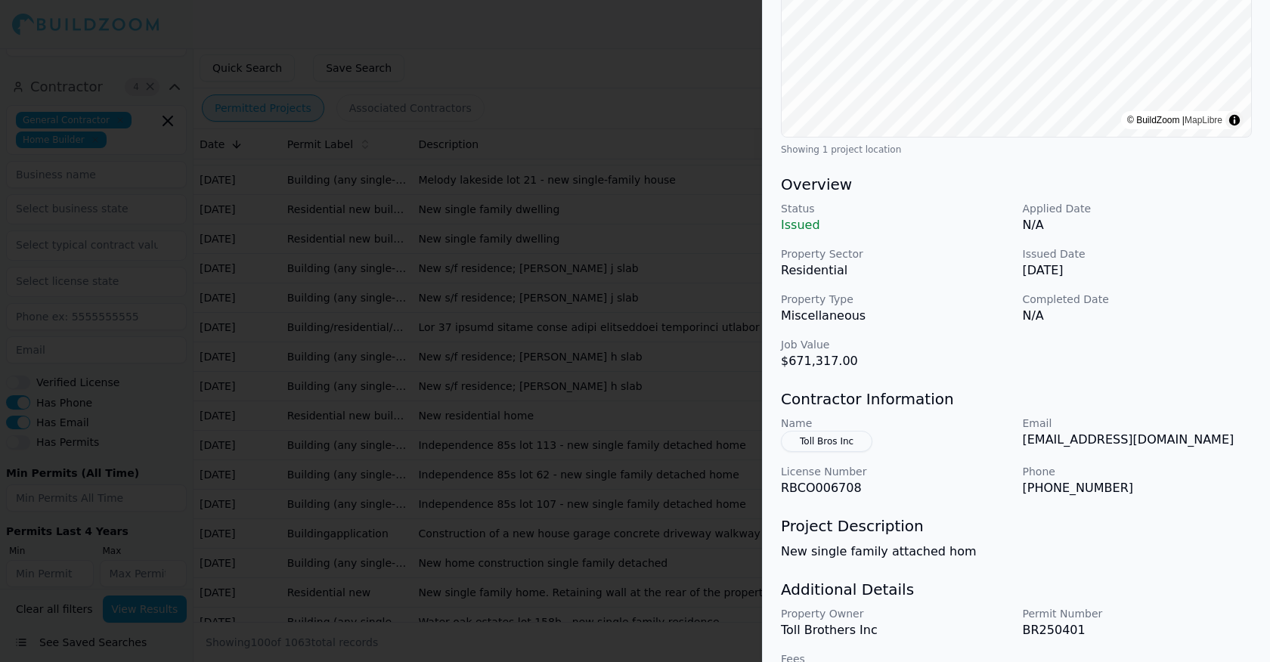
scroll to position [342, 0]
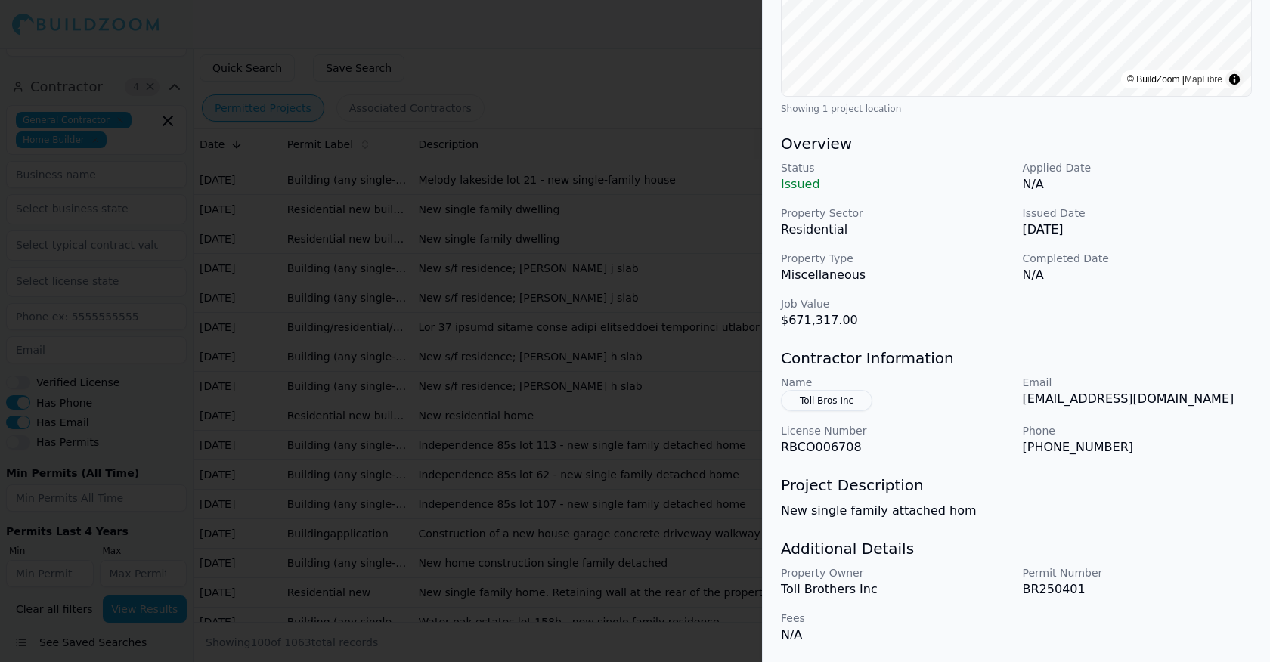
click at [831, 401] on button "Toll Bros Inc" at bounding box center [826, 400] width 91 height 21
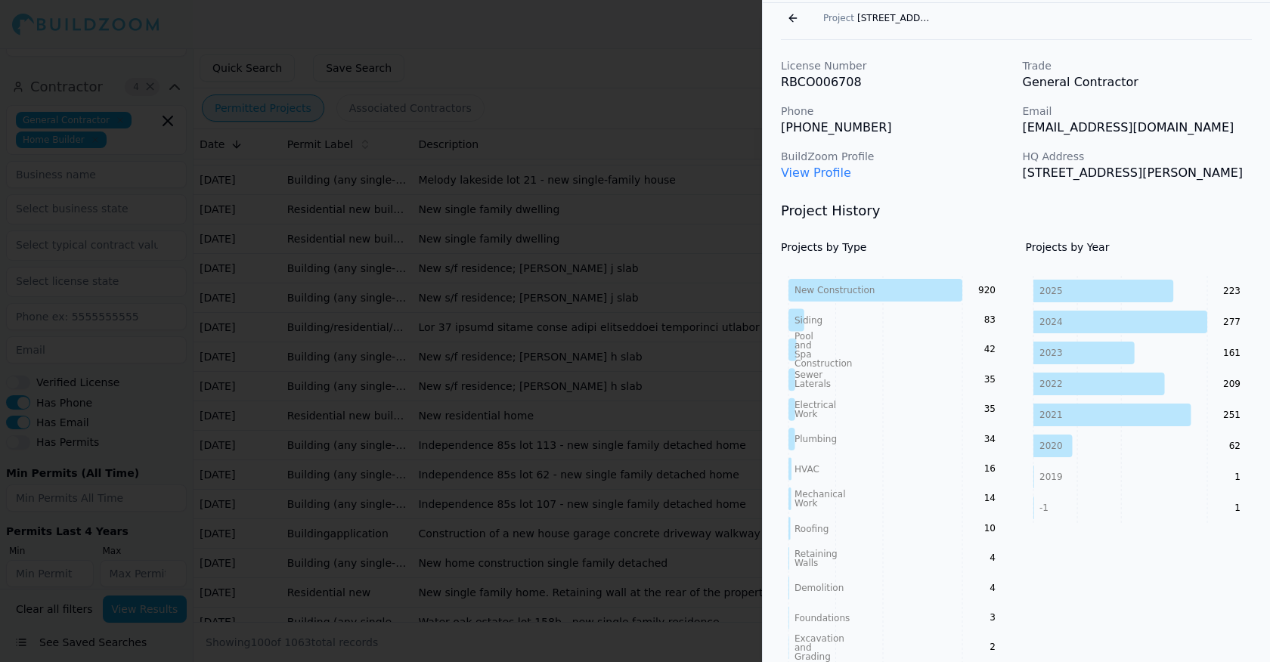
scroll to position [116, 0]
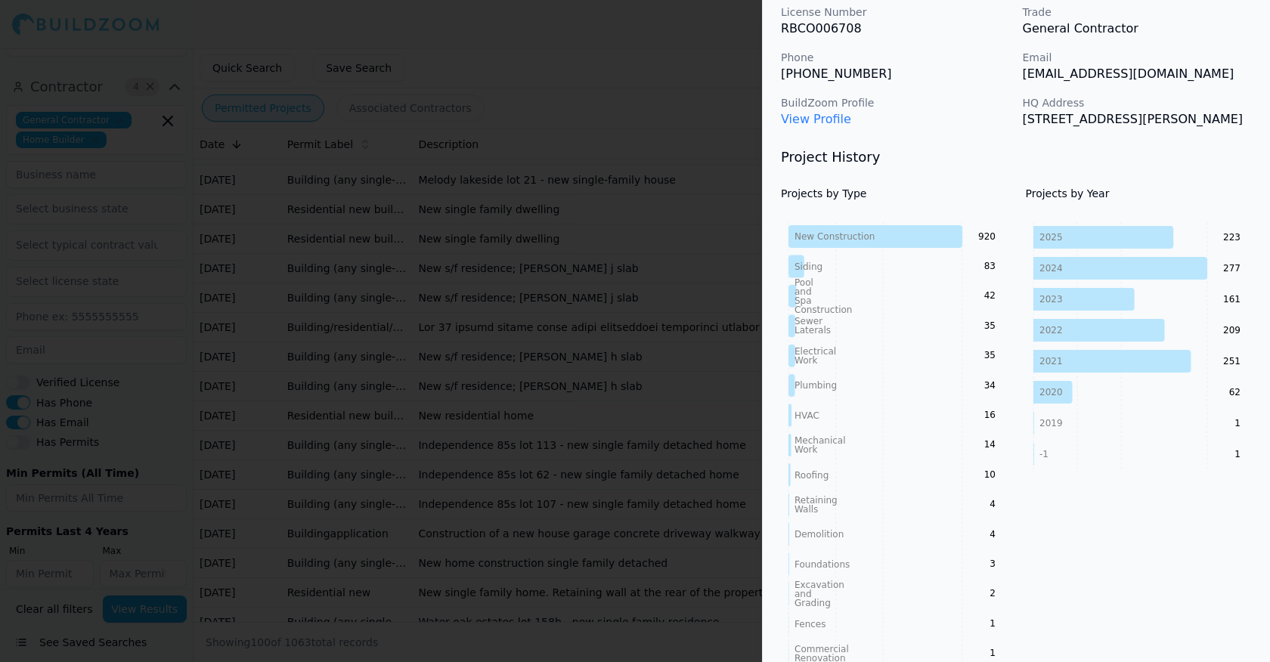
click at [950, 56] on p "Phone" at bounding box center [896, 57] width 230 height 15
click at [254, 36] on div at bounding box center [635, 331] width 1270 height 662
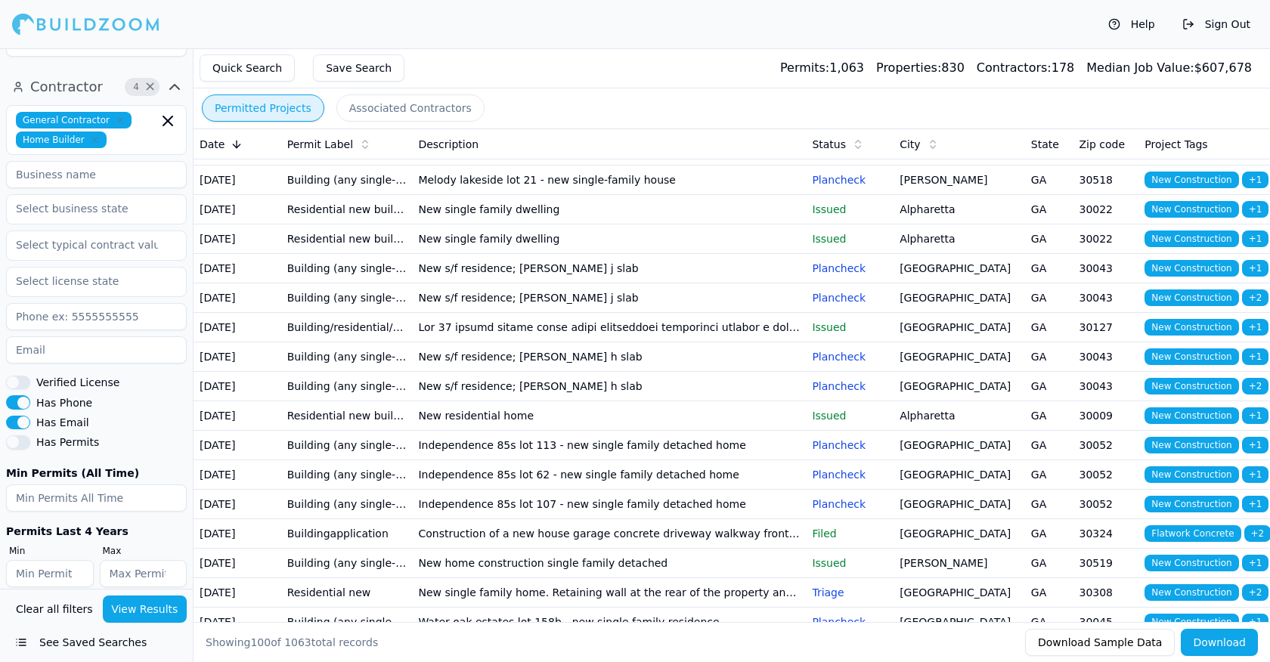
click at [411, 104] on button "Associated Contractors" at bounding box center [410, 107] width 148 height 27
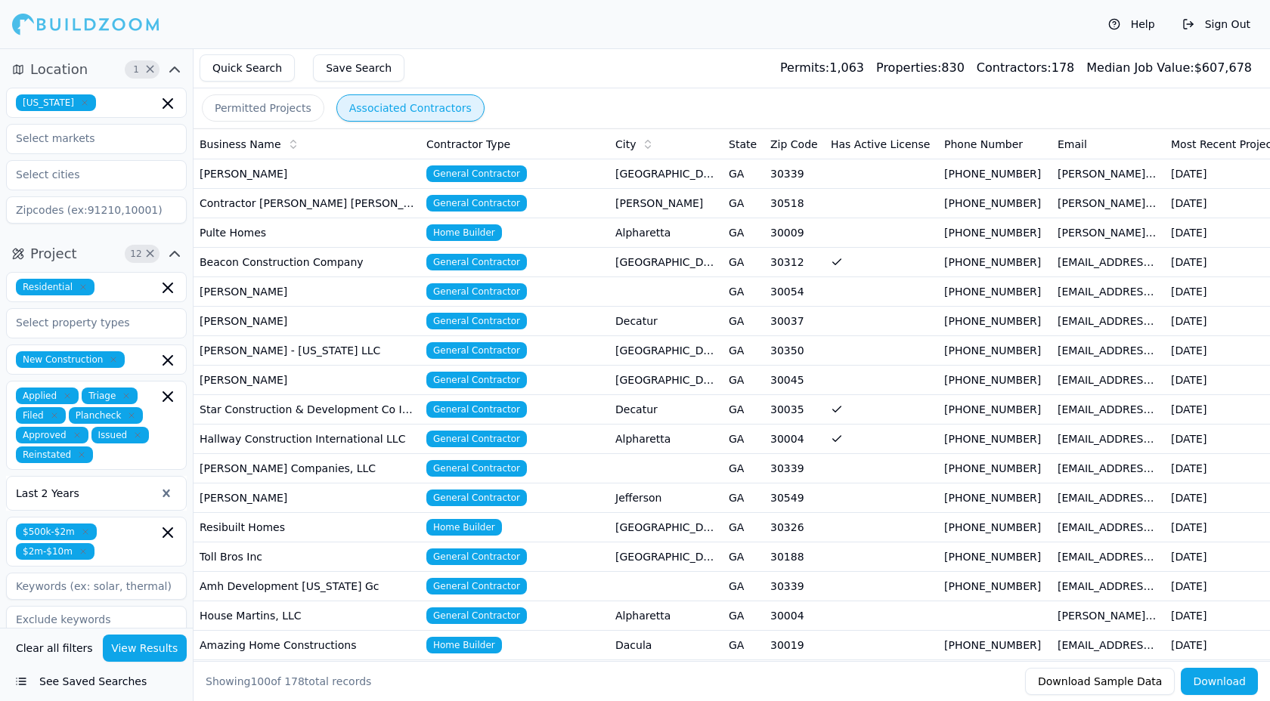
click at [584, 98] on div "Permitted Projects Associated Contractors" at bounding box center [731, 107] width 1076 height 39
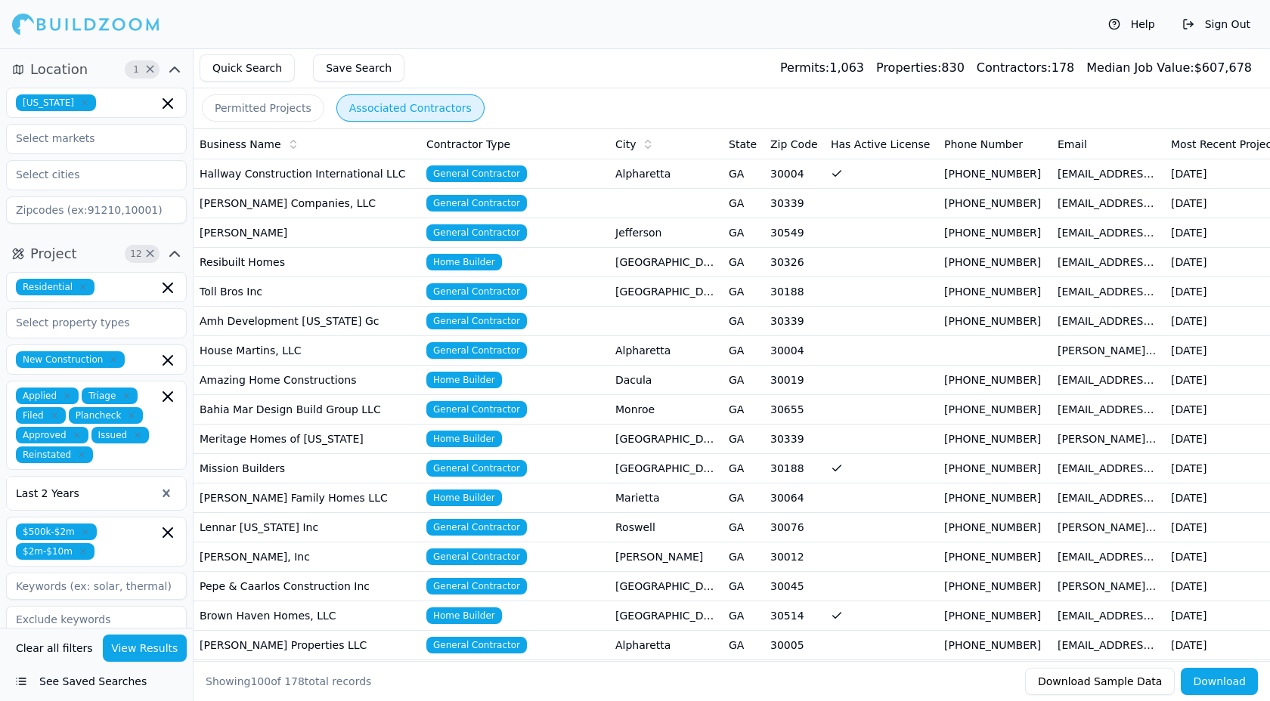
scroll to position [265, 0]
click at [347, 295] on td "Toll Bros Inc" at bounding box center [306, 291] width 227 height 29
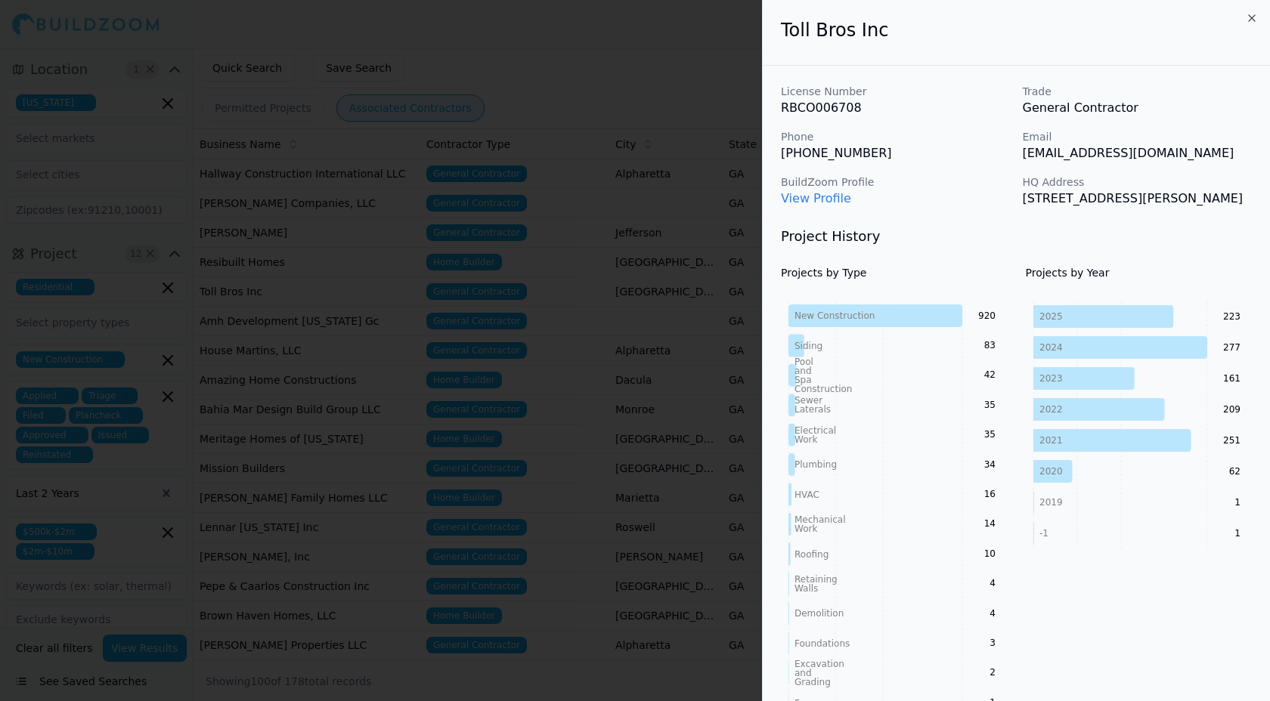
click at [1072, 35] on h2 "Toll Bros Inc" at bounding box center [1016, 30] width 471 height 24
click at [1069, 320] on icon at bounding box center [1103, 316] width 140 height 23
click at [1069, 314] on icon at bounding box center [1103, 316] width 140 height 23
click at [1232, 312] on text "223" at bounding box center [1231, 316] width 17 height 11
click at [816, 201] on link "View Profile" at bounding box center [816, 198] width 70 height 14
